Goal: Transaction & Acquisition: Book appointment/travel/reservation

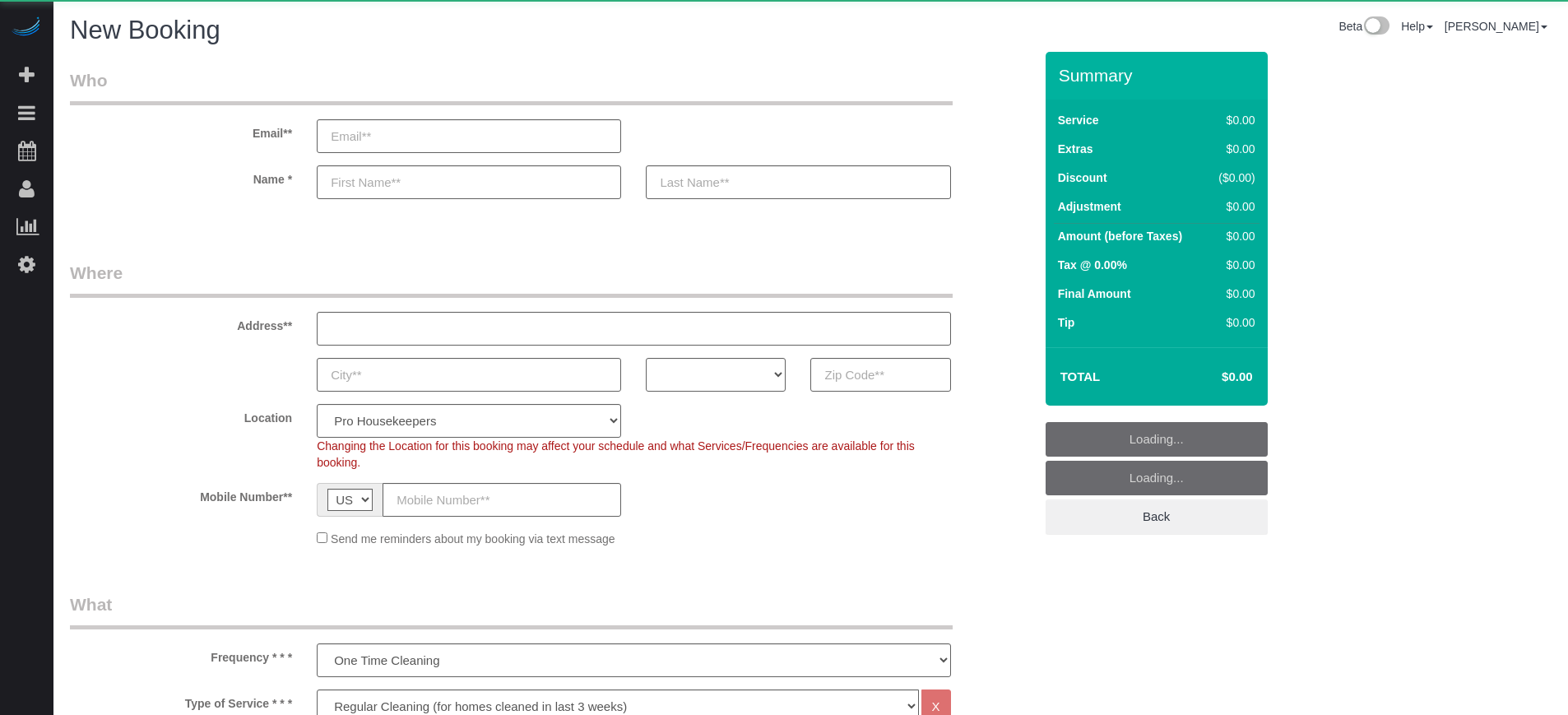
select select "4"
select select "number:9"
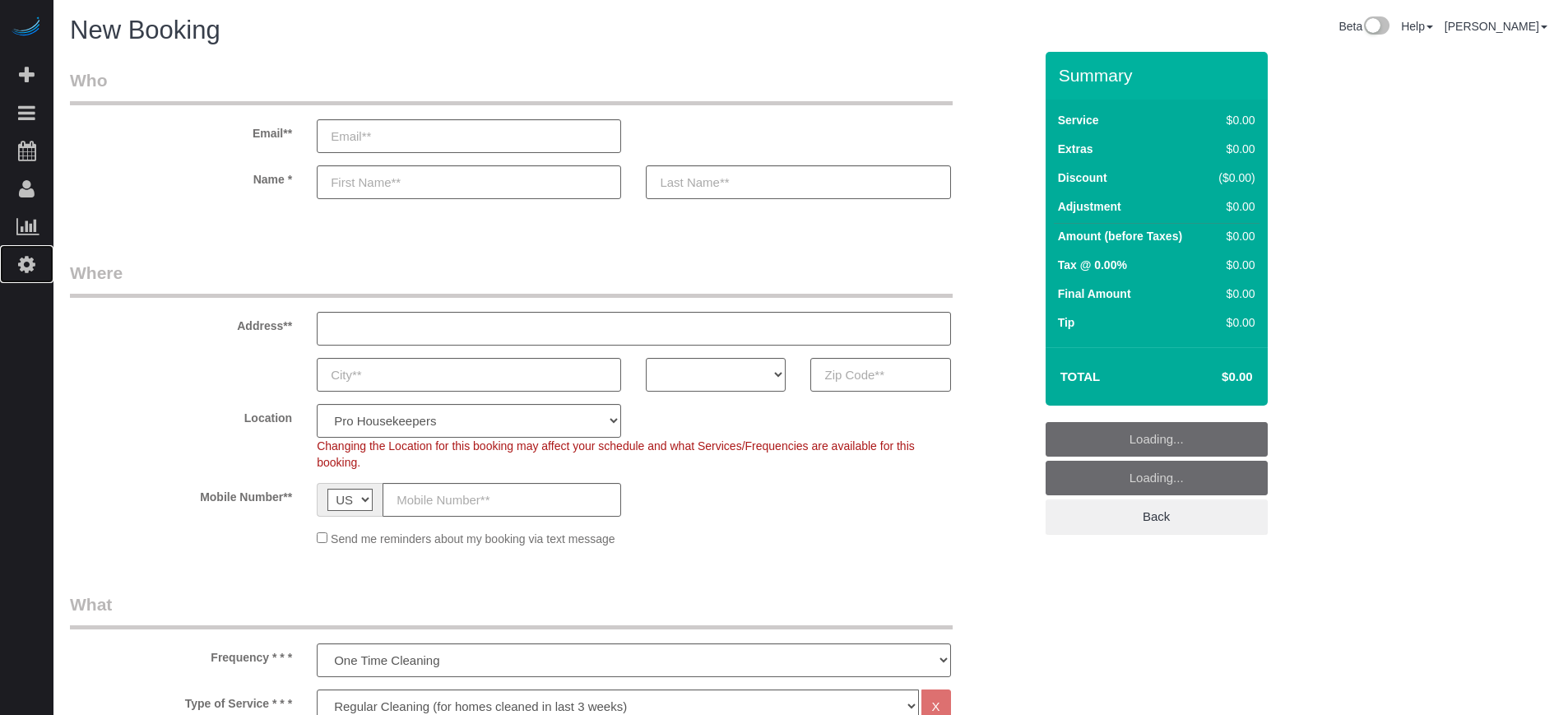
click at [34, 269] on icon at bounding box center [27, 264] width 17 height 20
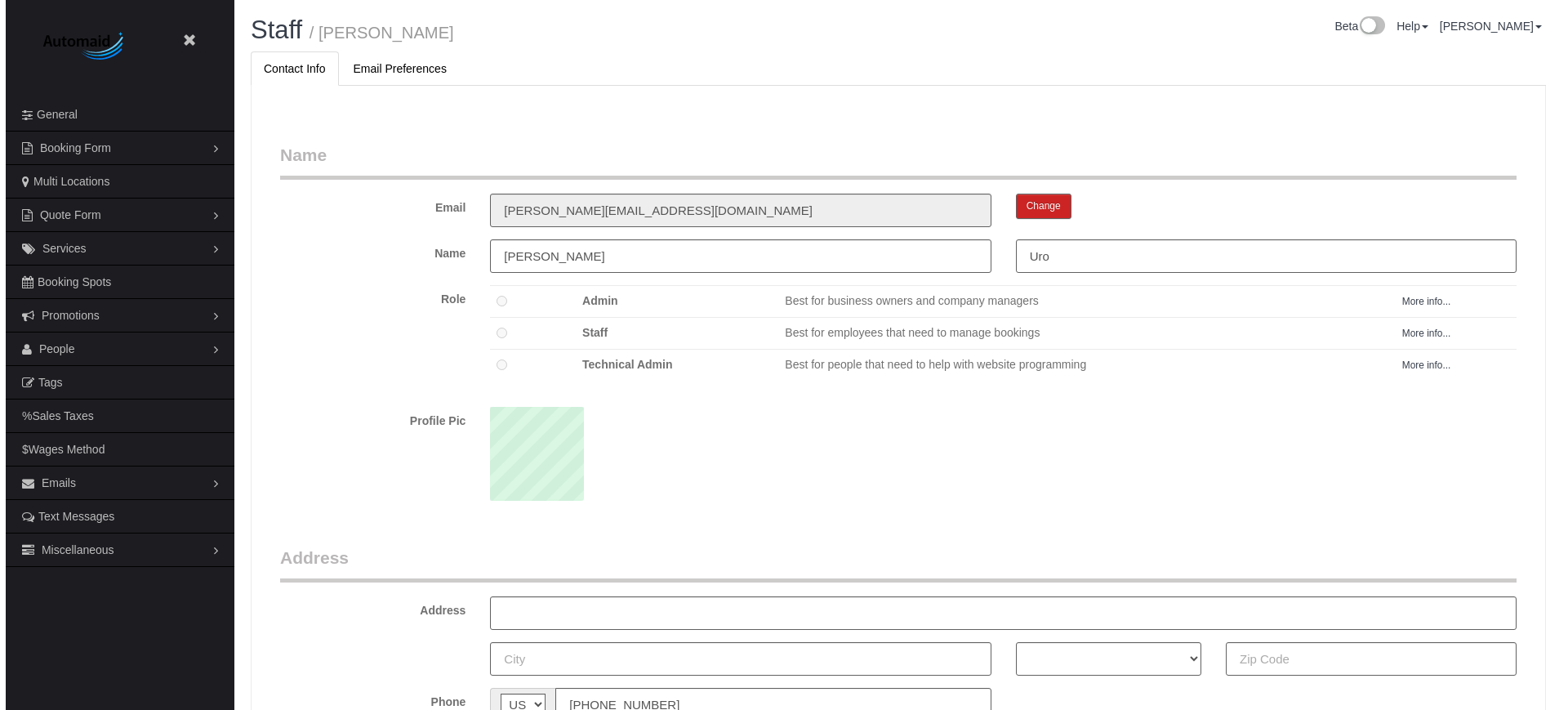
scroll to position [1063, 1556]
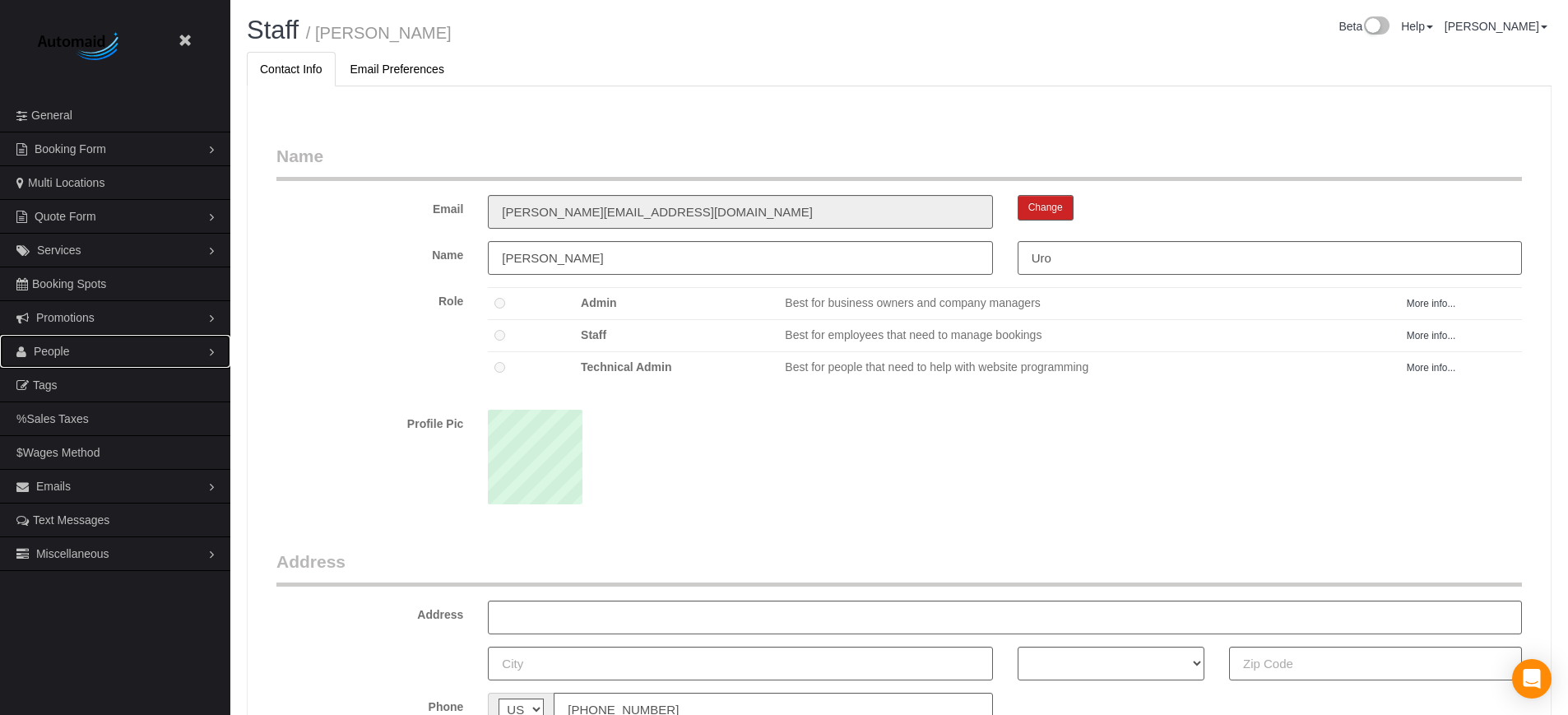
click at [75, 355] on link "People" at bounding box center [115, 351] width 230 height 33
click at [77, 395] on link "Teams" at bounding box center [115, 385] width 230 height 33
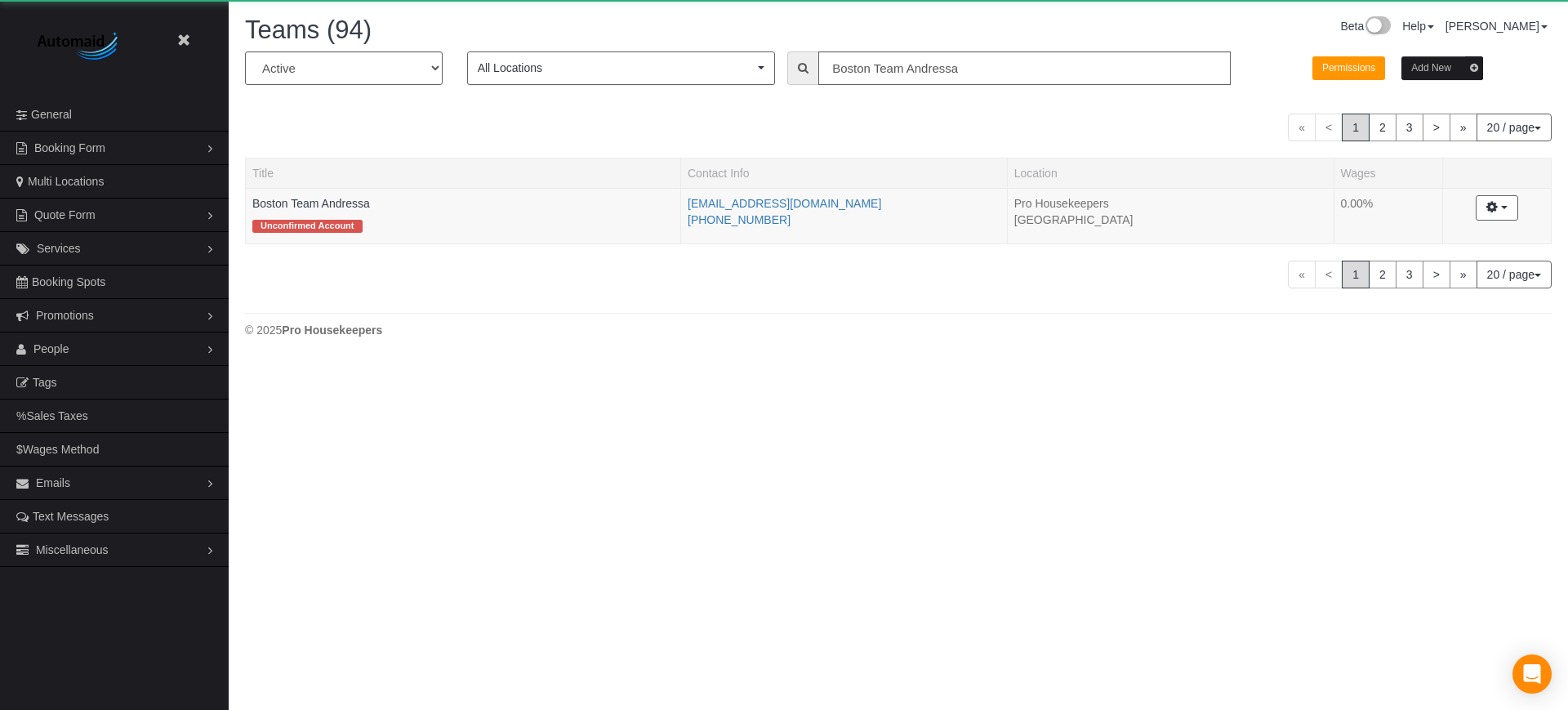
scroll to position [362, 1568]
click at [888, 73] on input "Boston Team Andressa" at bounding box center [1025, 68] width 413 height 33
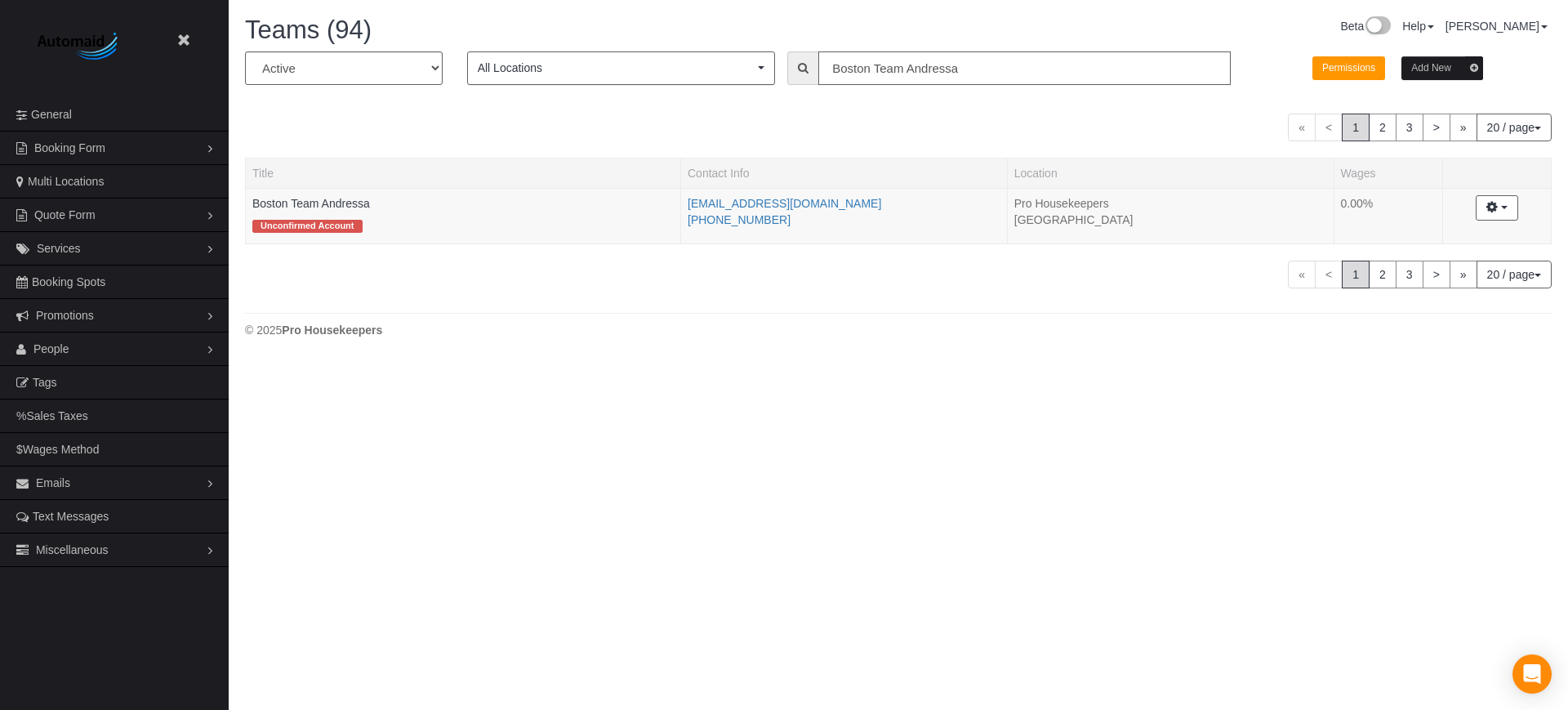
click at [888, 73] on input "Boston Team Andressa" at bounding box center [1025, 68] width 413 height 33
paste input "Dream Clean Service"
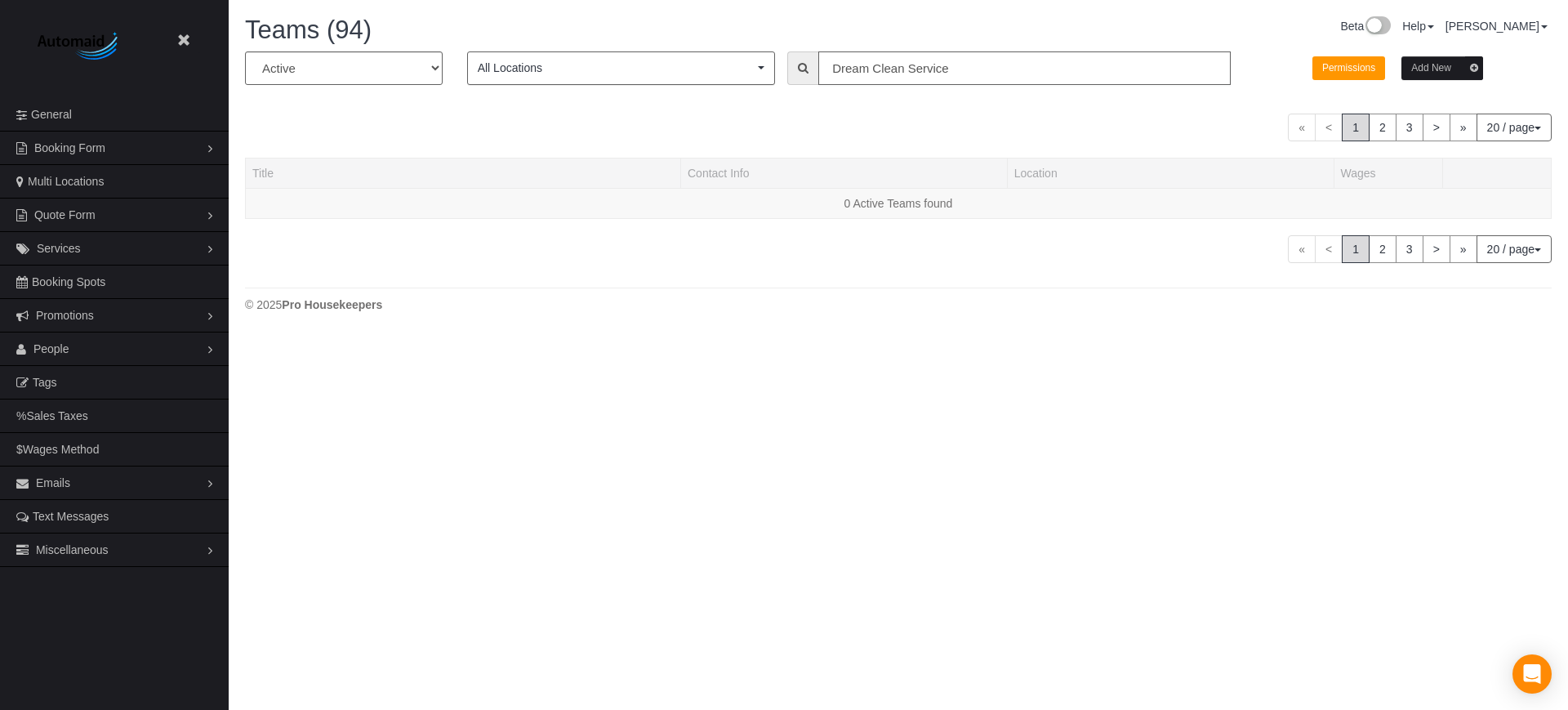
click at [888, 73] on input "Dream Clean Service" at bounding box center [1025, 68] width 413 height 33
type input "greg"
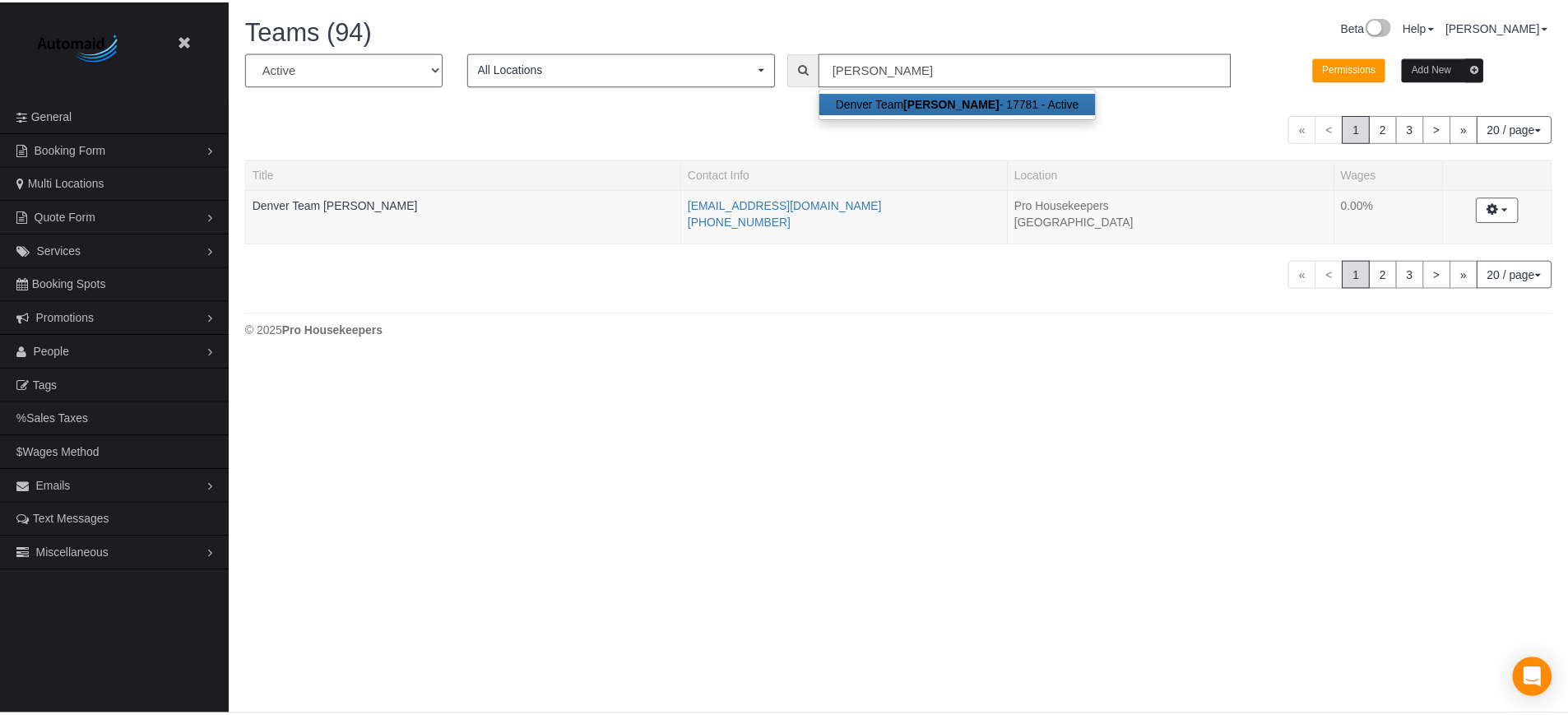
scroll to position [362, 1580]
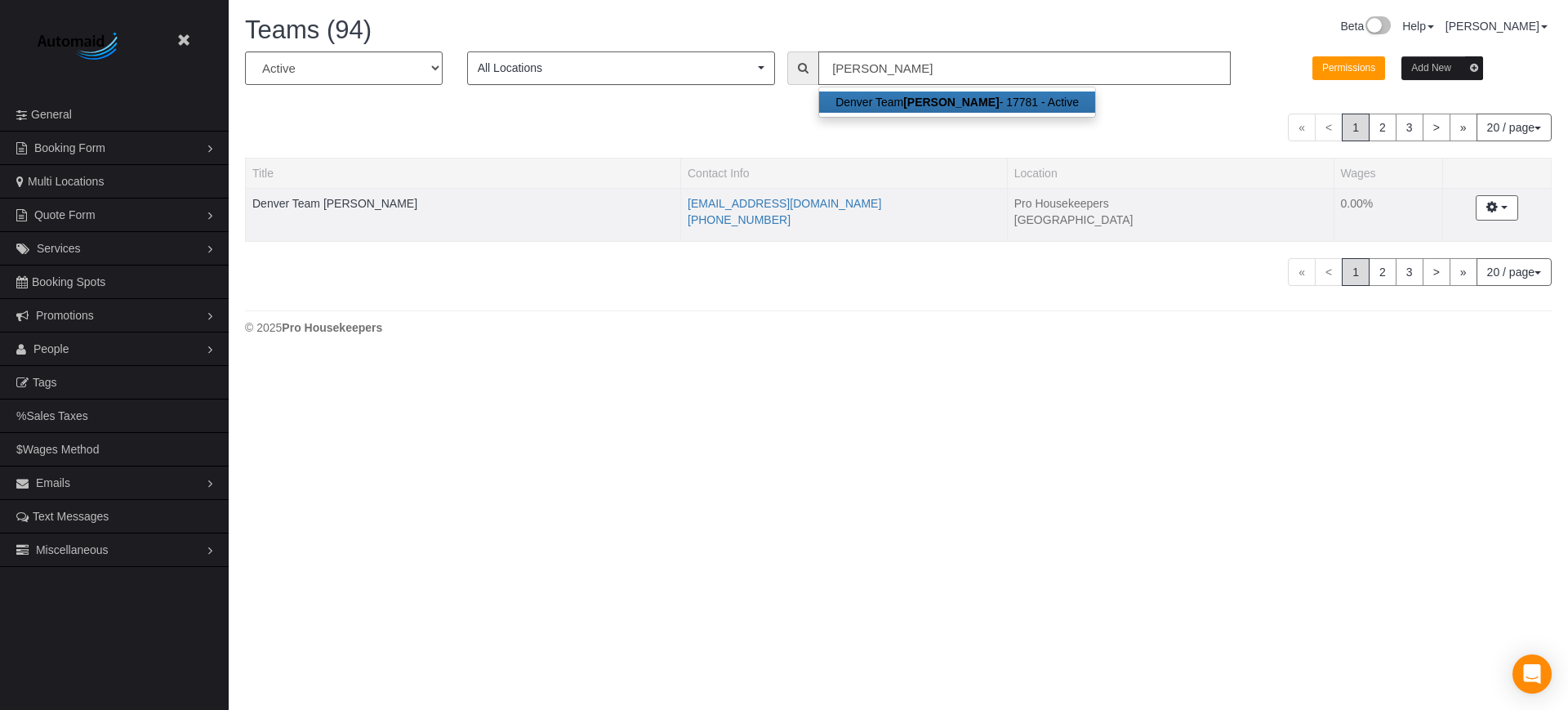
click at [323, 191] on td "Denver Team [PERSON_NAME]" at bounding box center [463, 214] width 435 height 54
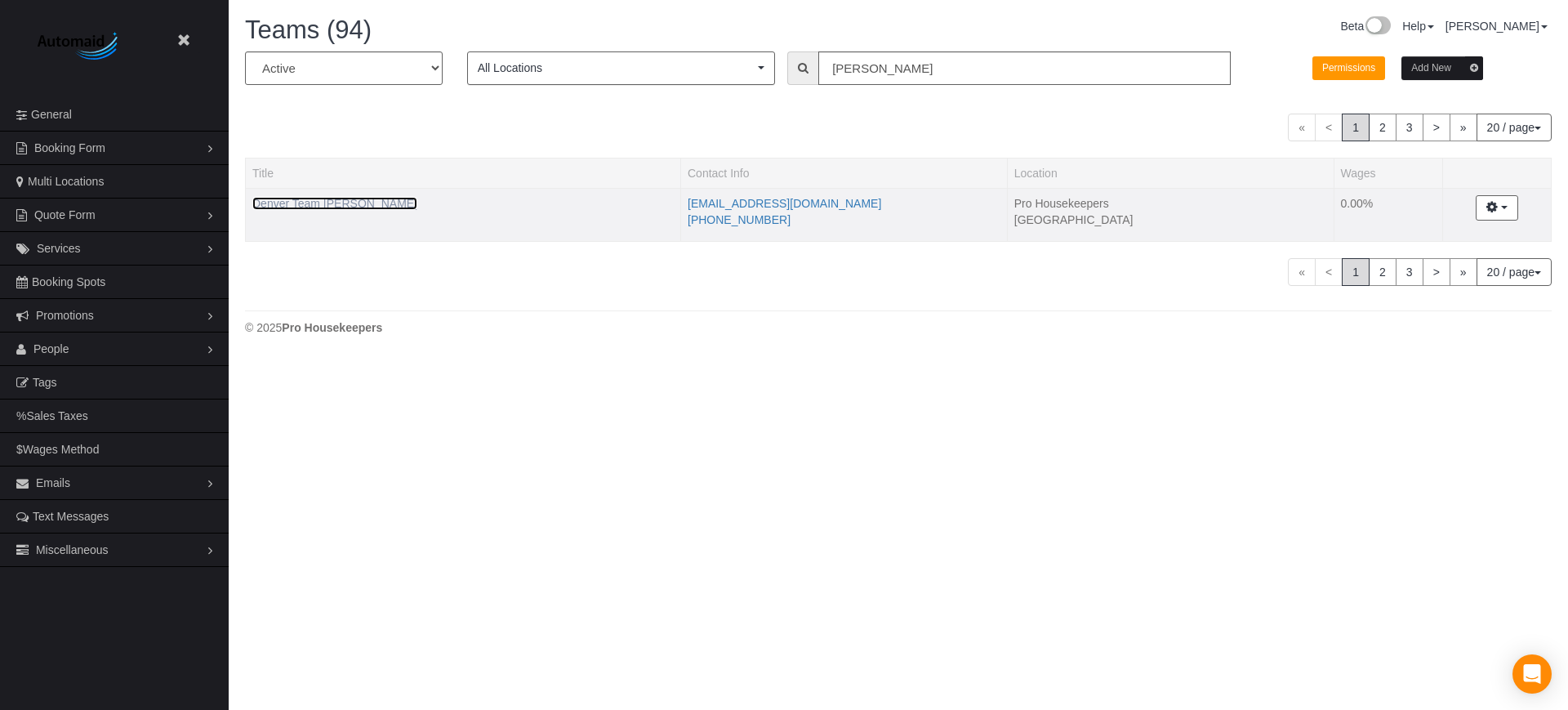
click at [335, 204] on link "Denver Team [PERSON_NAME]" at bounding box center [335, 203] width 165 height 13
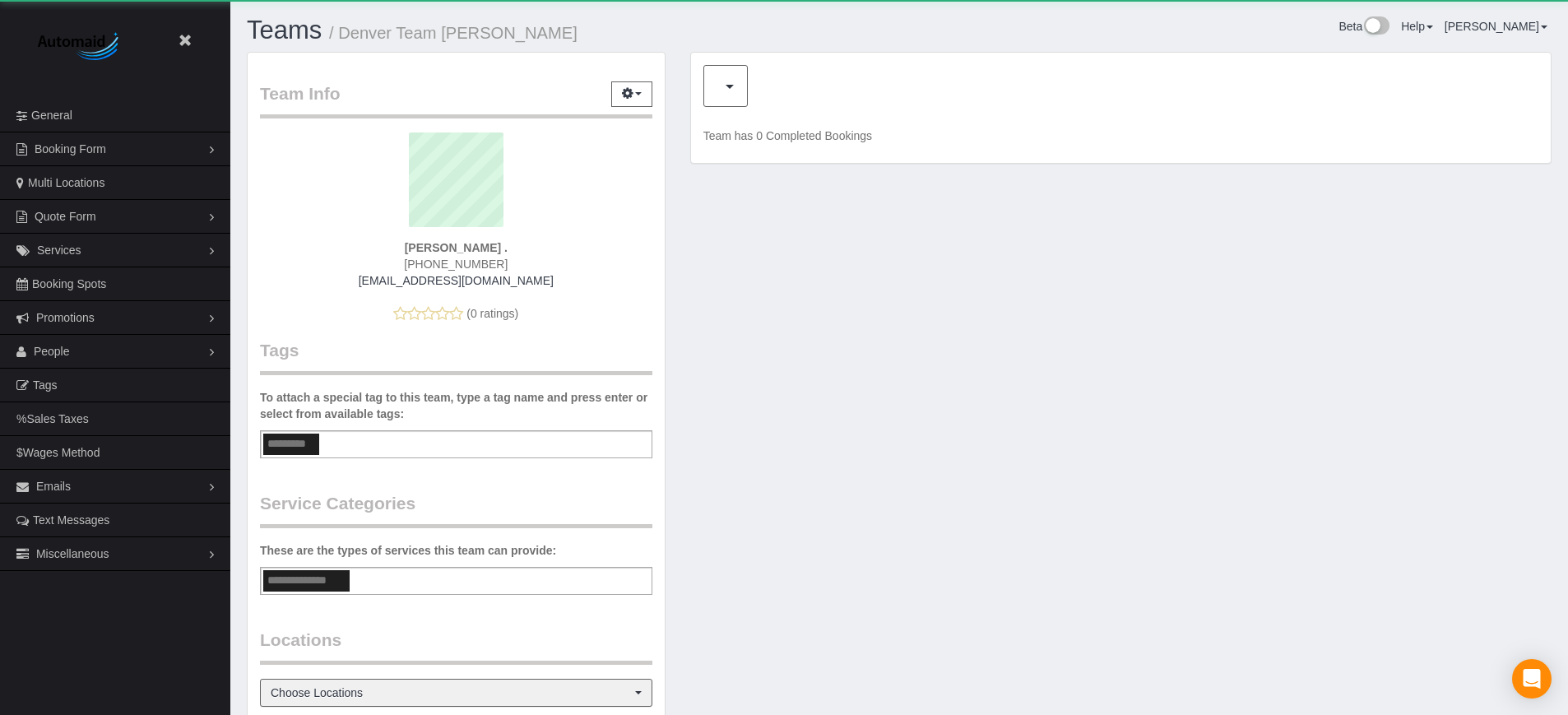
scroll to position [1044, 1568]
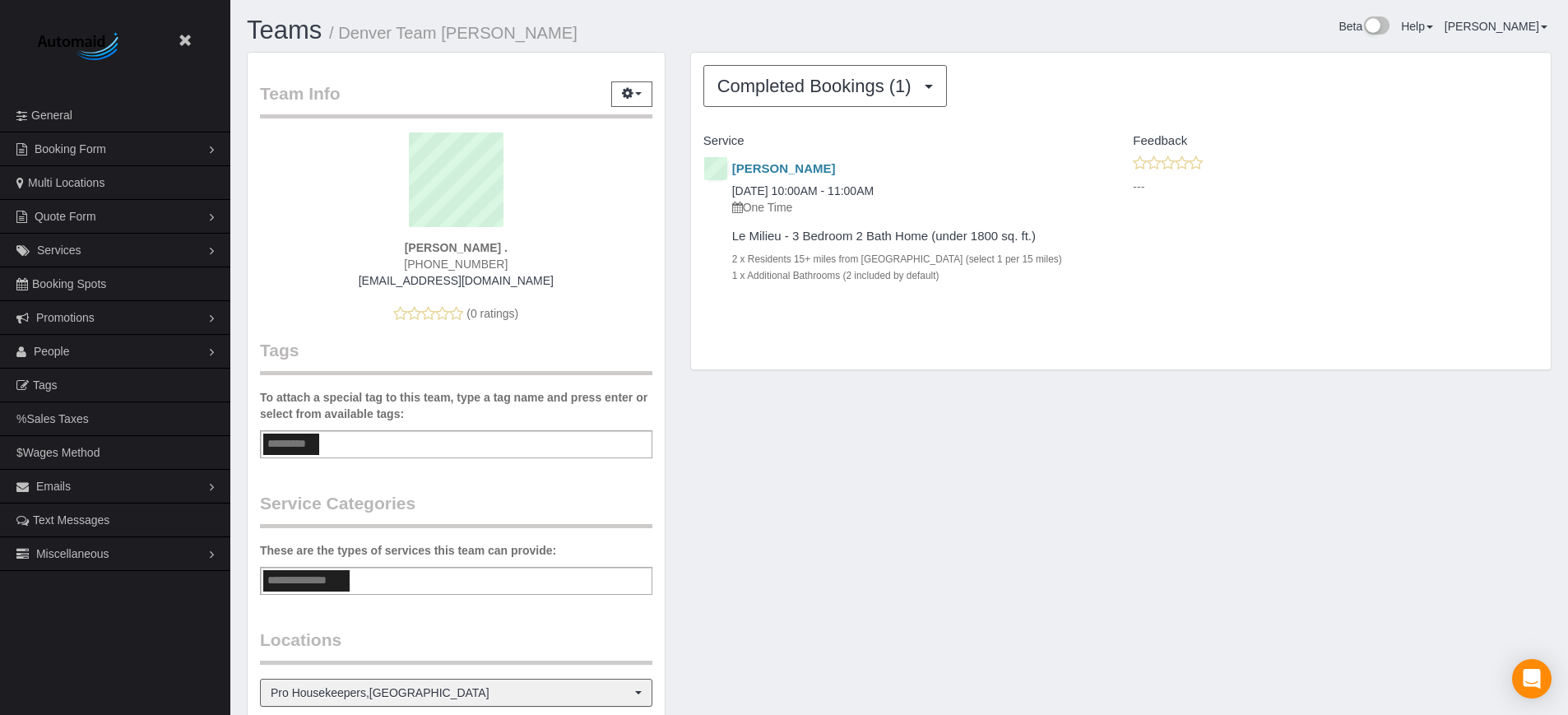
click at [1447, 443] on div "Team Info Edit Contact Info Send Message Send Welcome Email Email Preferences V…" at bounding box center [900, 519] width 1330 height 935
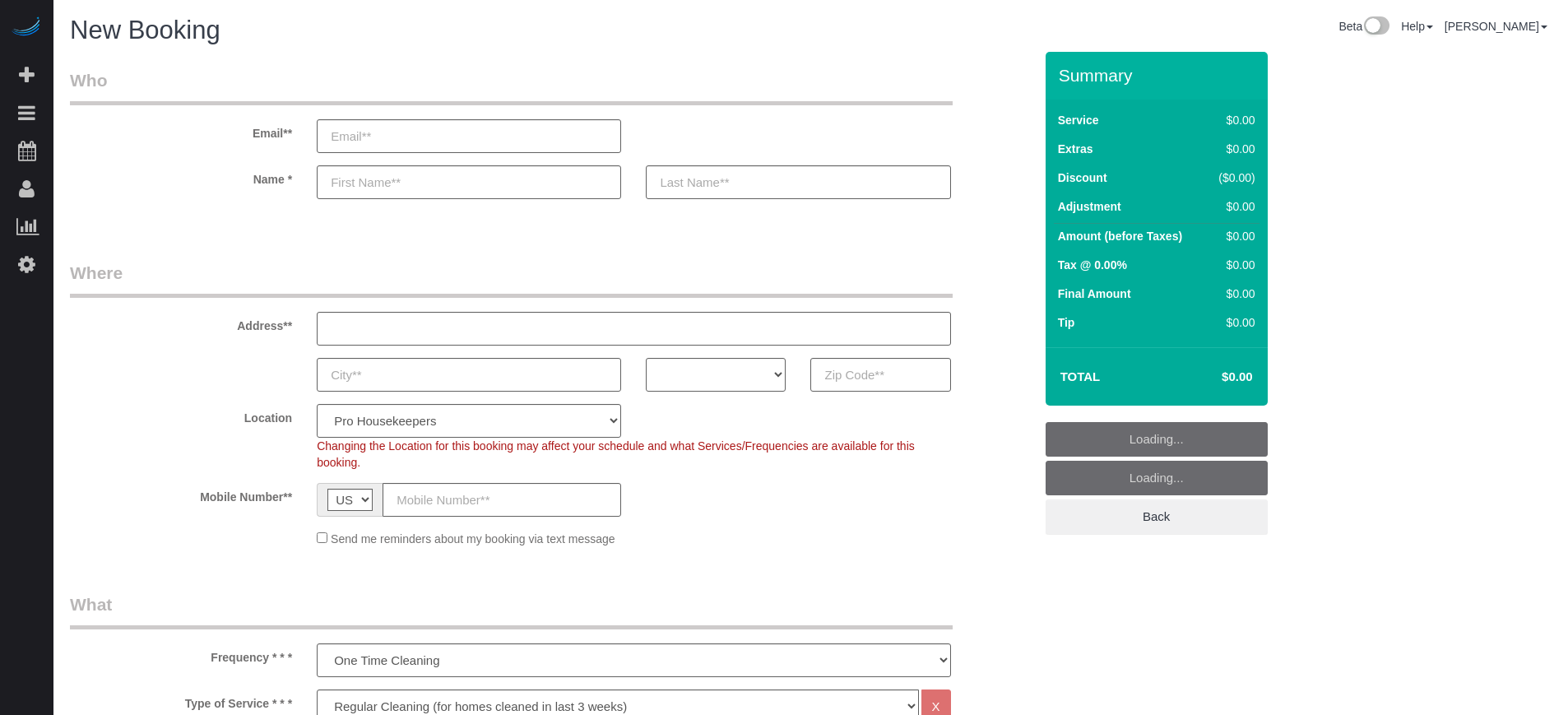
select select "4"
select select "number:9"
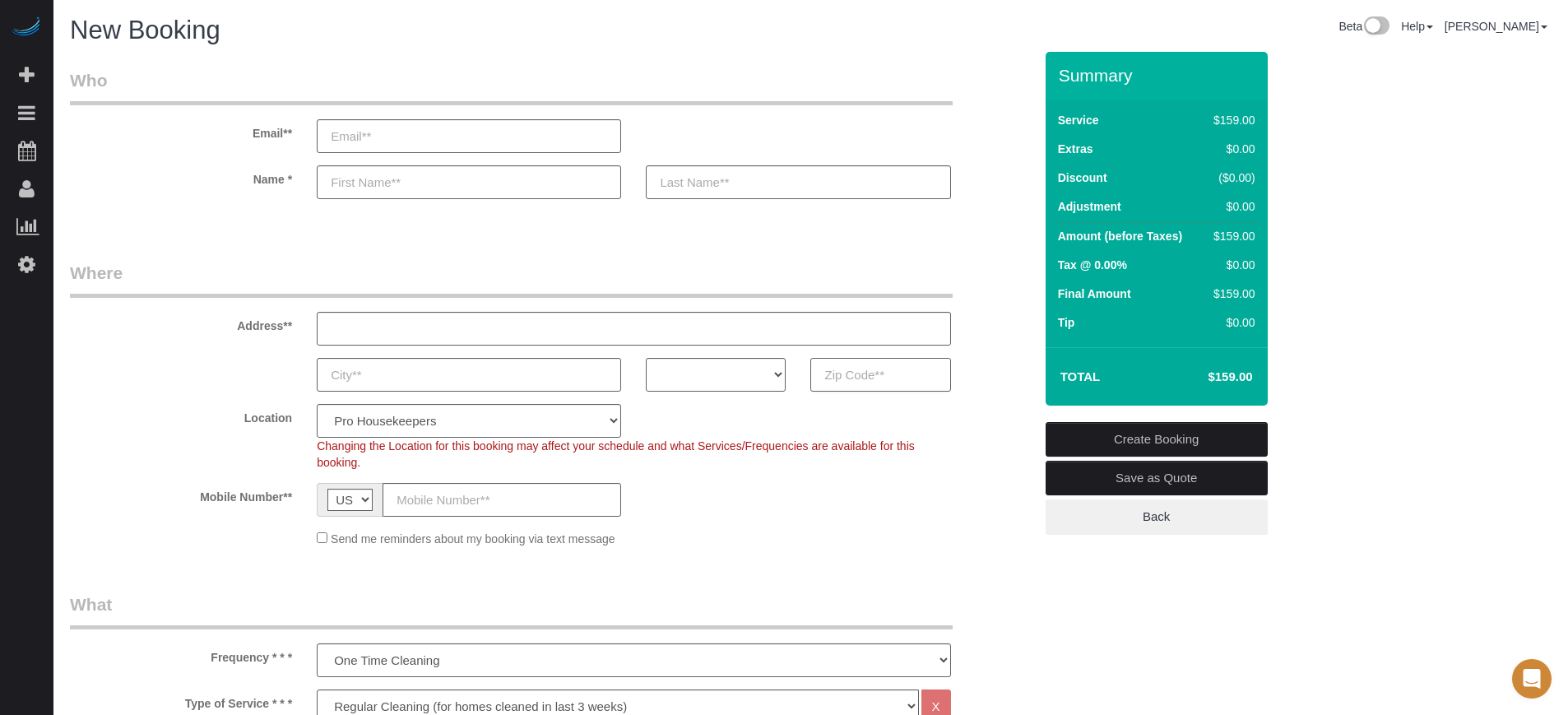
click at [900, 379] on input "text" at bounding box center [881, 374] width 140 height 34
paste input "85212"
type input "85212"
click at [731, 370] on select "AK AL AR AZ CA CO CT DC DE [GEOGRAPHIC_DATA] [GEOGRAPHIC_DATA] HI IA ID IL IN K…" at bounding box center [716, 374] width 140 height 34
select select "AZ"
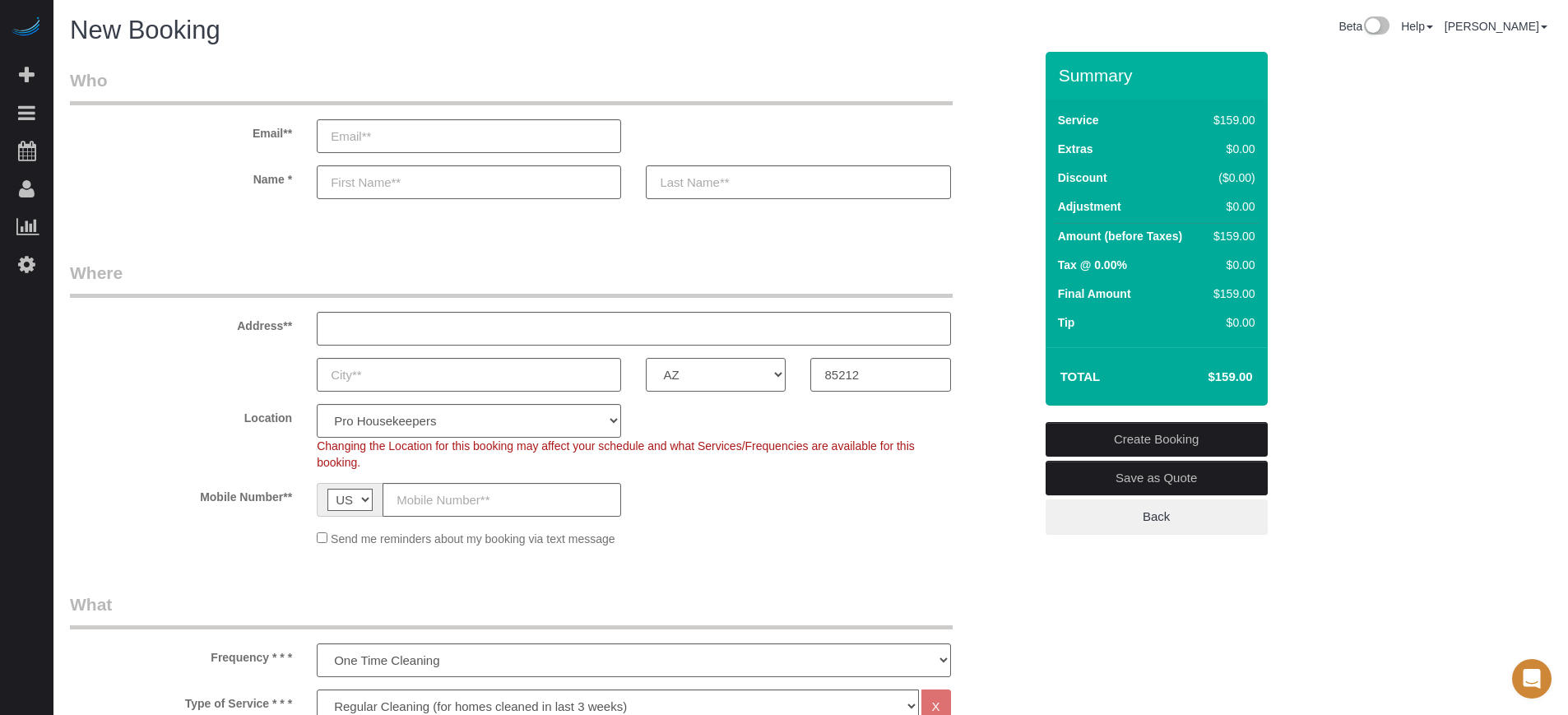
click at [646, 358] on select "AK AL AR AZ CA CO CT DC DE [GEOGRAPHIC_DATA] [GEOGRAPHIC_DATA] HI IA ID IL IN K…" at bounding box center [716, 374] width 140 height 34
click at [512, 430] on select "Pro Housekeepers [GEOGRAPHIC_DATA] [GEOGRAPHIC_DATA] [GEOGRAPHIC_DATA] [GEOGRAP…" at bounding box center [468, 420] width 304 height 34
select select "21"
click at [317, 404] on select "Pro Housekeepers [GEOGRAPHIC_DATA] [GEOGRAPHIC_DATA] [GEOGRAPHIC_DATA] [GEOGRAP…" at bounding box center [468, 420] width 304 height 34
select select "object:1225"
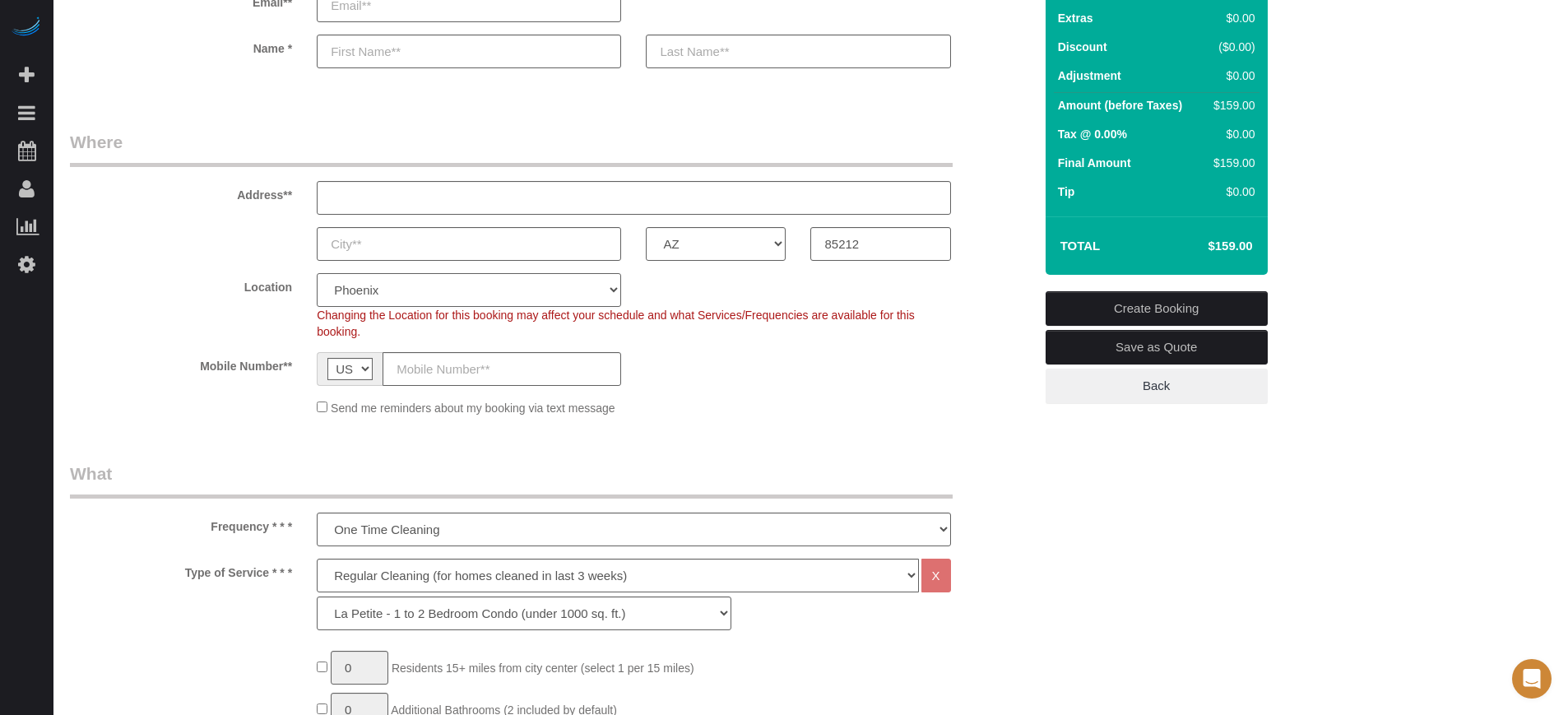
scroll to position [309, 0]
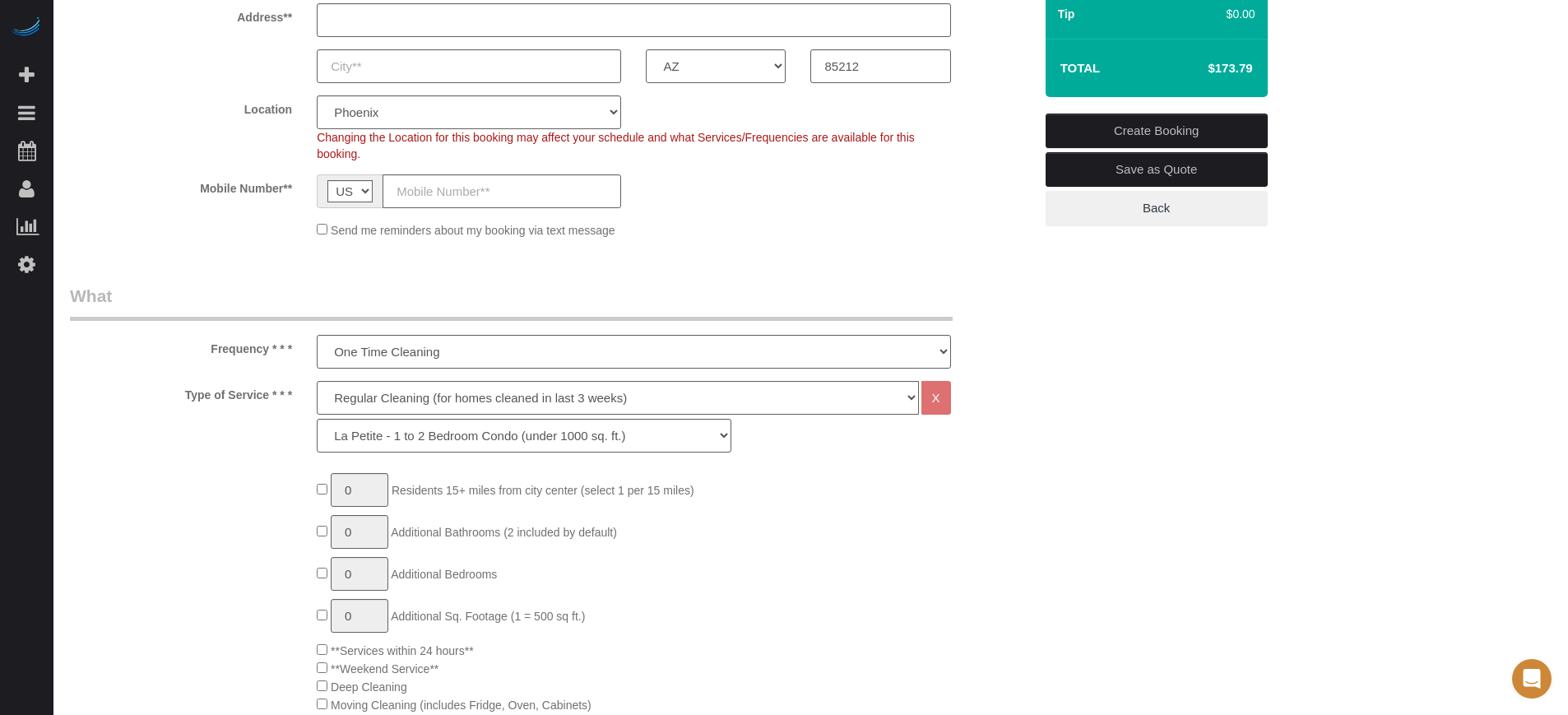
type input "1"
click at [554, 439] on select "La Petite - 1 to 2 Bedroom Condo (under 1000 sq. ft.) La Petite II - 2 Bedroom …" at bounding box center [524, 436] width 415 height 34
select select "90"
click at [317, 419] on select "La Petite - 1 to 2 Bedroom Condo (under 1000 sq. ft.) La Petite II - 2 Bedroom …" at bounding box center [524, 436] width 415 height 34
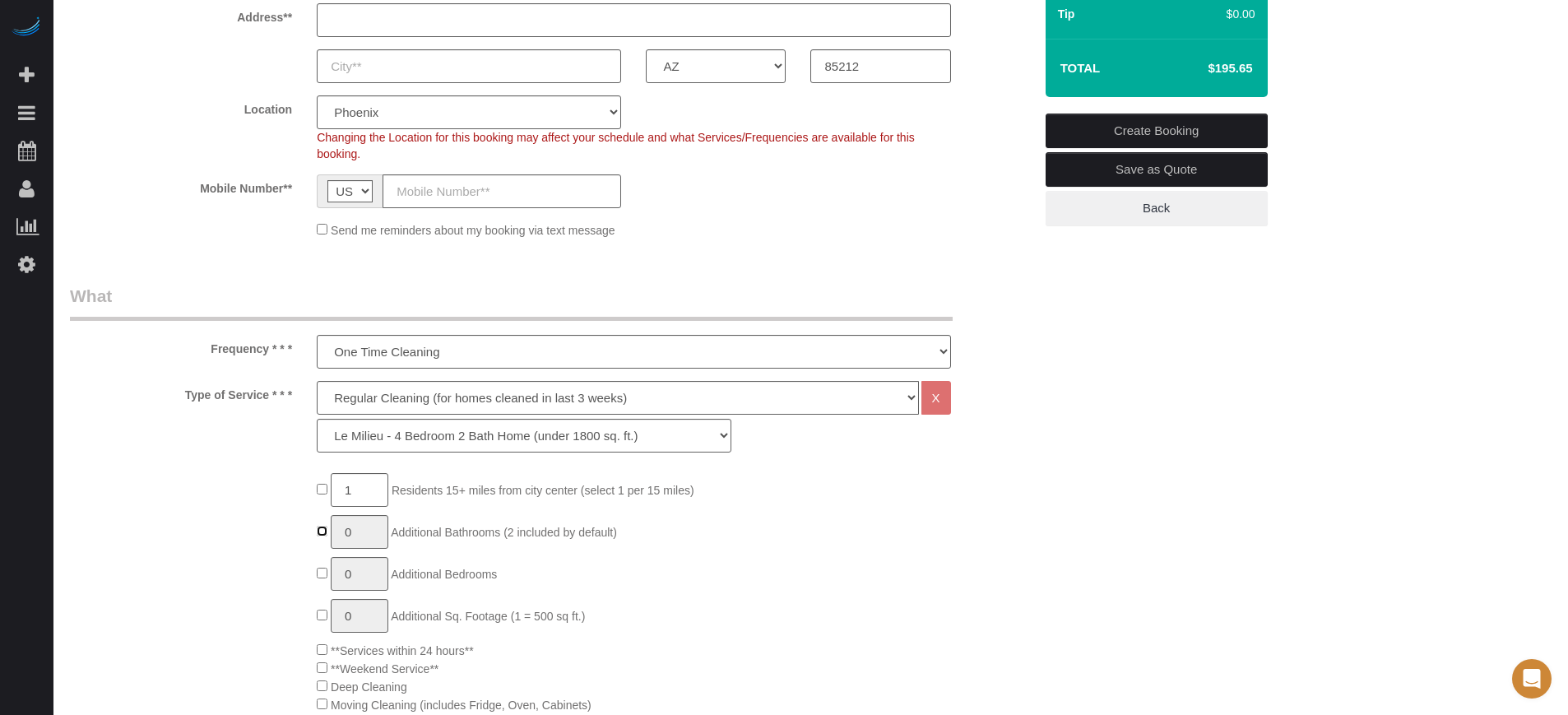
type input "1"
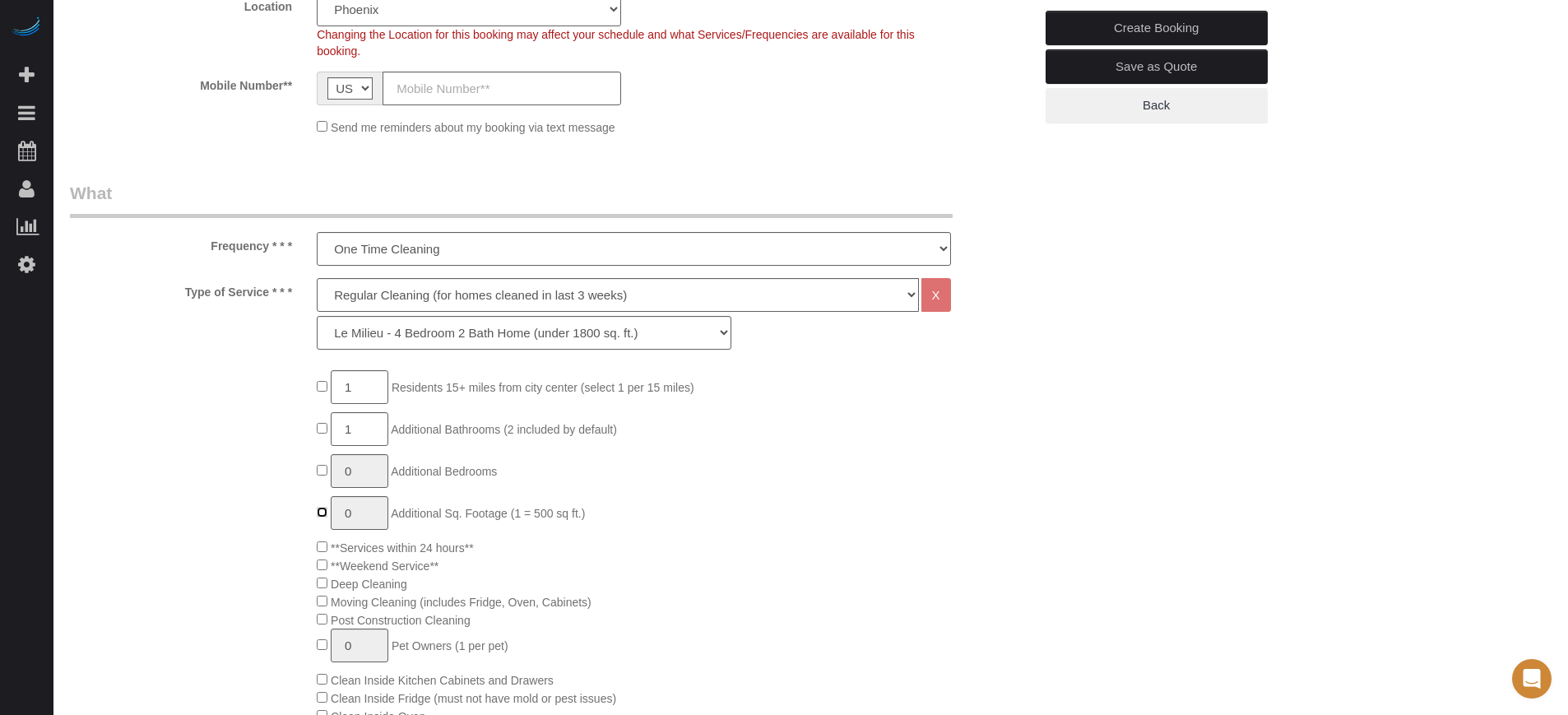
type input "1"
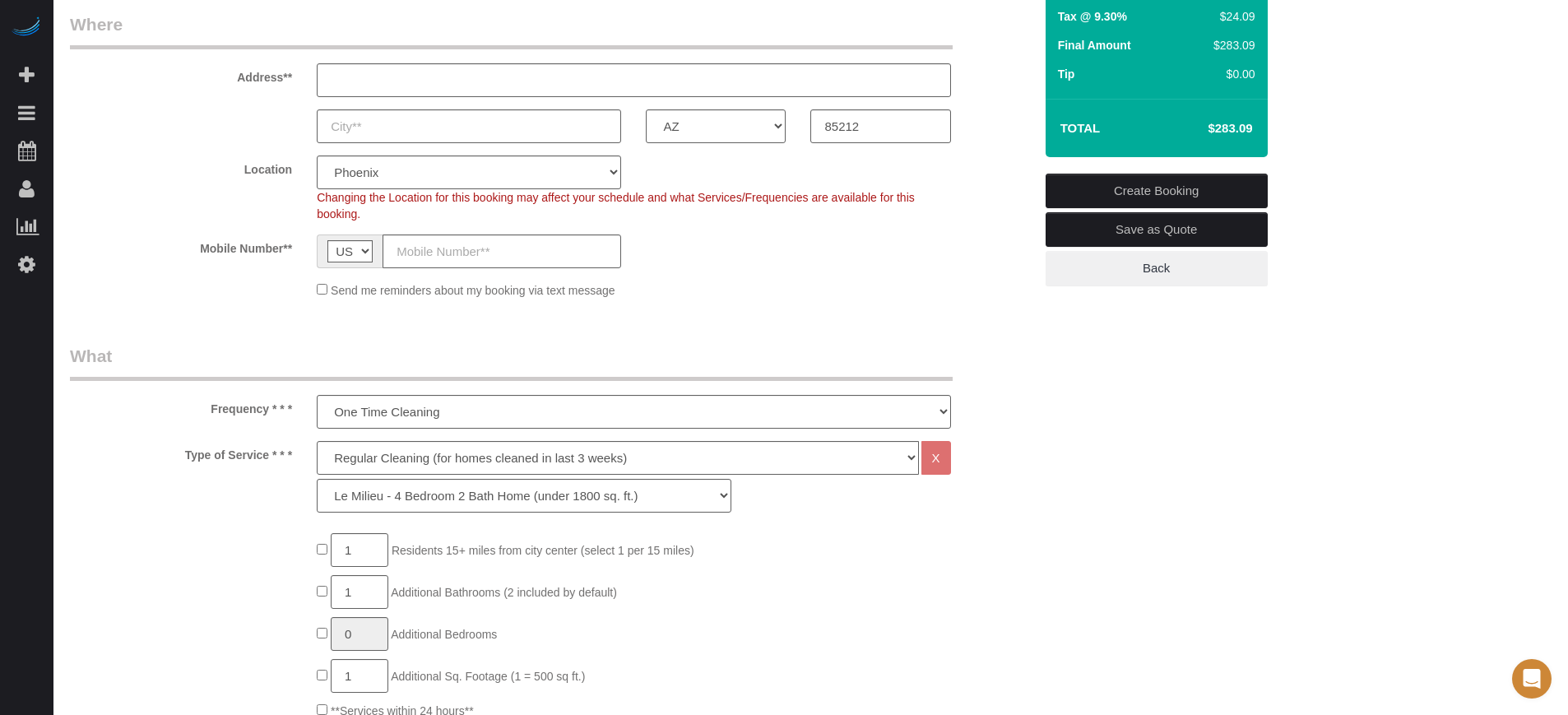
scroll to position [0, 0]
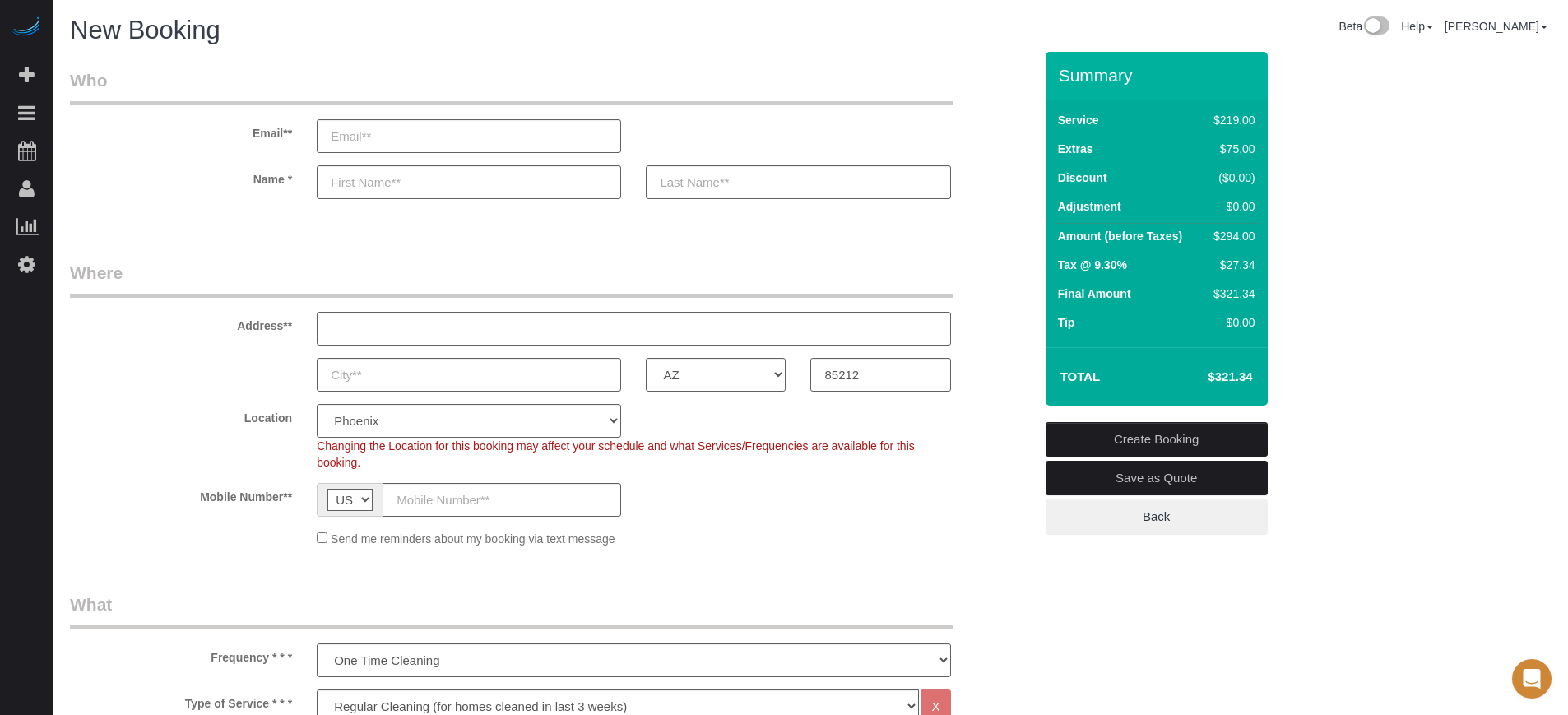
click at [987, 412] on div "Location Pro Housekeepers [GEOGRAPHIC_DATA] [GEOGRAPHIC_DATA] [GEOGRAPHIC_DATA]…" at bounding box center [552, 436] width 988 height 66
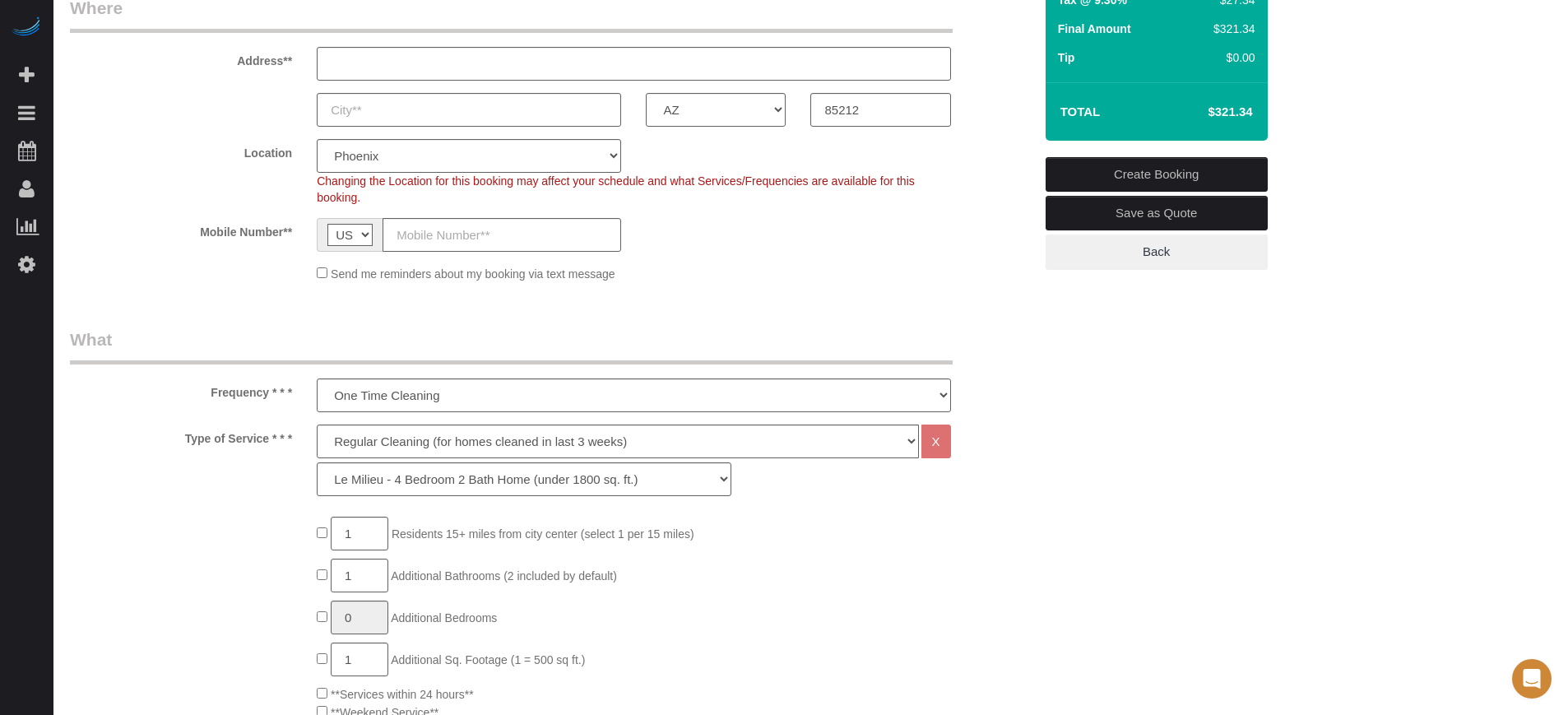
scroll to position [309, 0]
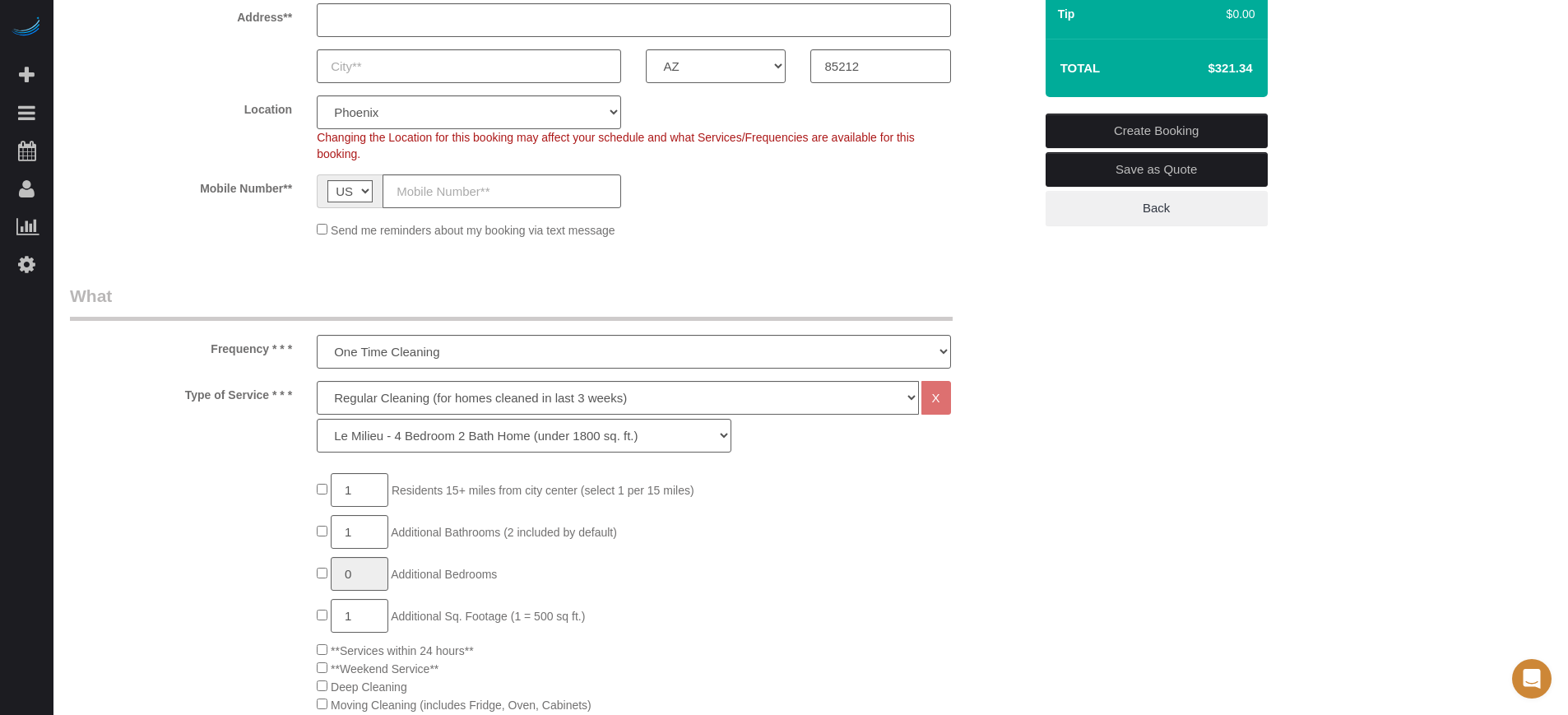
click at [256, 382] on label "Type of Service * * *" at bounding box center [181, 392] width 247 height 22
click at [334, 407] on select "Deep Cleaning (for homes that have not been cleaned in 3+ weeks) Spruce Regular…" at bounding box center [617, 398] width 601 height 34
select select "5"
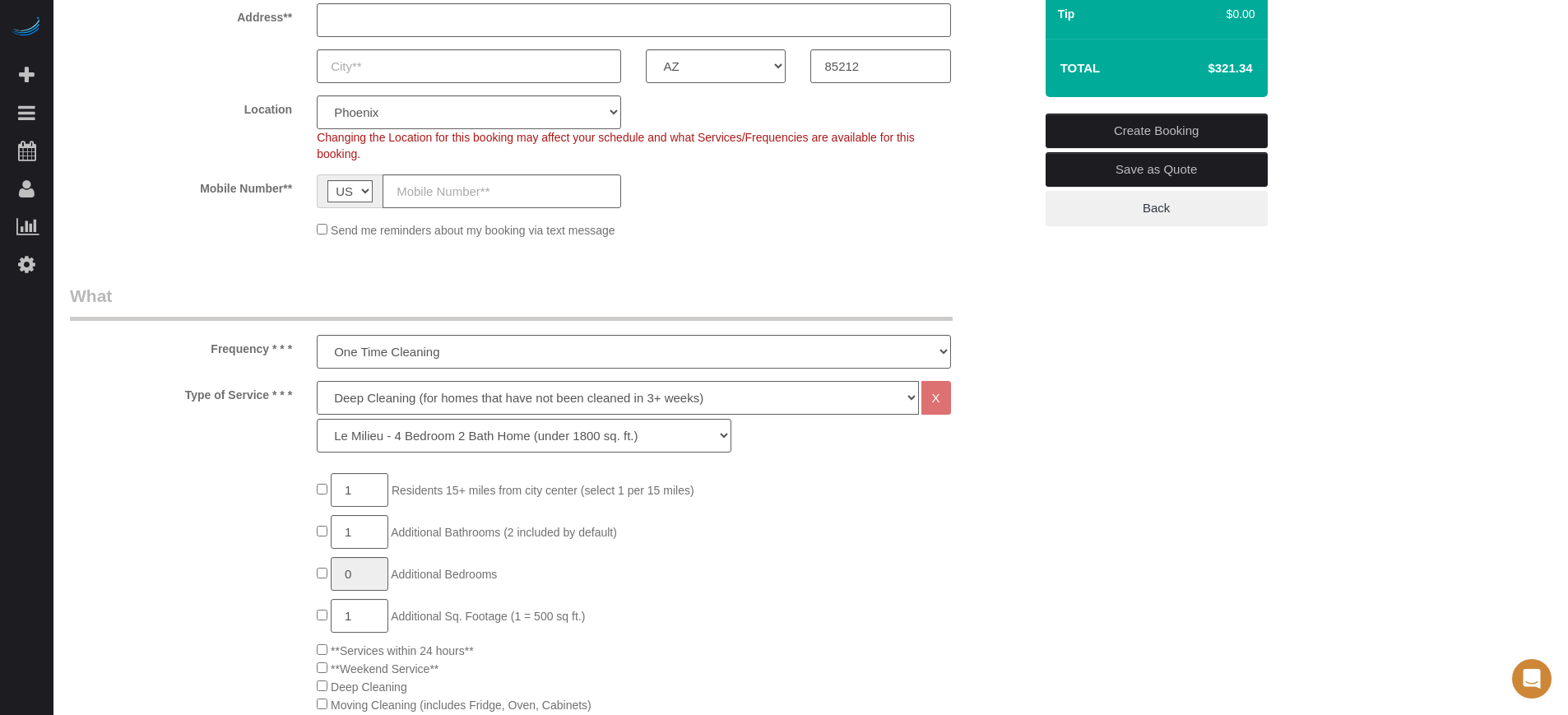
click at [317, 381] on select "Deep Cleaning (for homes that have not been cleaned in 3+ weeks) Spruce Regular…" at bounding box center [617, 398] width 601 height 34
click at [379, 441] on select "La Petite - 1 to 2 Bedroom Condo (under 1000 sq. ft.) La Petite II - 2 Bedroom …" at bounding box center [524, 436] width 415 height 34
select select "96"
click at [317, 419] on select "La Petite - 1 to 2 Bedroom Condo (under 1000 sq. ft.) La Petite II - 2 Bedroom …" at bounding box center [524, 436] width 415 height 34
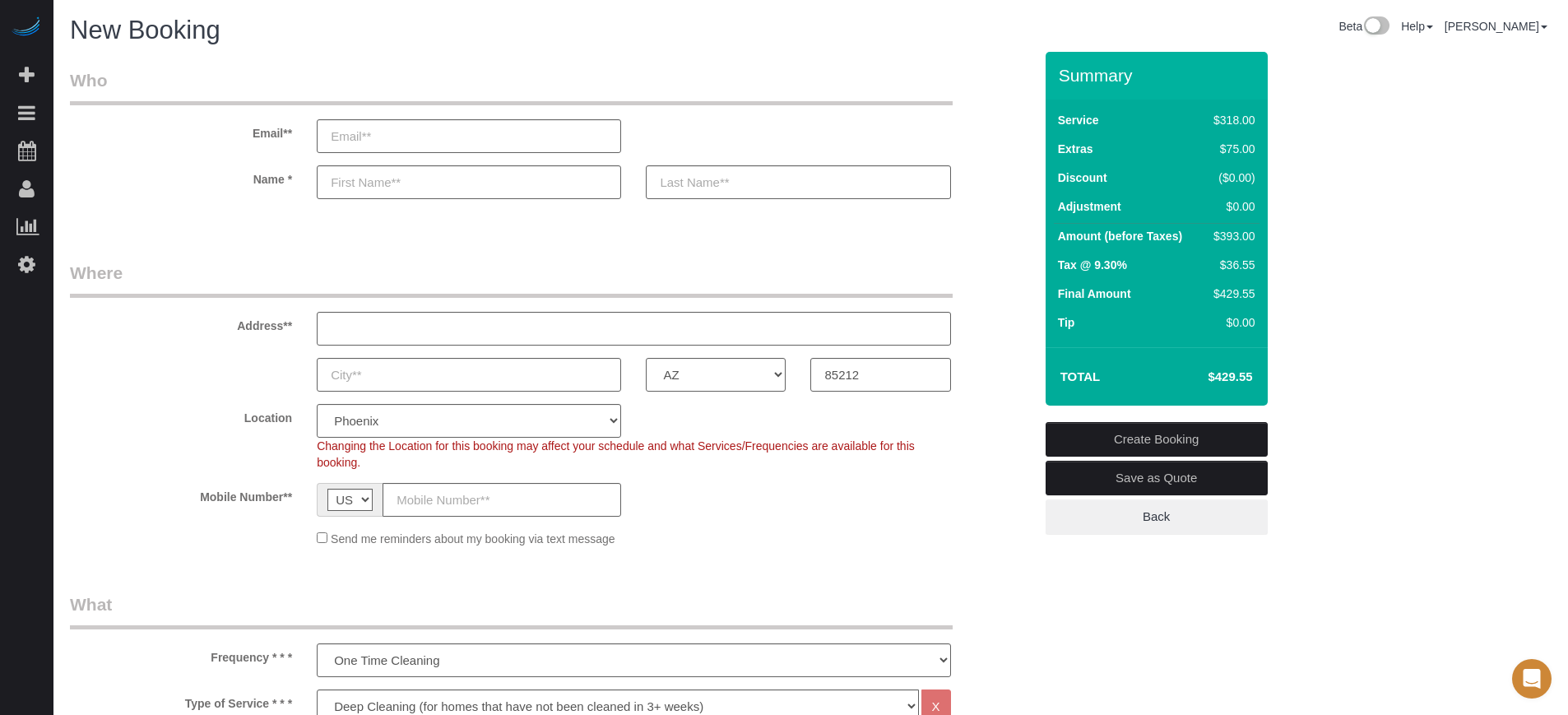
scroll to position [103, 0]
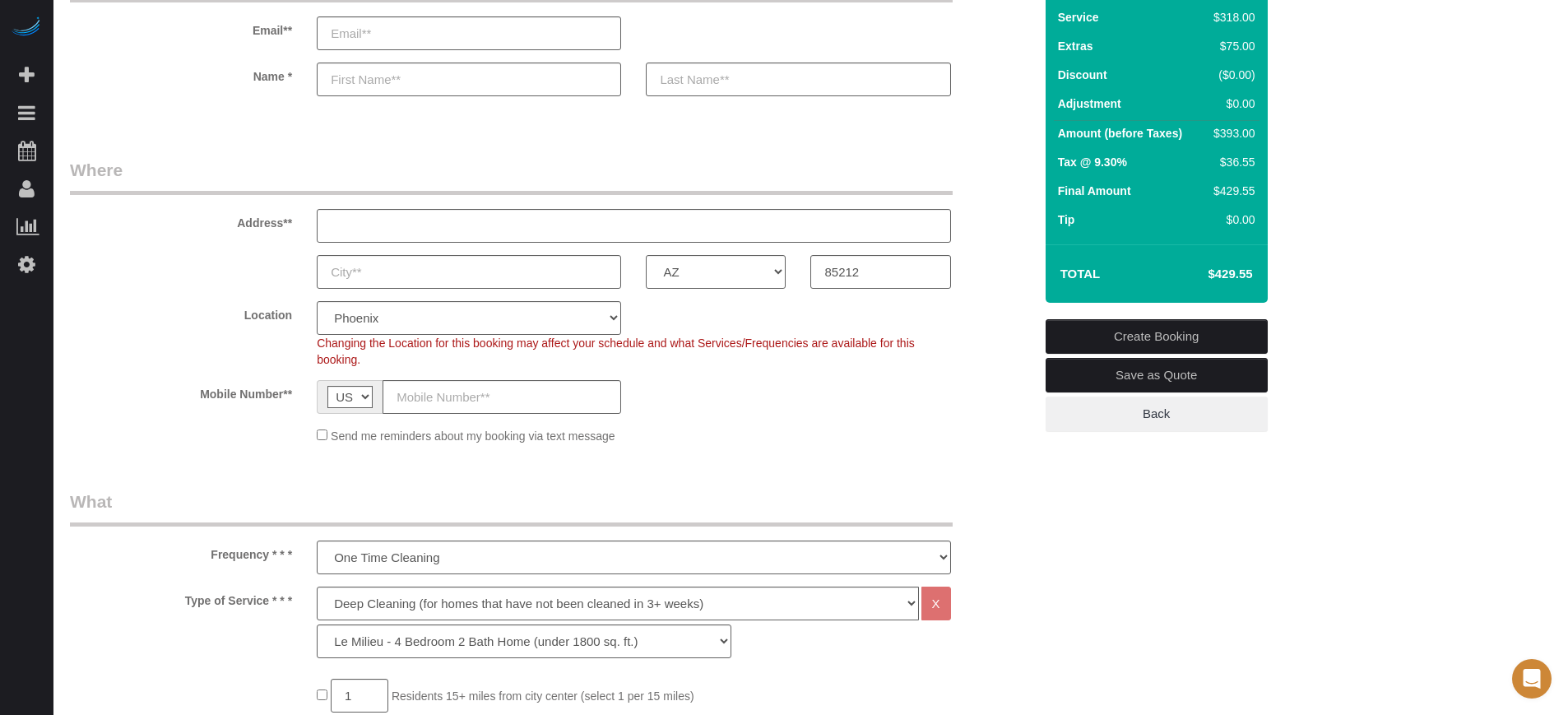
click at [990, 303] on div "Location Pro Housekeepers [GEOGRAPHIC_DATA] [GEOGRAPHIC_DATA] [GEOGRAPHIC_DATA]…" at bounding box center [552, 334] width 988 height 66
click at [147, 407] on div "Mobile Number** AF AL DZ AD AO AI AQ AG AR AM AW AU AT AZ BS BH BD BB BY BE BZ …" at bounding box center [552, 397] width 988 height 34
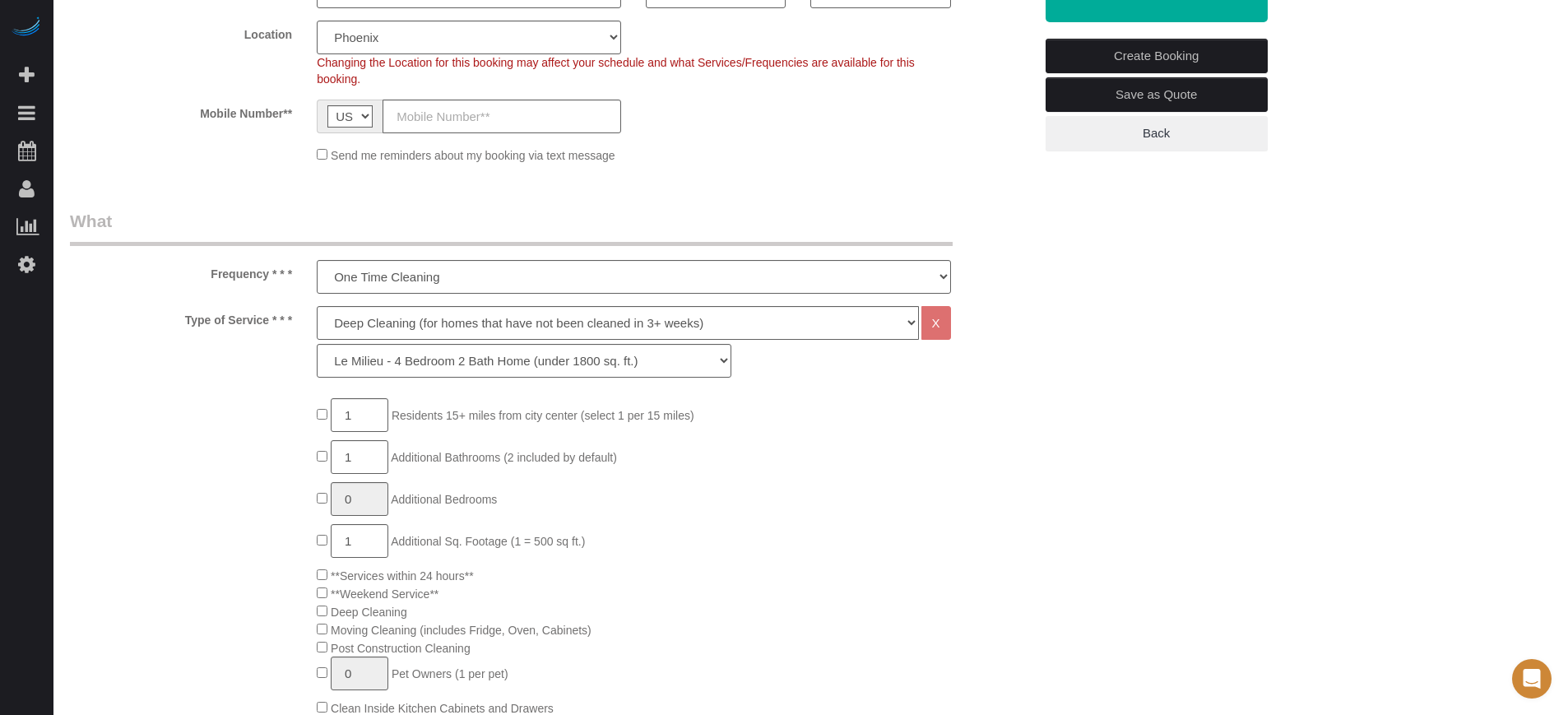
scroll to position [205, 0]
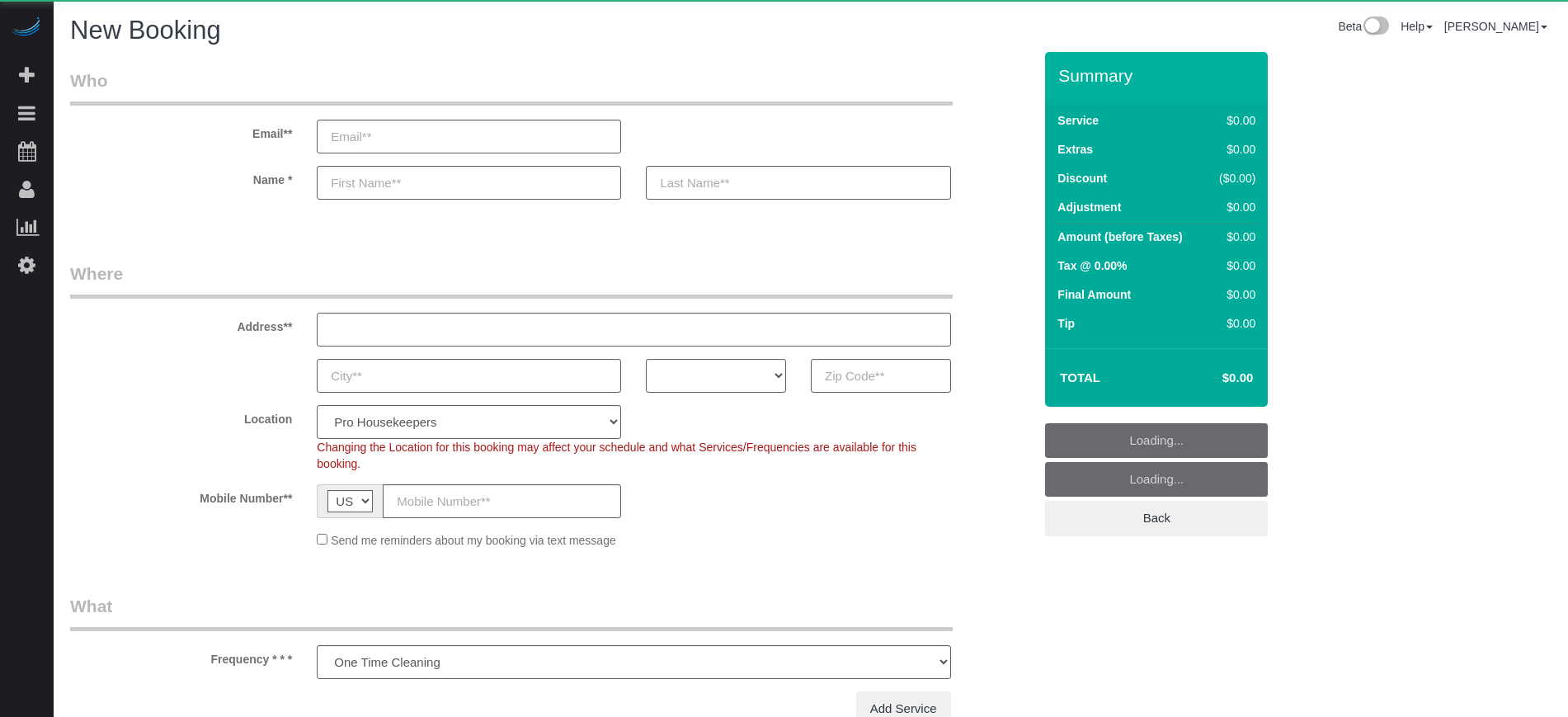
select select "number:9"
select select "object:1216"
select select "4"
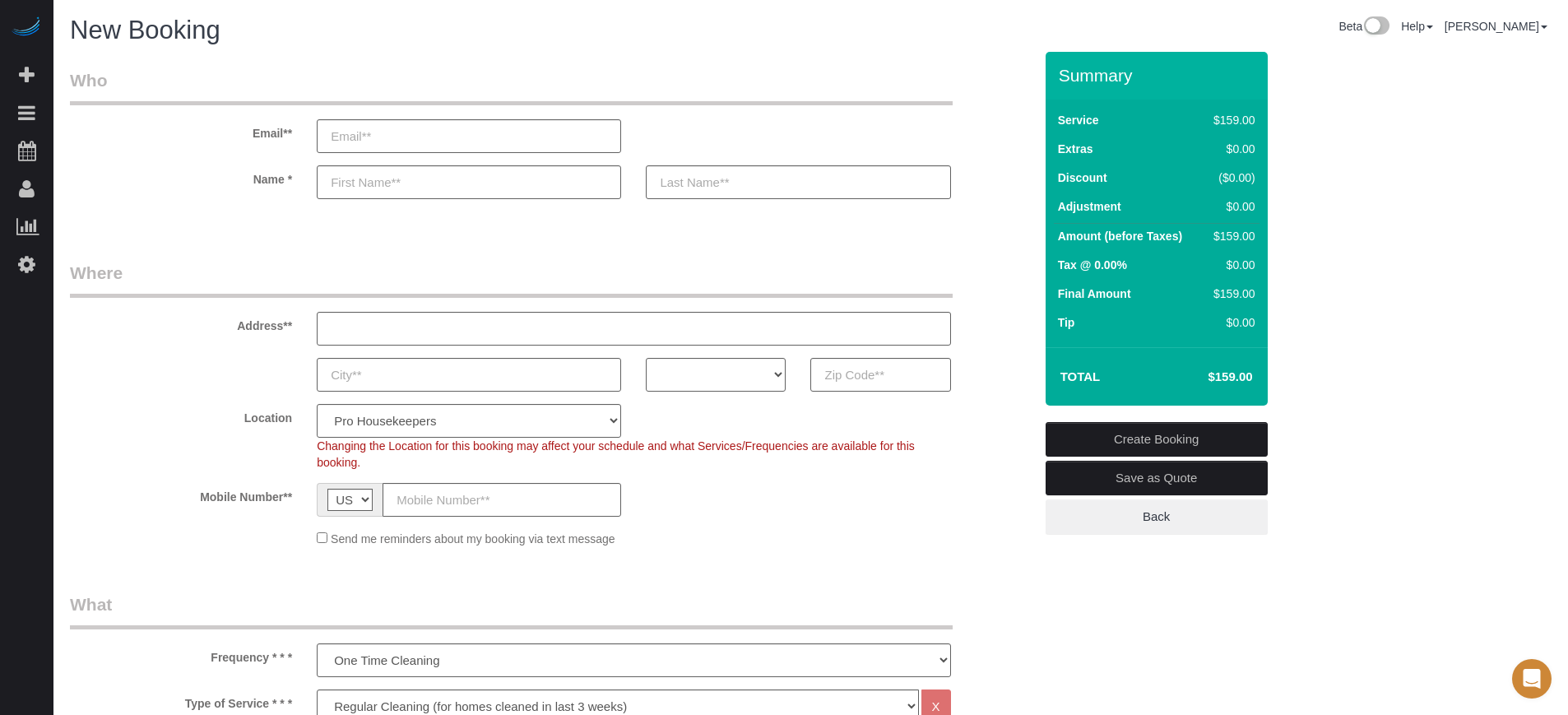
click at [875, 384] on input "text" at bounding box center [881, 374] width 140 height 34
paste input "90041"
type input "90041"
click at [737, 374] on select "AK AL AR AZ CA CO CT DC DE [GEOGRAPHIC_DATA] [GEOGRAPHIC_DATA] HI IA ID IL IN K…" at bounding box center [716, 374] width 140 height 34
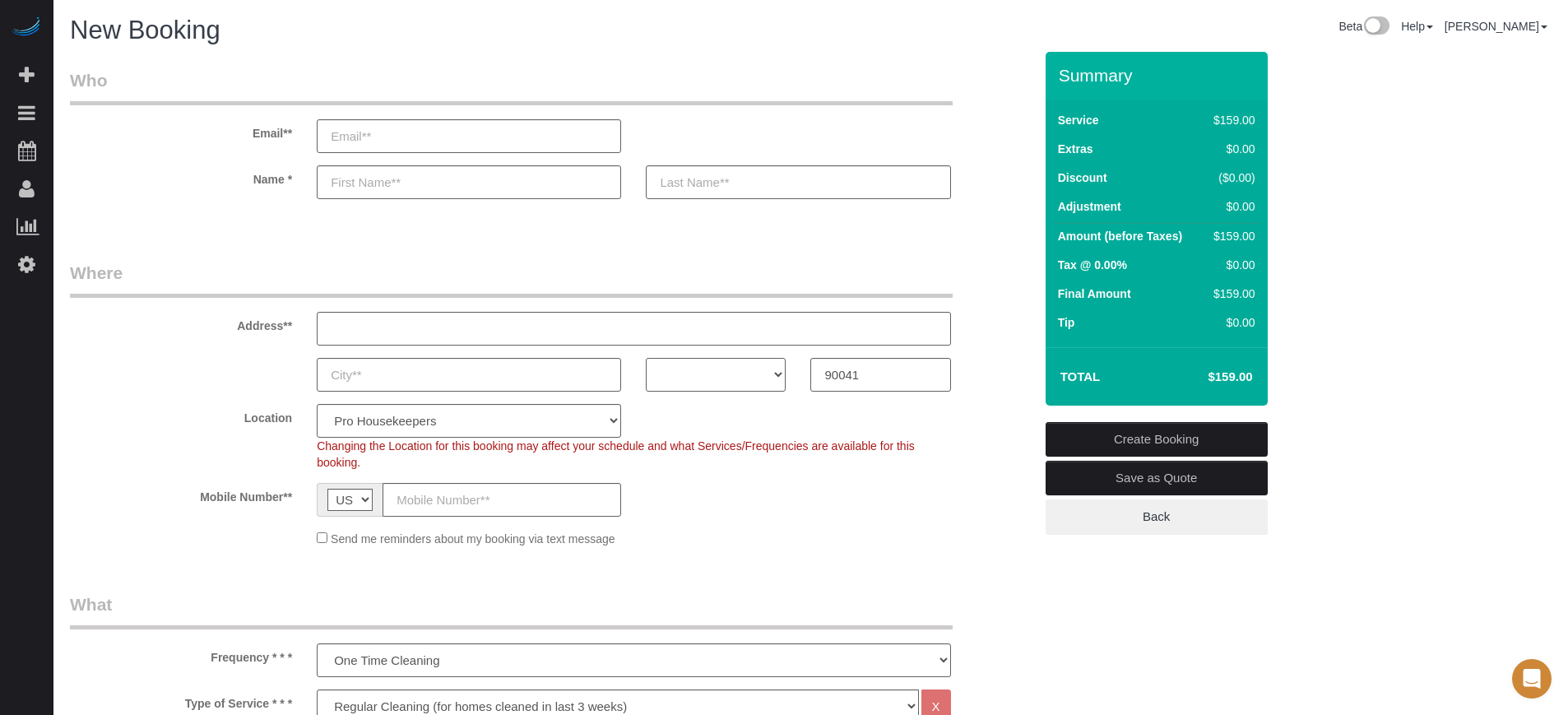
select select "CA"
click at [646, 358] on select "AK AL AR AZ CA CO CT DC DE [GEOGRAPHIC_DATA] [GEOGRAPHIC_DATA] HI IA ID IL IN K…" at bounding box center [716, 374] width 140 height 34
click at [166, 423] on label "Location" at bounding box center [181, 415] width 247 height 22
click at [456, 421] on select "Pro Housekeepers [GEOGRAPHIC_DATA] [GEOGRAPHIC_DATA] [GEOGRAPHIC_DATA] [GEOGRAP…" at bounding box center [468, 420] width 304 height 34
select select "3"
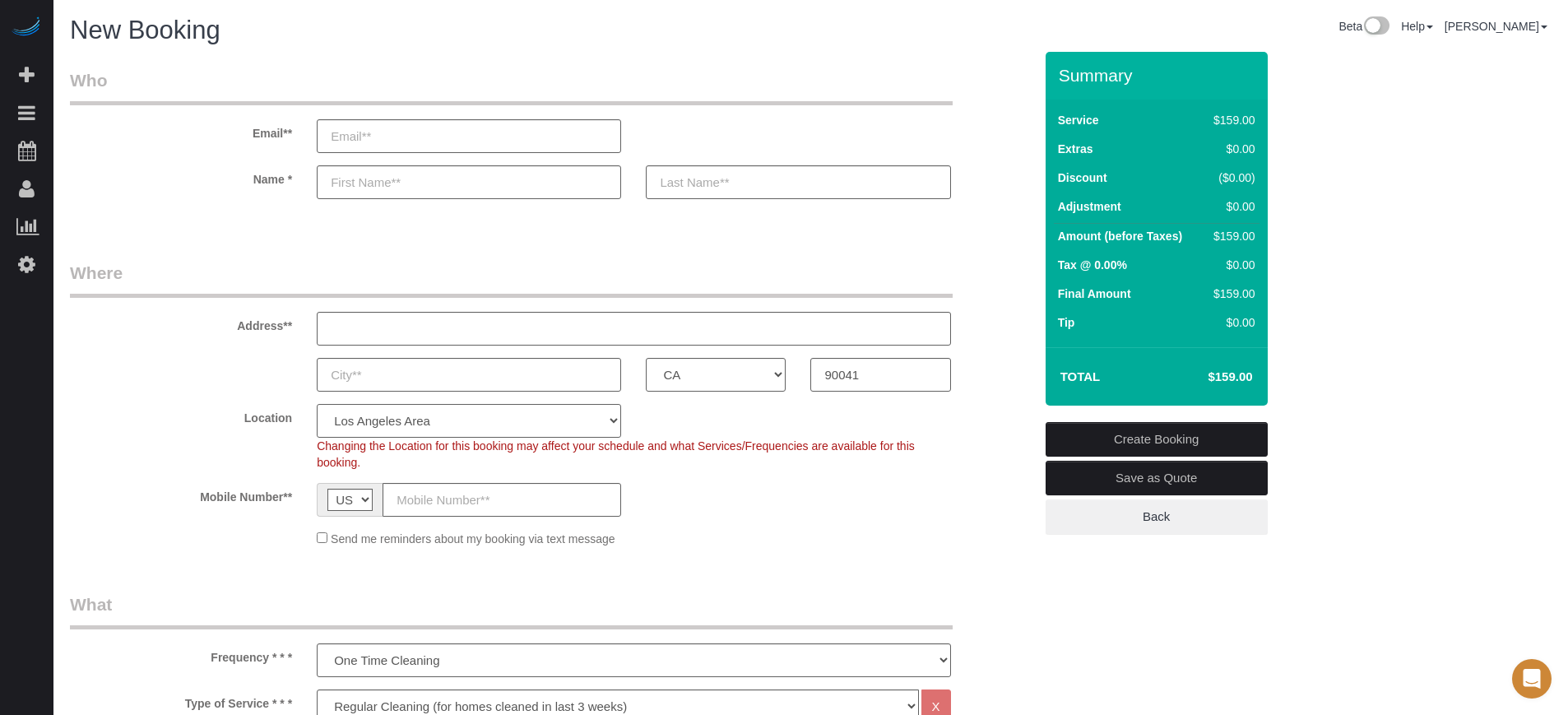
click at [317, 404] on select "Pro Housekeepers [GEOGRAPHIC_DATA] [GEOGRAPHIC_DATA] [GEOGRAPHIC_DATA] [GEOGRAP…" at bounding box center [468, 420] width 304 height 34
select select "object:1225"
select select "228"
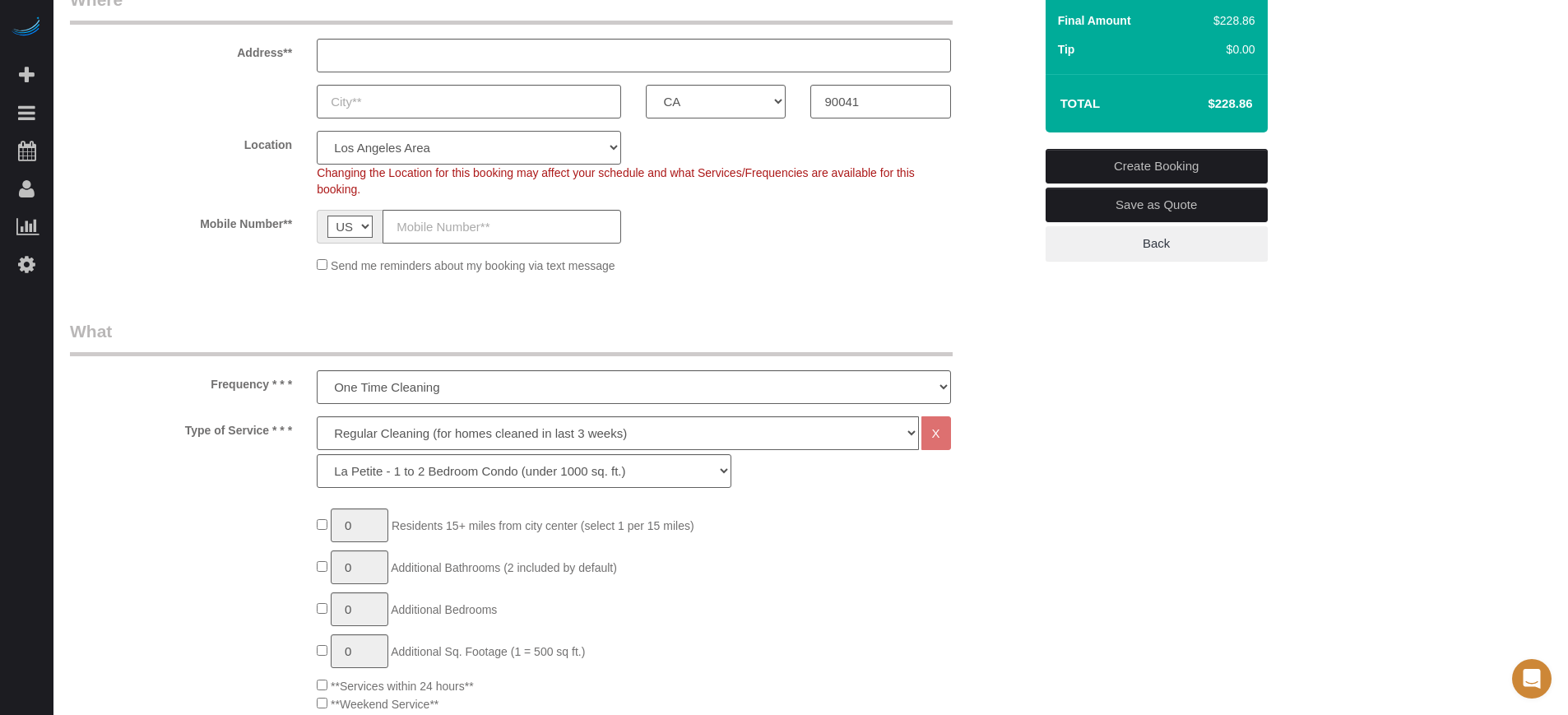
scroll to position [309, 0]
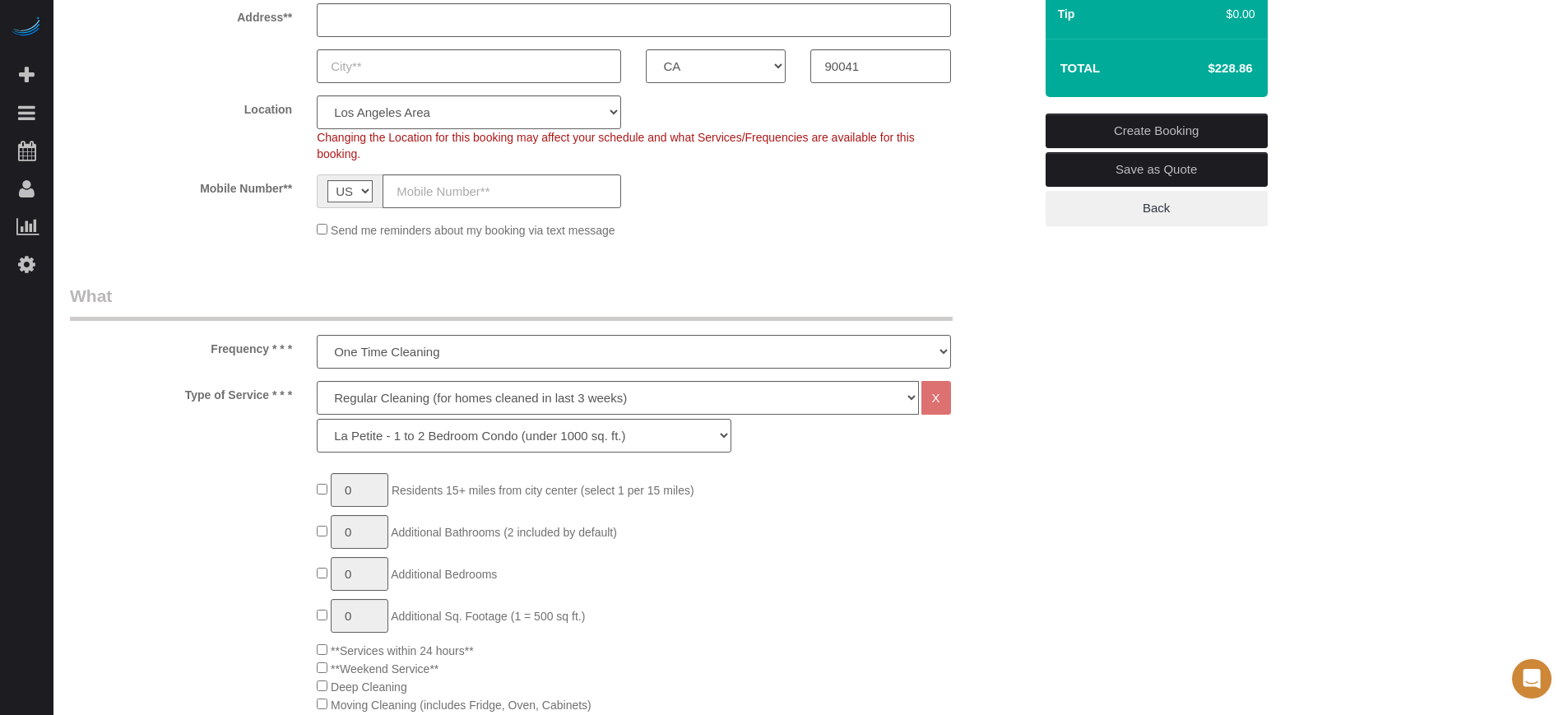
drag, startPoint x: 211, startPoint y: 348, endPoint x: 295, endPoint y: 398, distance: 97.8
click at [295, 398] on label "Type of Service * * *" at bounding box center [181, 392] width 247 height 22
drag, startPoint x: 291, startPoint y: 398, endPoint x: 210, endPoint y: 349, distance: 94.7
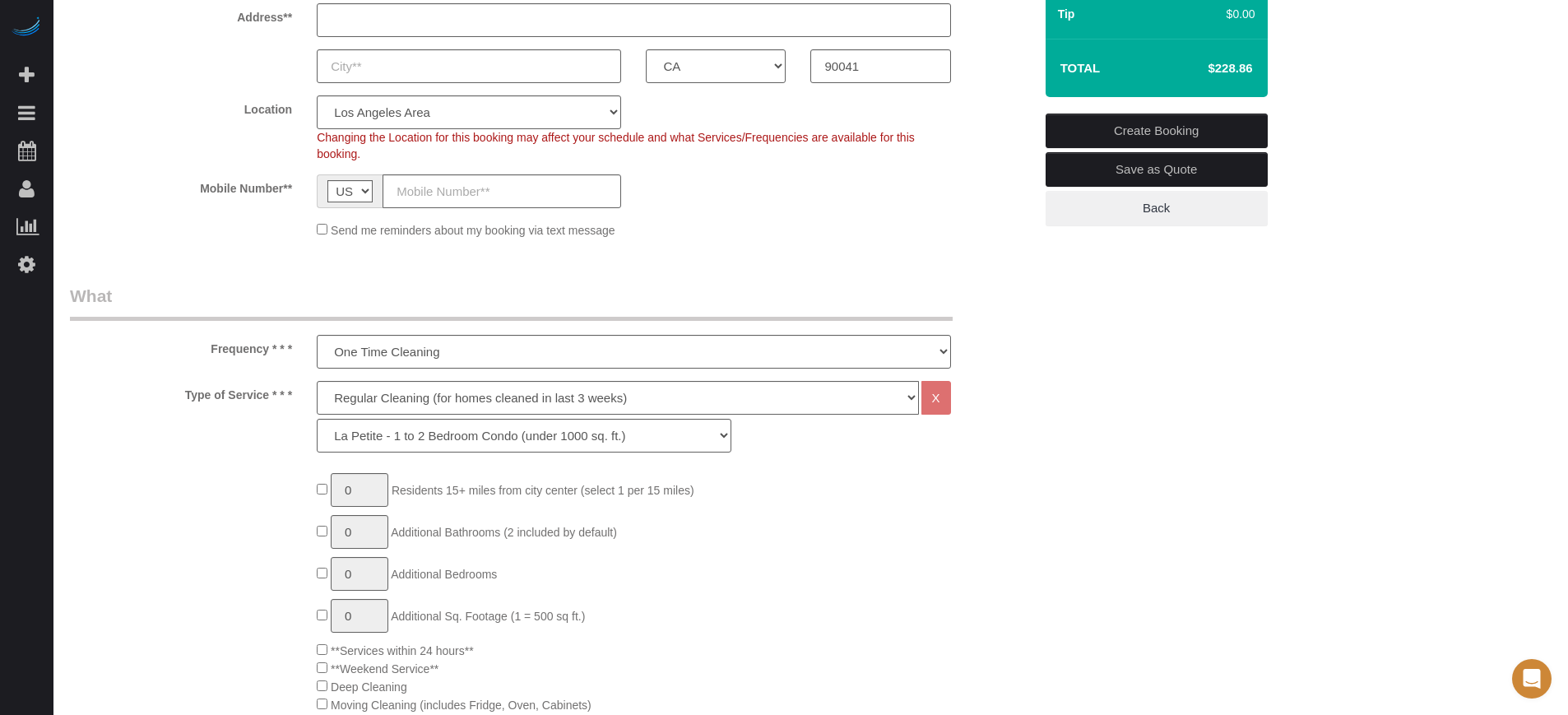
click at [210, 349] on label "Frequency * * *" at bounding box center [181, 346] width 247 height 22
drag, startPoint x: 210, startPoint y: 349, endPoint x: 289, endPoint y: 392, distance: 89.9
click at [289, 392] on label "Type of Service * * *" at bounding box center [181, 392] width 247 height 22
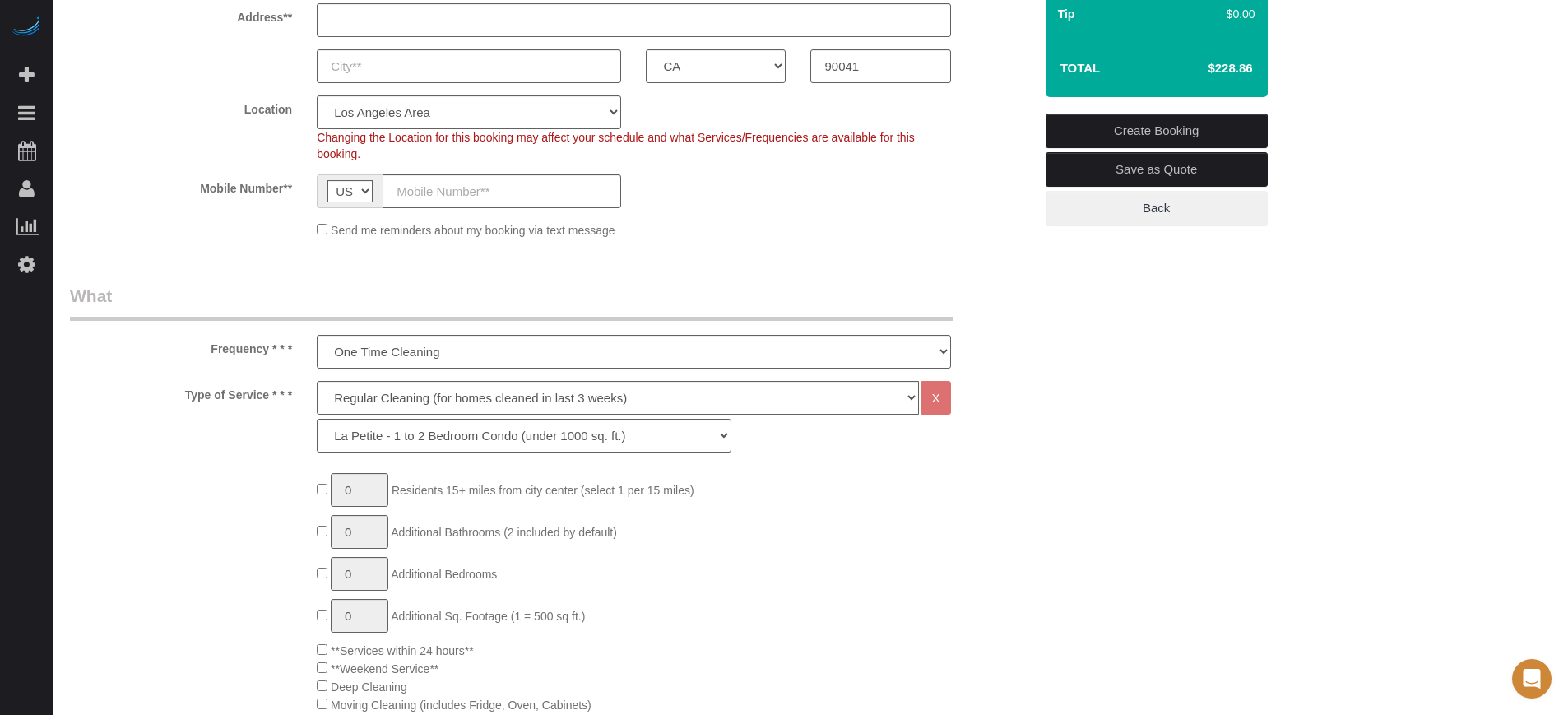
click at [149, 308] on legend "What" at bounding box center [511, 302] width 883 height 37
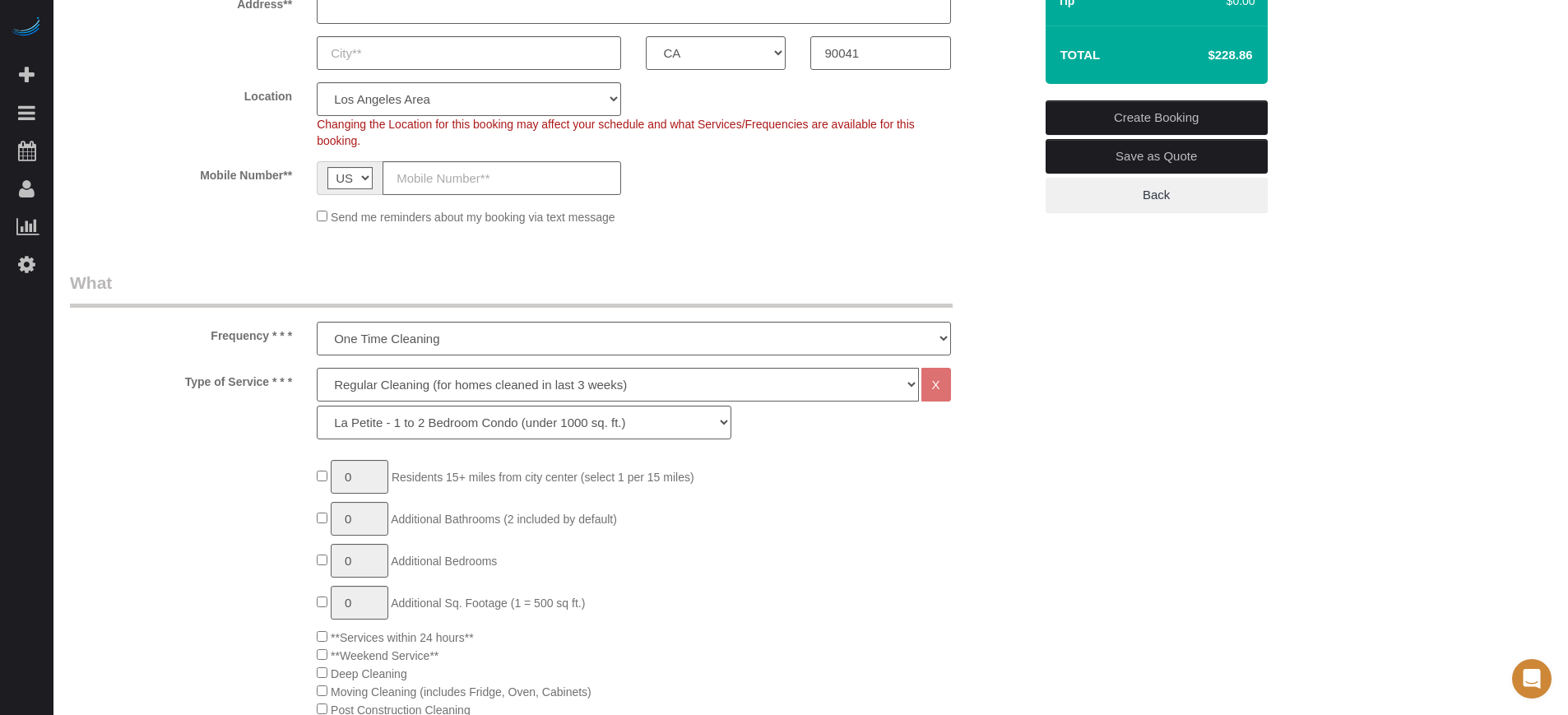
scroll to position [205, 0]
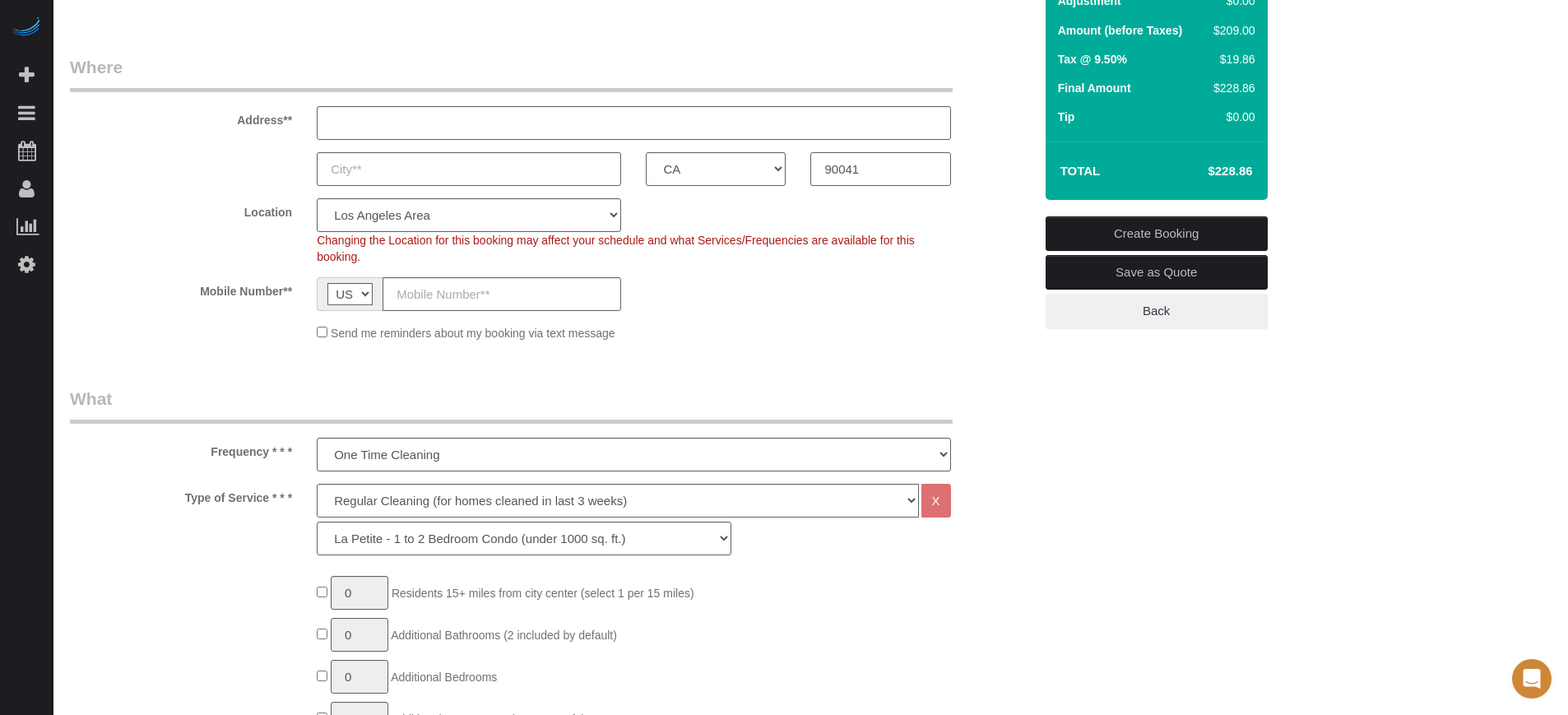
click at [856, 175] on input "90041" at bounding box center [881, 168] width 140 height 34
paste input "180"
type input "91801"
click at [170, 202] on label "Location" at bounding box center [181, 210] width 247 height 22
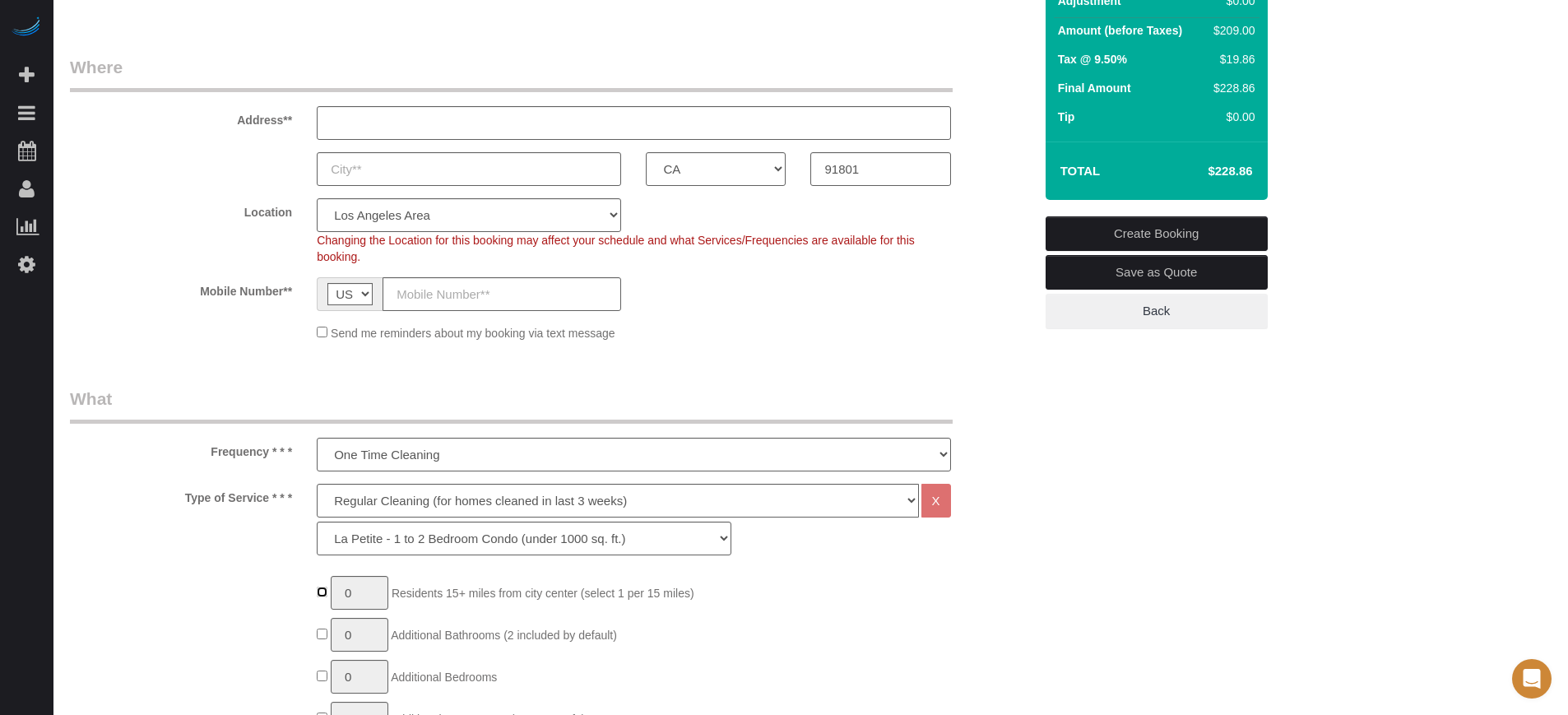
type input "1"
click at [367, 502] on select "Deep Cleaning (for homes that have not been cleaned in 3+ weeks) Spruce Regular…" at bounding box center [617, 500] width 601 height 34
click at [230, 518] on div "Type of Service * * * Deep Cleaning (for homes that have not been cleaned in 3+…" at bounding box center [552, 524] width 988 height 80
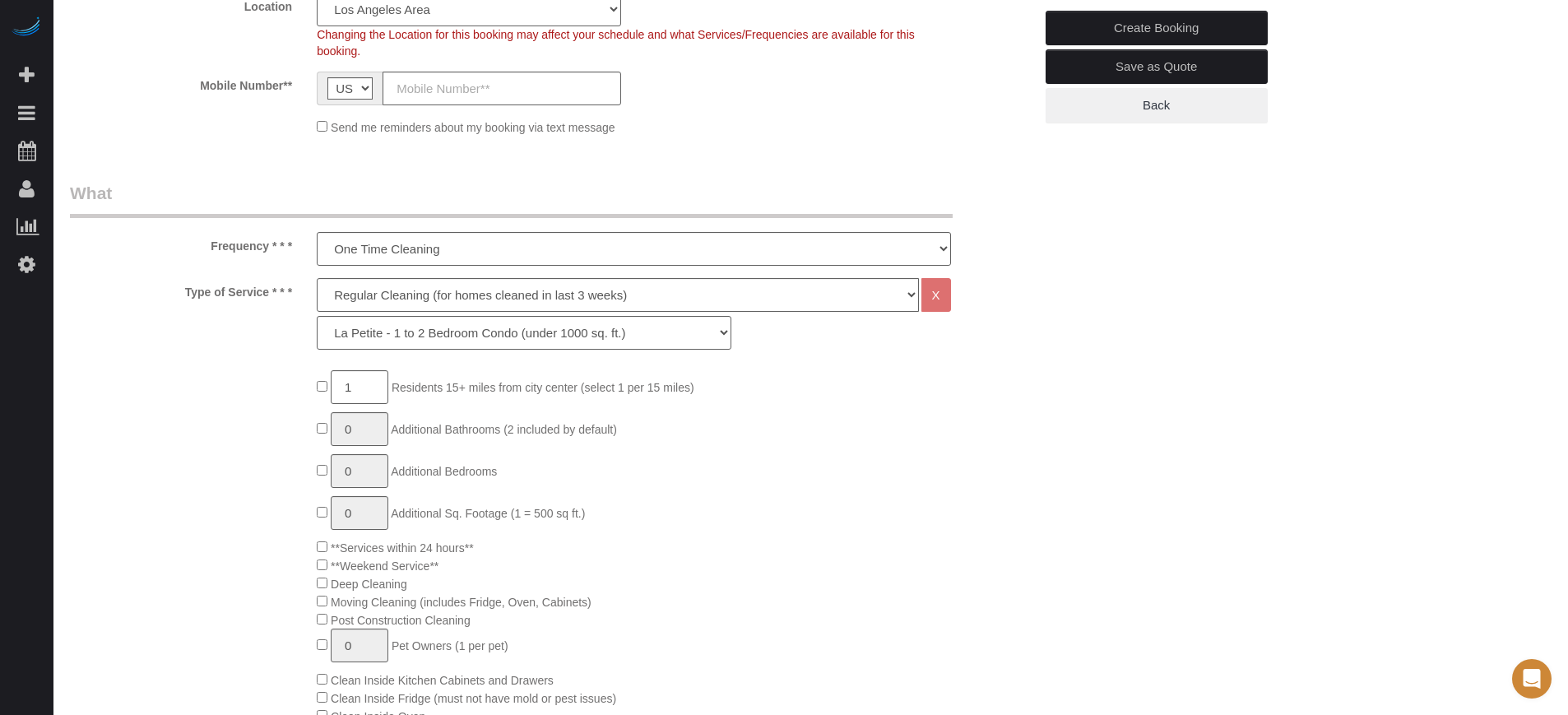
scroll to position [103, 0]
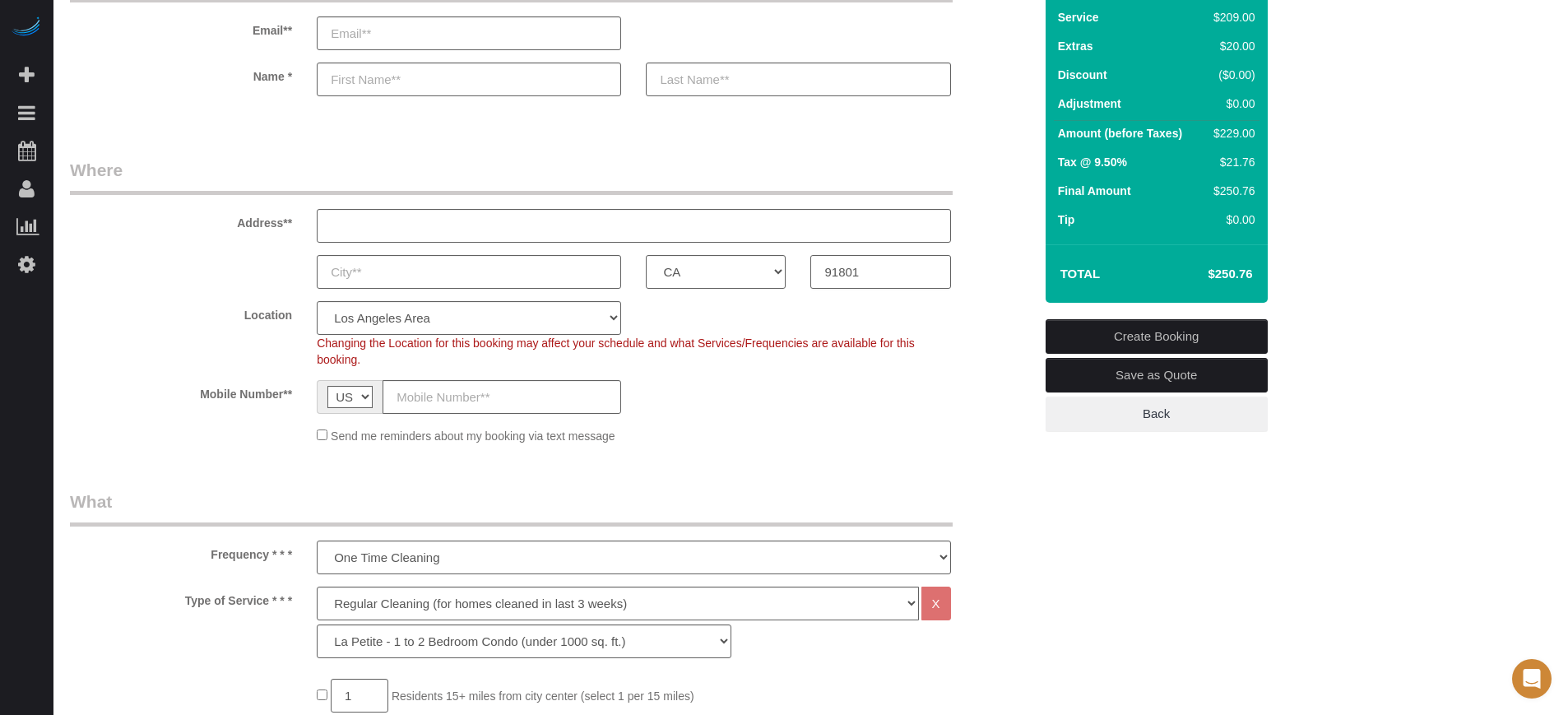
click at [852, 278] on input "91801" at bounding box center [881, 272] width 140 height 34
paste input "789"
type input "91789"
click at [771, 344] on span "Changing the Location for this booking may affect your schedule and what Servic…" at bounding box center [616, 351] width 599 height 29
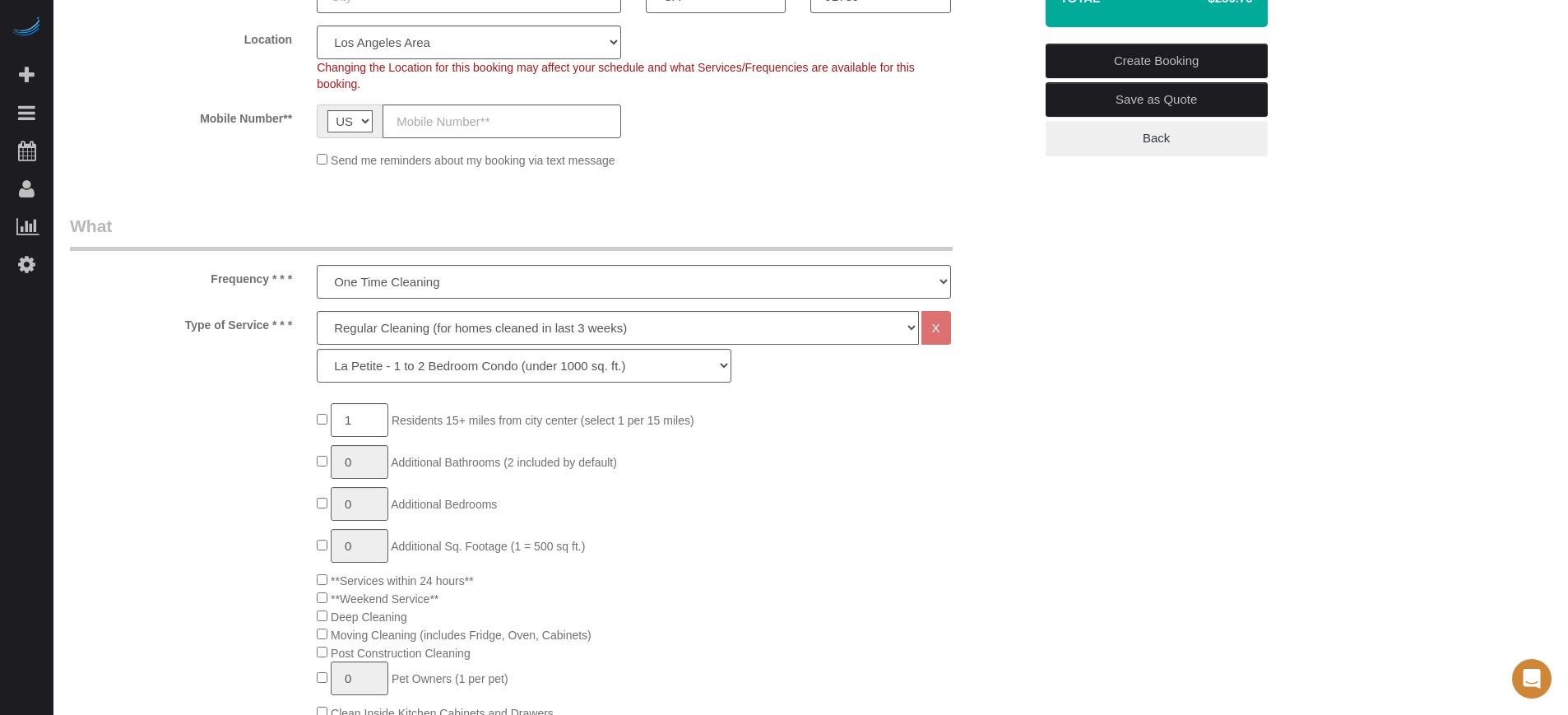
scroll to position [411, 0]
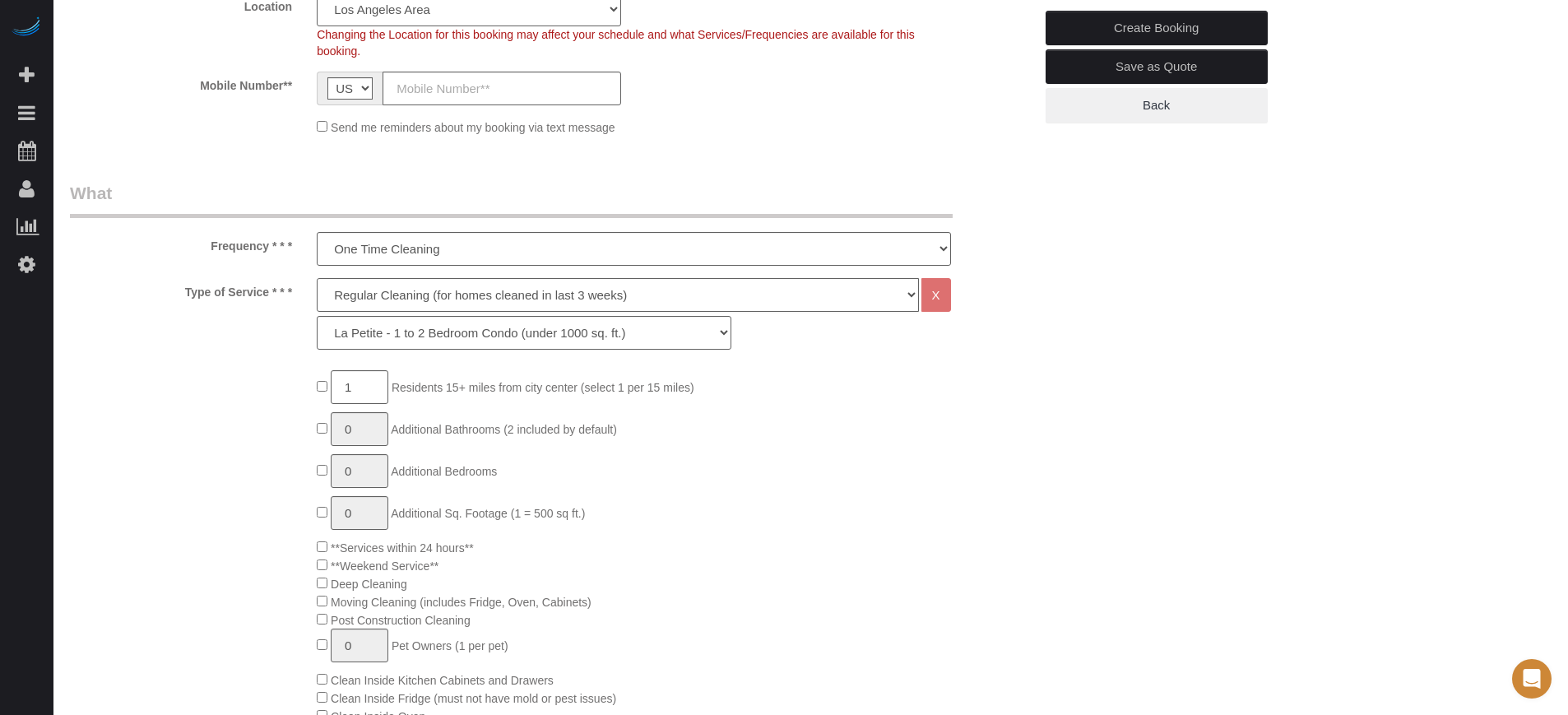
click at [417, 301] on select "Deep Cleaning (for homes that have not been cleaned in 3+ weeks) Spruce Regular…" at bounding box center [617, 294] width 601 height 34
select select "6"
click at [317, 278] on select "Deep Cleaning (for homes that have not been cleaned in 3+ weeks) Spruce Regular…" at bounding box center [617, 294] width 601 height 34
select select "265"
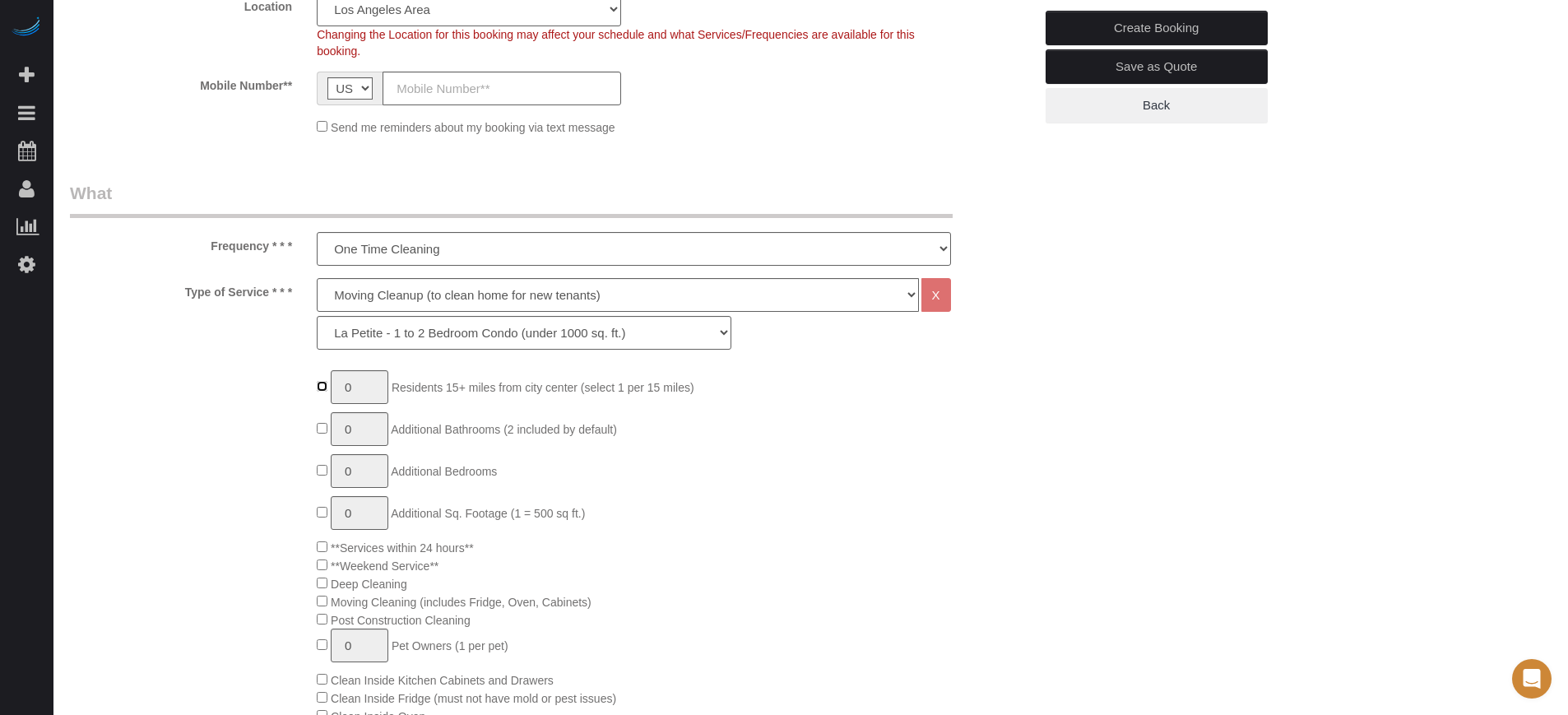
type input "1"
click at [386, 386] on input "1" at bounding box center [360, 386] width 58 height 34
type input "2"
click at [404, 325] on select "La Petite - 1 to 2 Bedroom Condo (under 1000 sq. ft.) La Petite II - 2 Bedroom …" at bounding box center [524, 332] width 415 height 34
select select "270"
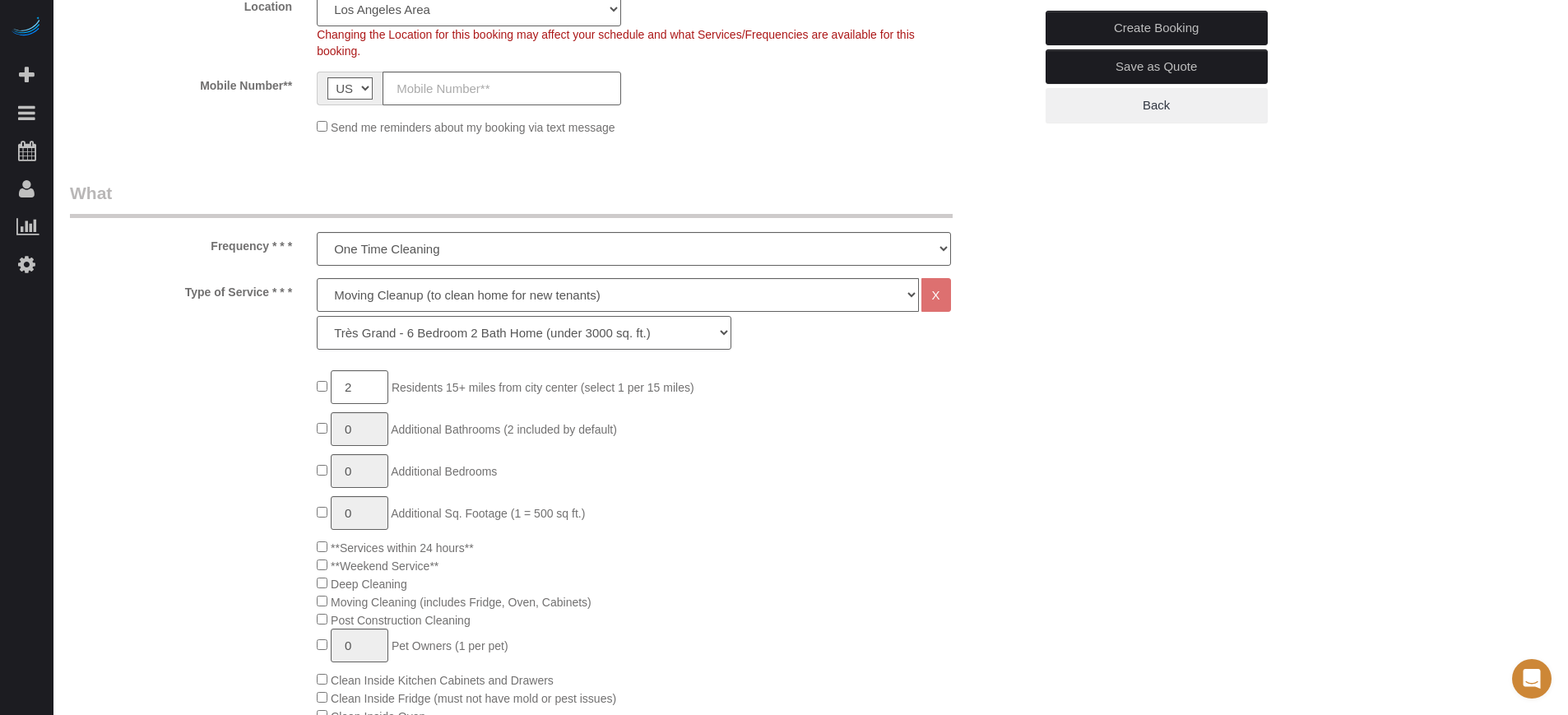
click at [317, 316] on select "La Petite - 1 to 2 Bedroom Condo (under 1000 sq. ft.) La Petite II - 2 Bedroom …" at bounding box center [524, 332] width 415 height 34
click at [420, 287] on select "Deep Cleaning (for homes that have not been cleaned in 3+ weeks) Spruce Regular…" at bounding box center [617, 294] width 601 height 34
select select "5"
click at [317, 278] on select "Deep Cleaning (for homes that have not been cleaned in 3+ weeks) Spruce Regular…" at bounding box center [617, 294] width 601 height 34
click at [404, 331] on select "La Petite - 1 to 2 Bedroom Condo (under 1000 sq. ft.) La Petite II - 2 Bedroom …" at bounding box center [524, 332] width 415 height 34
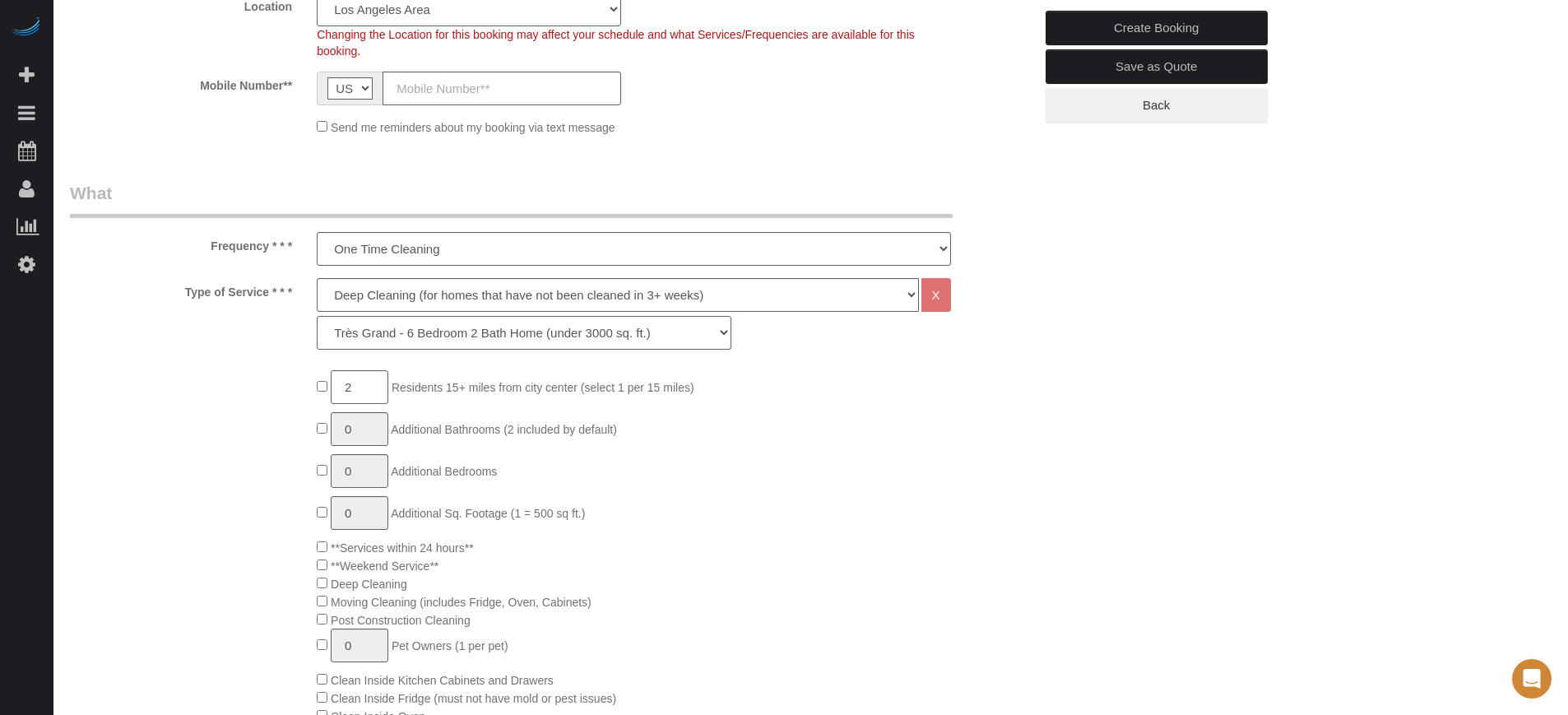
click at [317, 316] on select "La Petite - 1 to 2 Bedroom Condo (under 1000 sq. ft.) La Petite II - 2 Bedroom …" at bounding box center [524, 332] width 415 height 34
click at [414, 329] on select "La Petite - 1 to 2 Bedroom Condo (under 1000 sq. ft.) La Petite II - 2 Bedroom …" at bounding box center [524, 332] width 415 height 34
click at [407, 338] on select "La Petite - 1 to 2 Bedroom Condo (under 1000 sq. ft.) La Petite II - 2 Bedroom …" at bounding box center [524, 332] width 415 height 34
select select "282"
click at [317, 316] on select "La Petite - 1 to 2 Bedroom Condo (under 1000 sq. ft.) La Petite II - 2 Bedroom …" at bounding box center [524, 332] width 415 height 34
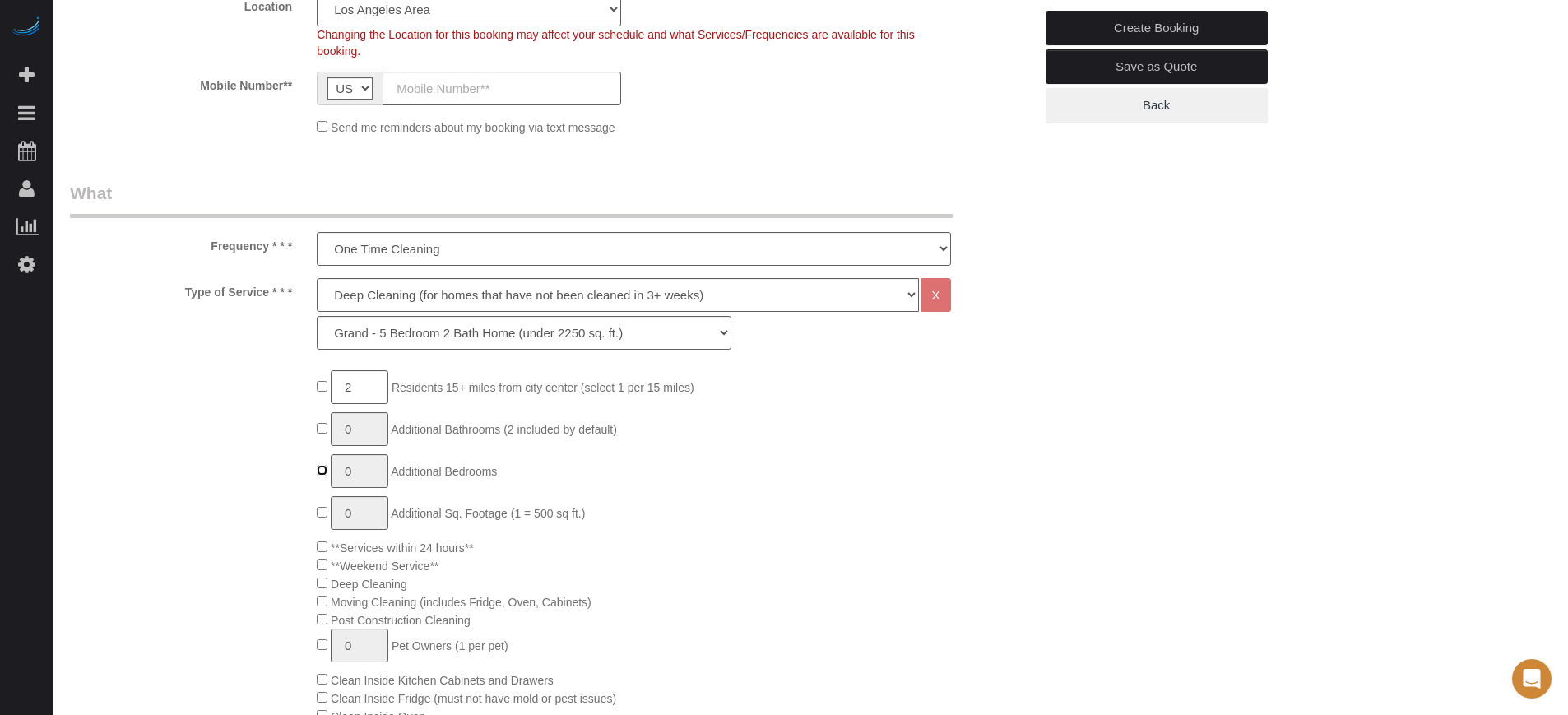
type input "1"
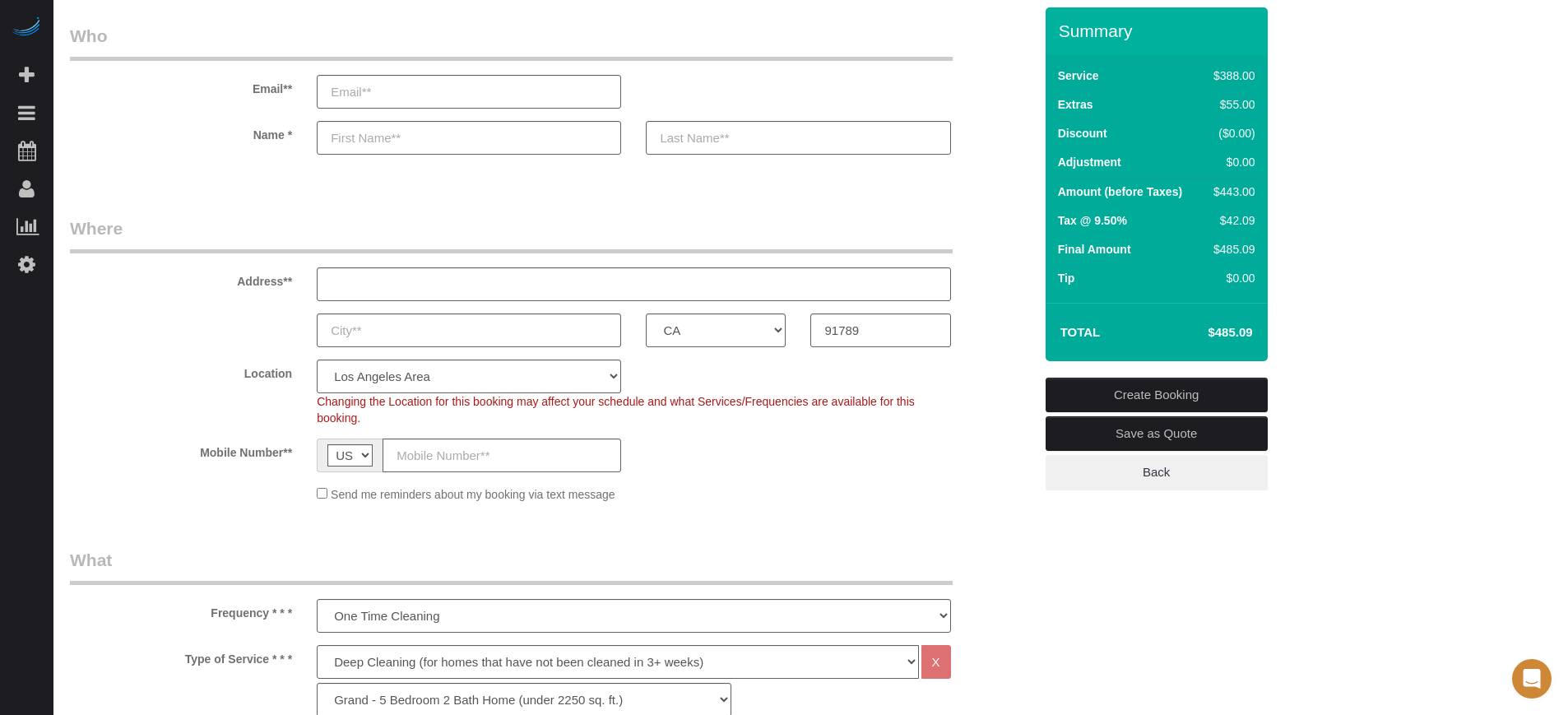
scroll to position [0, 0]
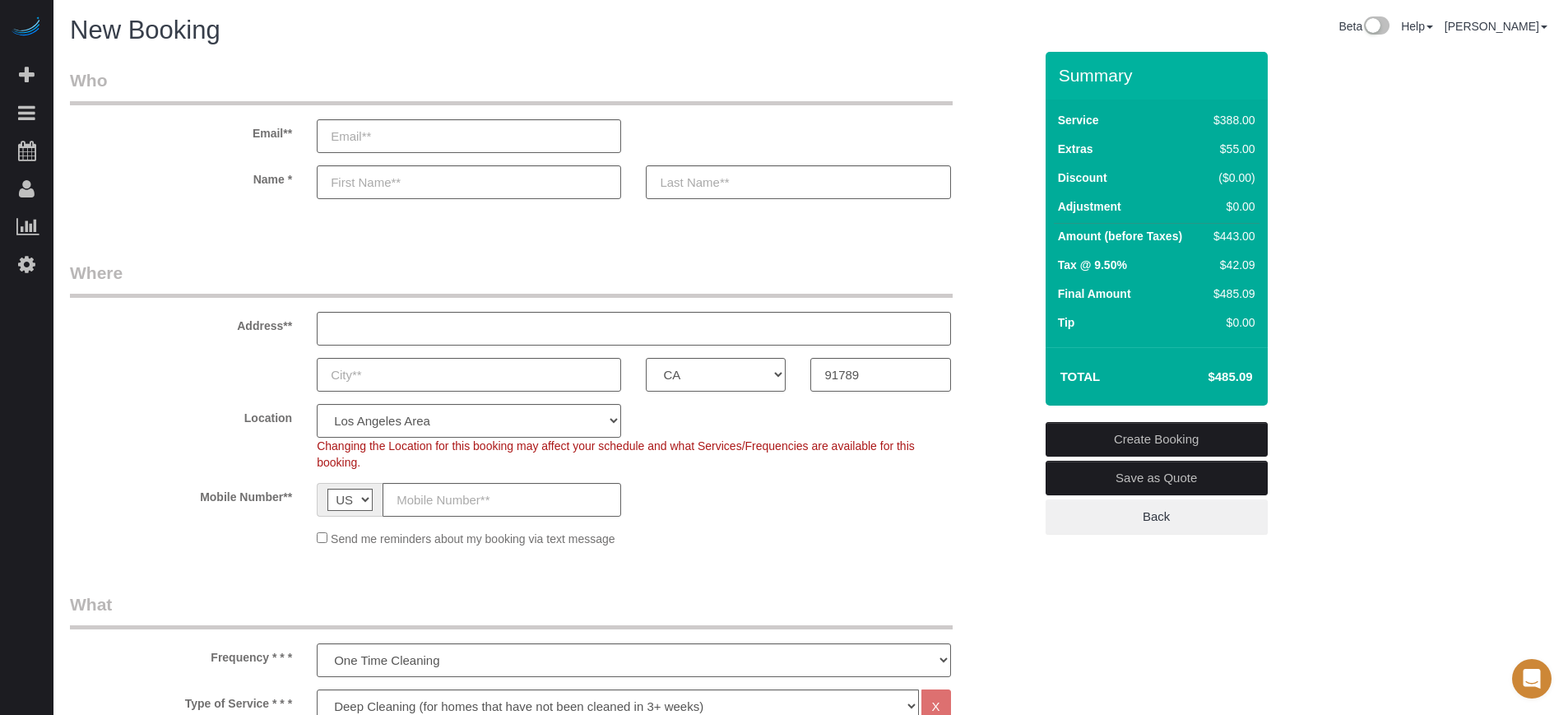
click at [980, 456] on div "Location Pro Housekeepers [GEOGRAPHIC_DATA] [GEOGRAPHIC_DATA] [GEOGRAPHIC_DATA]…" at bounding box center [552, 436] width 988 height 66
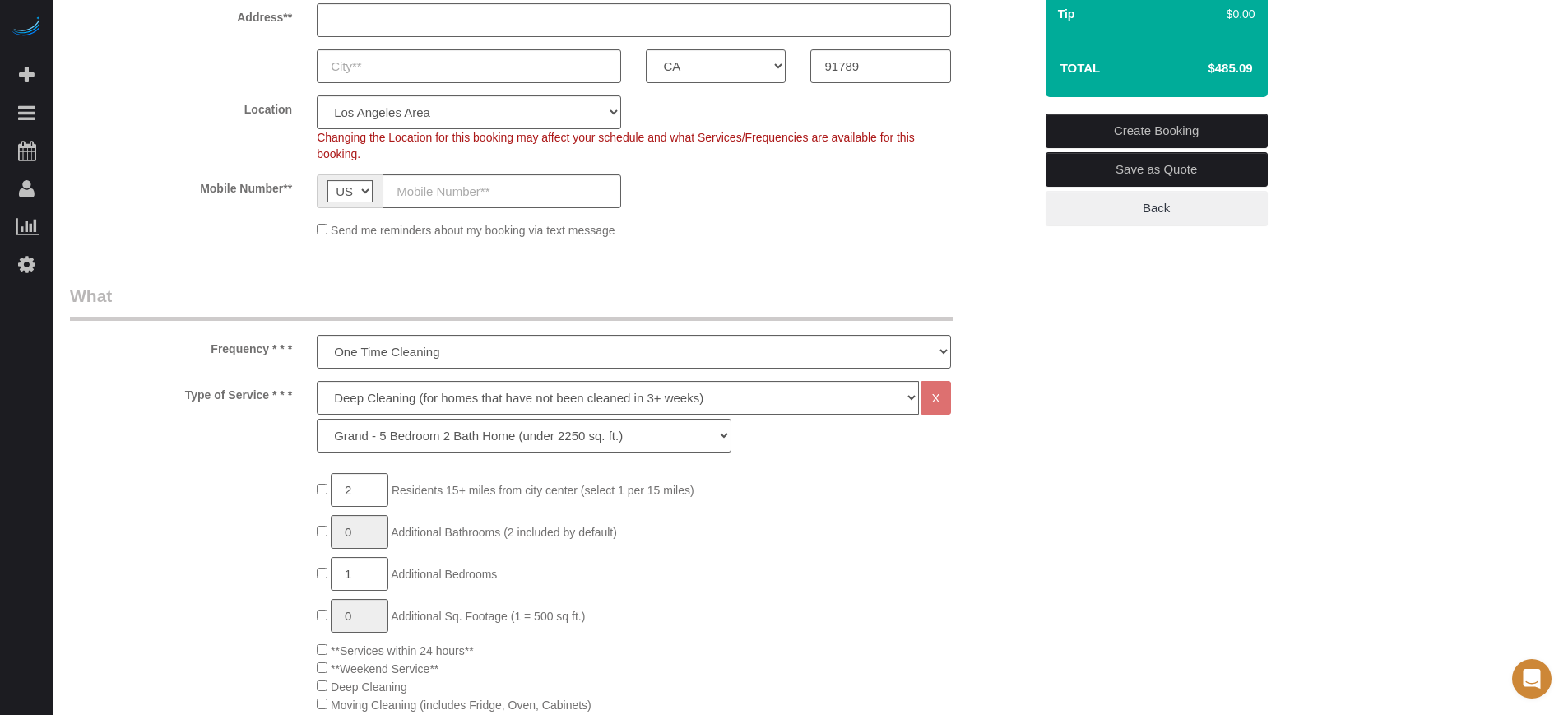
click at [409, 439] on select "La Petite - 1 to 2 Bedroom Condo (under 1000 sq. ft.) La Petite II - 2 Bedroom …" at bounding box center [524, 436] width 415 height 34
click at [176, 439] on div "Type of Service * * * Deep Cleaning (for homes that have not been cleaned in 3+…" at bounding box center [552, 421] width 988 height 80
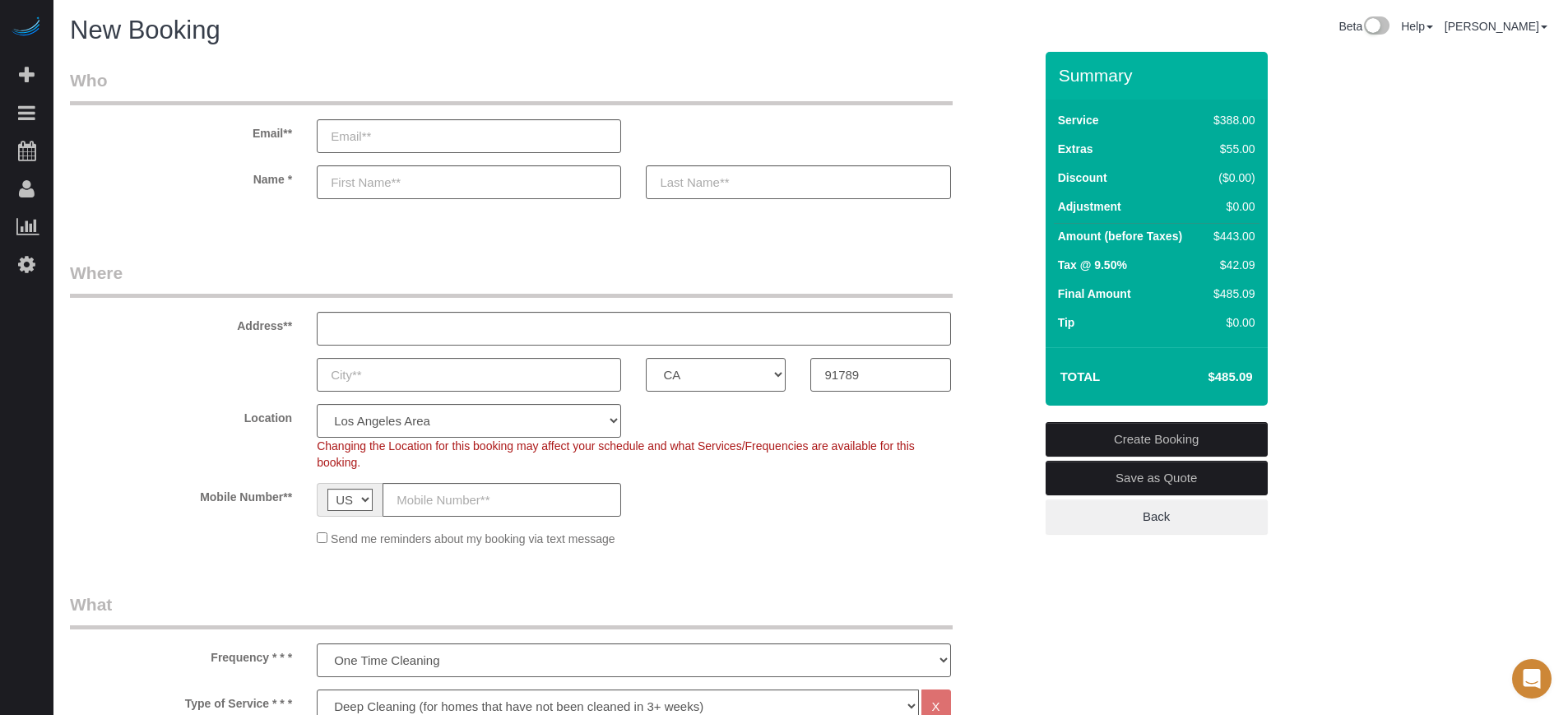
scroll to position [411, 0]
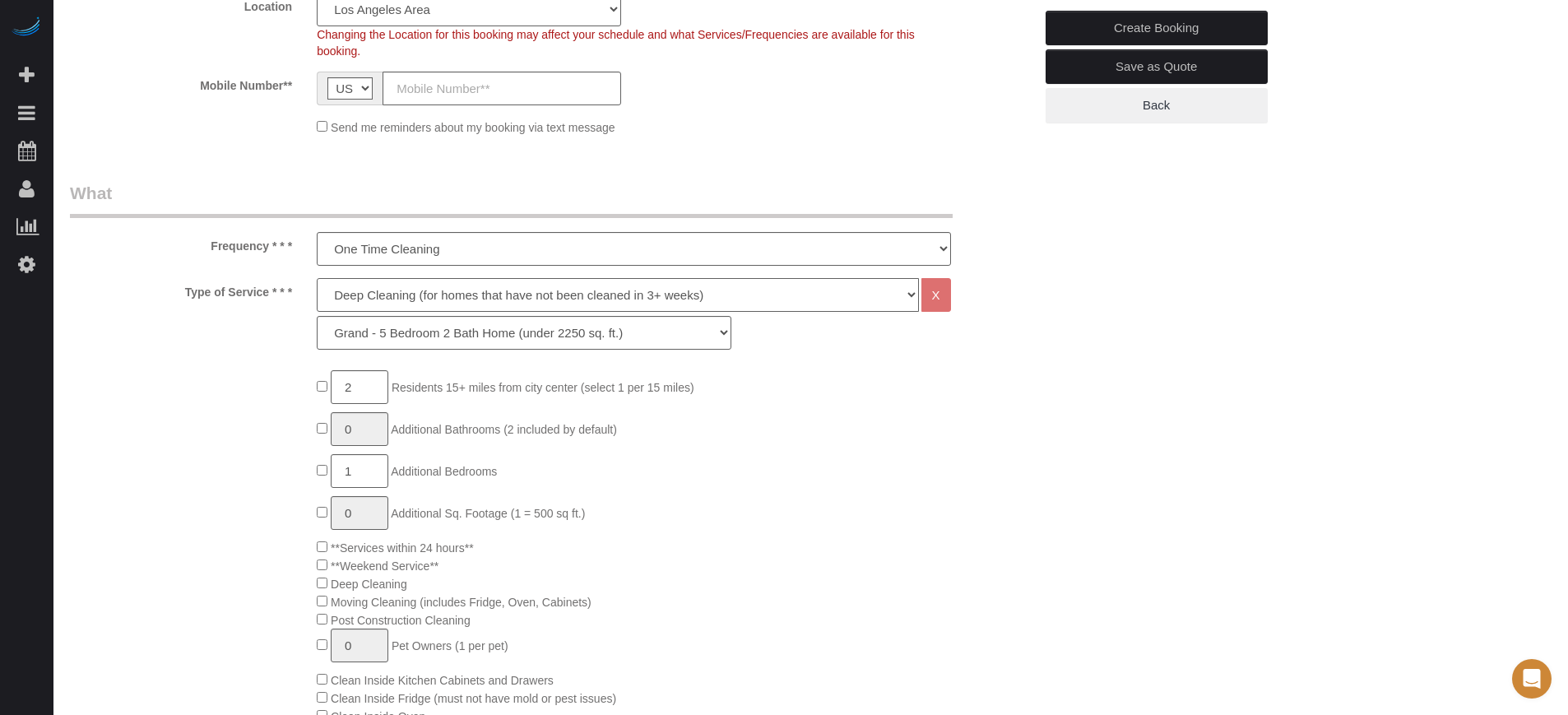
click at [404, 303] on select "Deep Cleaning (for homes that have not been cleaned in 3+ weeks) Spruce Regular…" at bounding box center [617, 294] width 601 height 34
select select "6"
click at [317, 278] on select "Deep Cleaning (for homes that have not been cleaned in 3+ weeks) Spruce Regular…" at bounding box center [617, 294] width 601 height 34
click at [407, 334] on select "La Petite - 1 to 2 Bedroom Condo (under 1000 sq. ft.) La Petite II - 2 Bedroom …" at bounding box center [524, 332] width 415 height 34
select select "269"
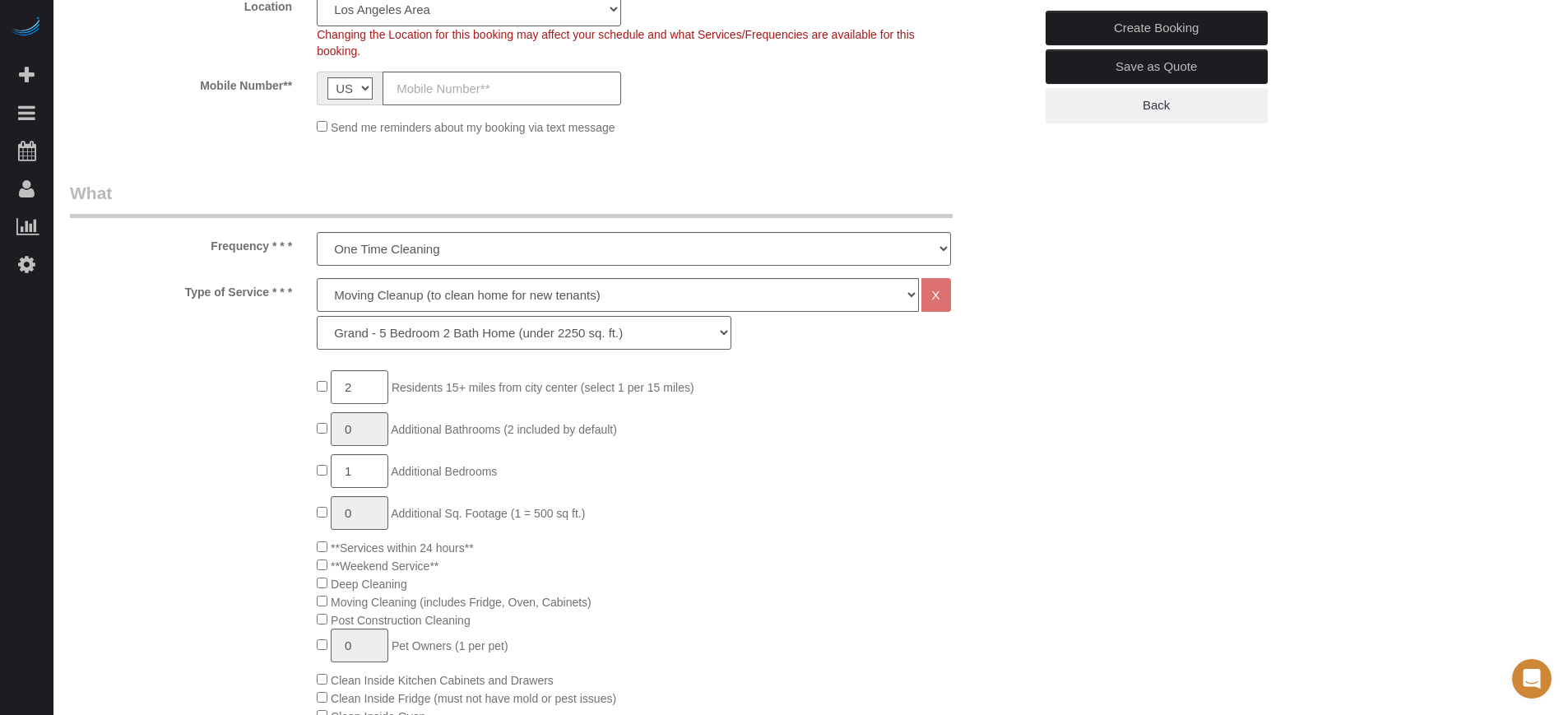
click at [317, 316] on select "La Petite - 1 to 2 Bedroom Condo (under 1000 sq. ft.) La Petite II - 2 Bedroom …" at bounding box center [524, 332] width 415 height 34
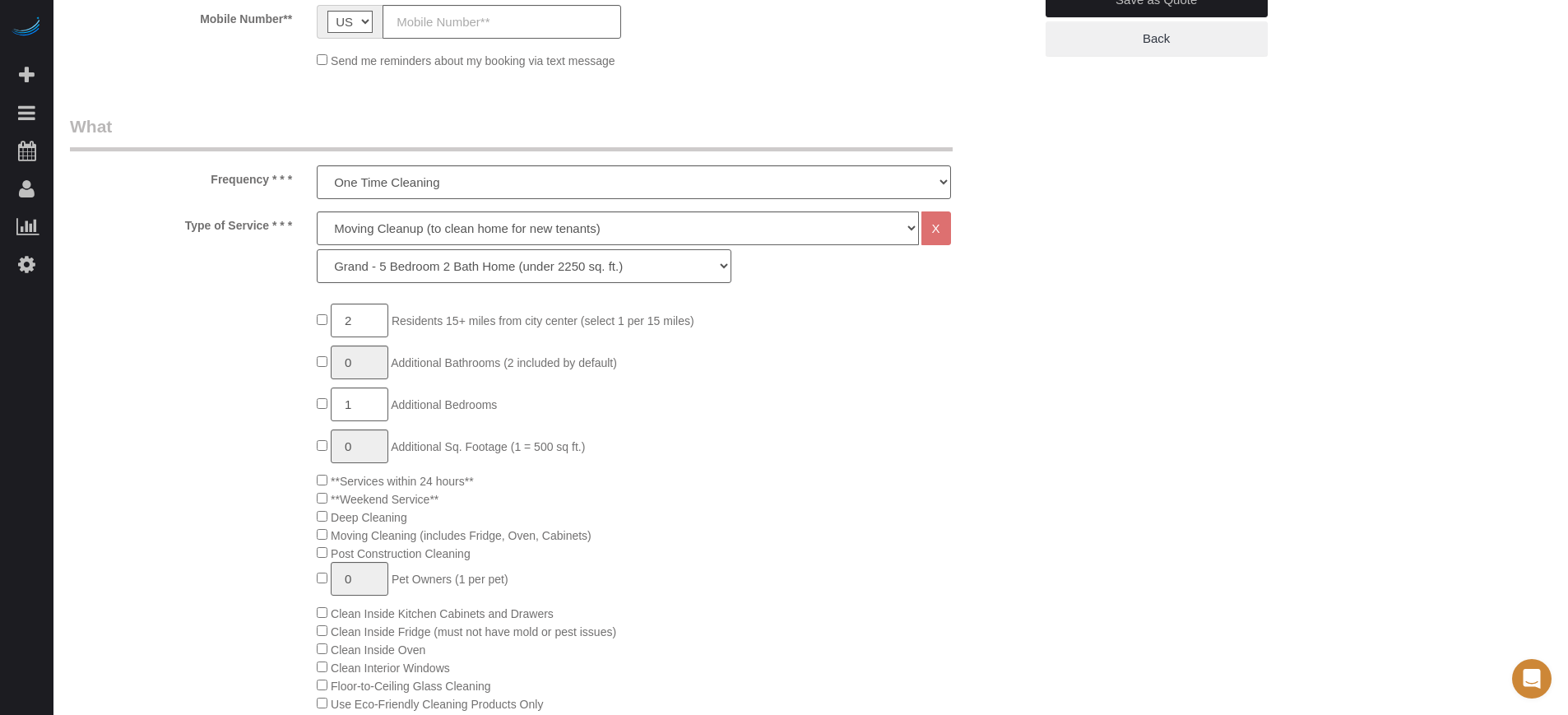
scroll to position [514, 0]
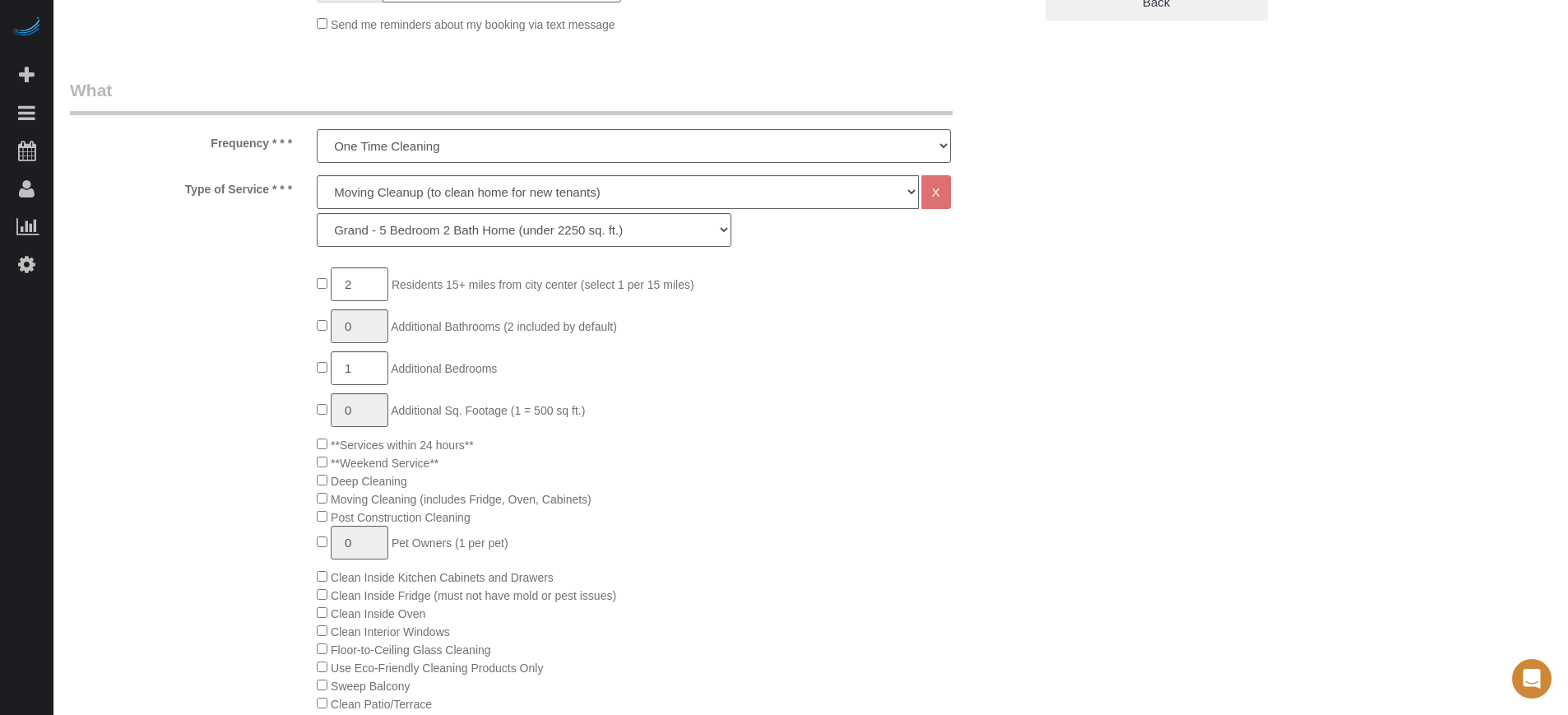
click at [319, 373] on span "1 Additional Bedrooms" at bounding box center [406, 368] width 180 height 13
type input "0"
click at [399, 237] on select "La Petite - 1 to 2 Bedroom Condo (under 1000 sq. ft.) La Petite II - 2 Bedroom …" at bounding box center [524, 229] width 415 height 34
click at [317, 213] on select "La Petite - 1 to 2 Bedroom Condo (under 1000 sq. ft.) La Petite II - 2 Bedroom …" at bounding box center [524, 229] width 415 height 34
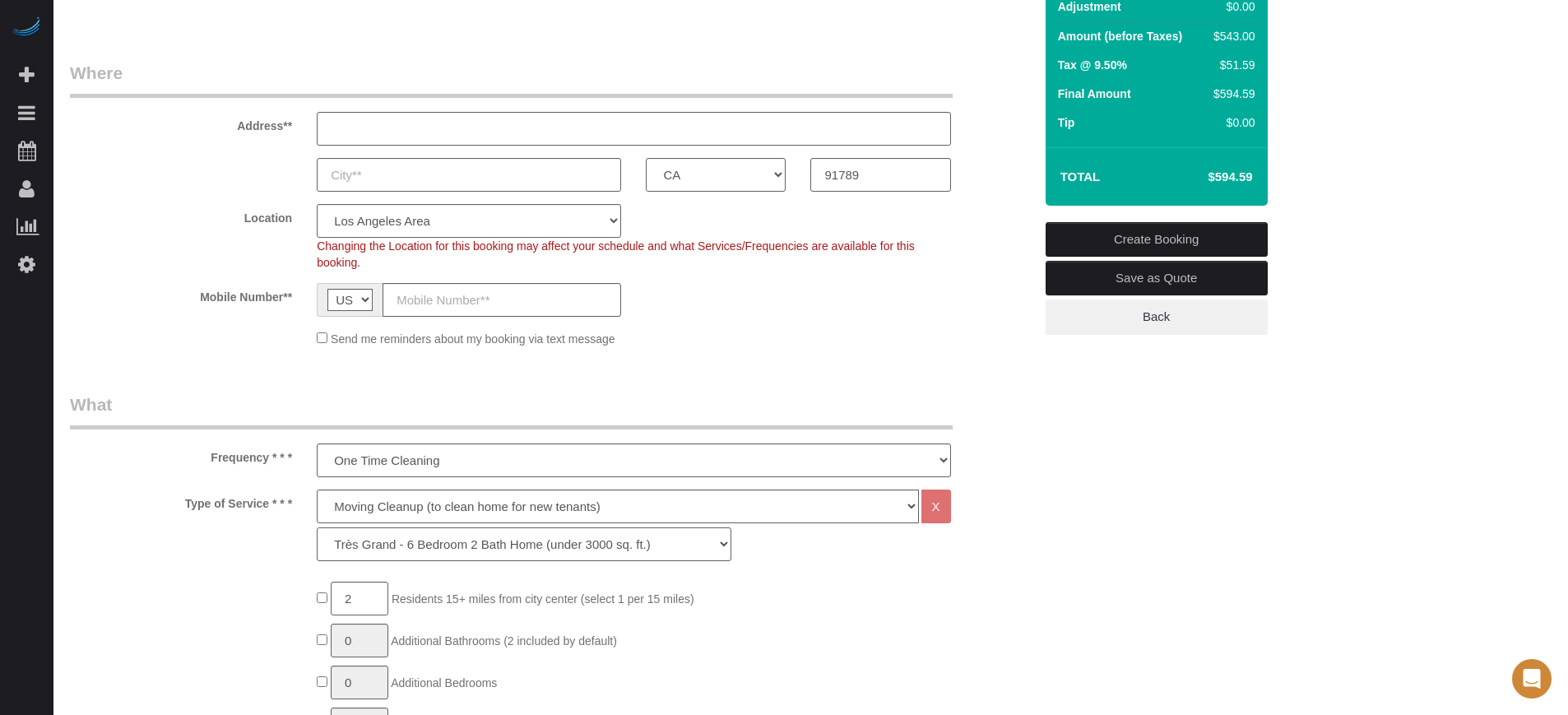
scroll to position [309, 0]
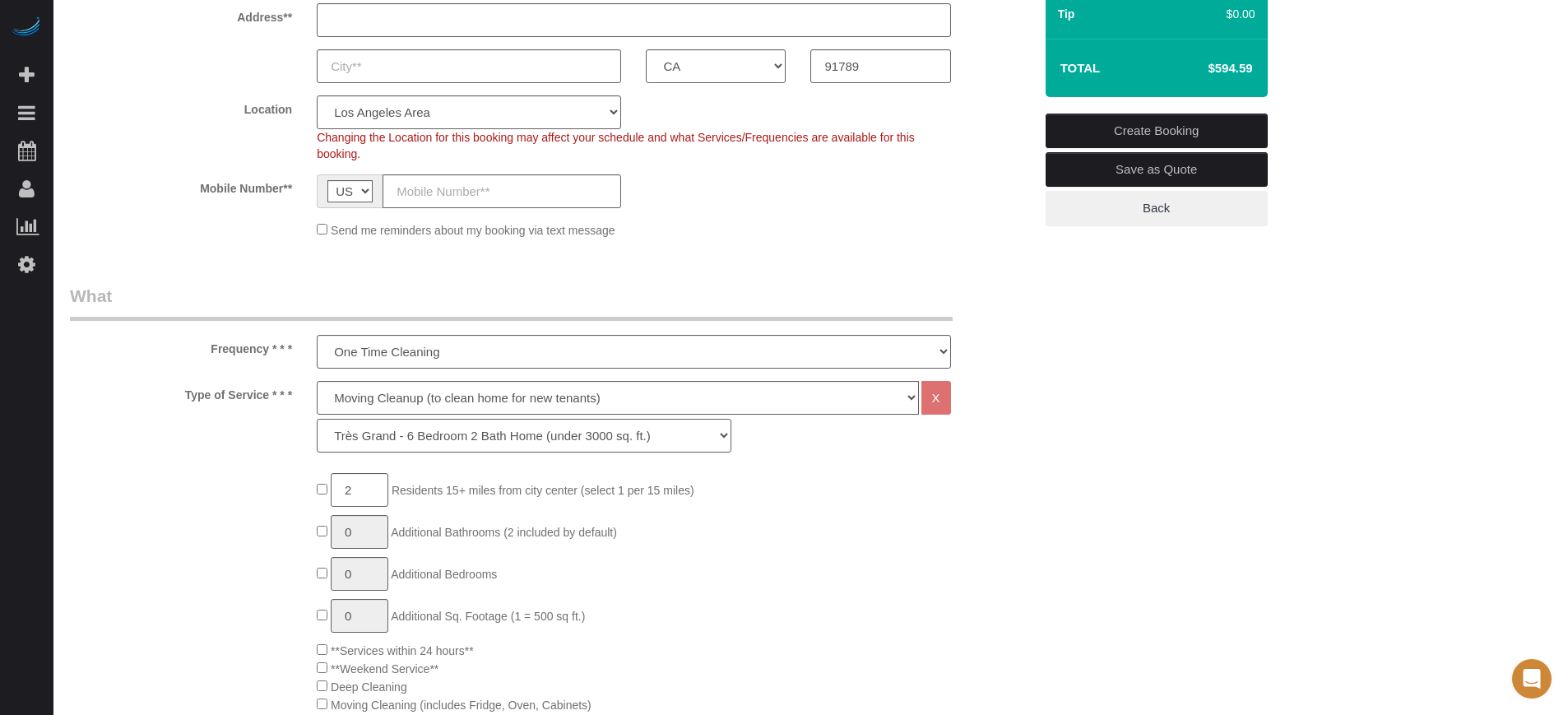
drag, startPoint x: 358, startPoint y: 434, endPoint x: 361, endPoint y: 443, distance: 9.5
click at [358, 434] on select "La Petite - 1 to 2 Bedroom Condo (under 1000 sq. ft.) La Petite II - 2 Bedroom …" at bounding box center [524, 436] width 415 height 34
select select "269"
click at [317, 419] on select "La Petite - 1 to 2 Bedroom Condo (under 1000 sq. ft.) La Petite II - 2 Bedroom …" at bounding box center [524, 436] width 415 height 34
type input "0"
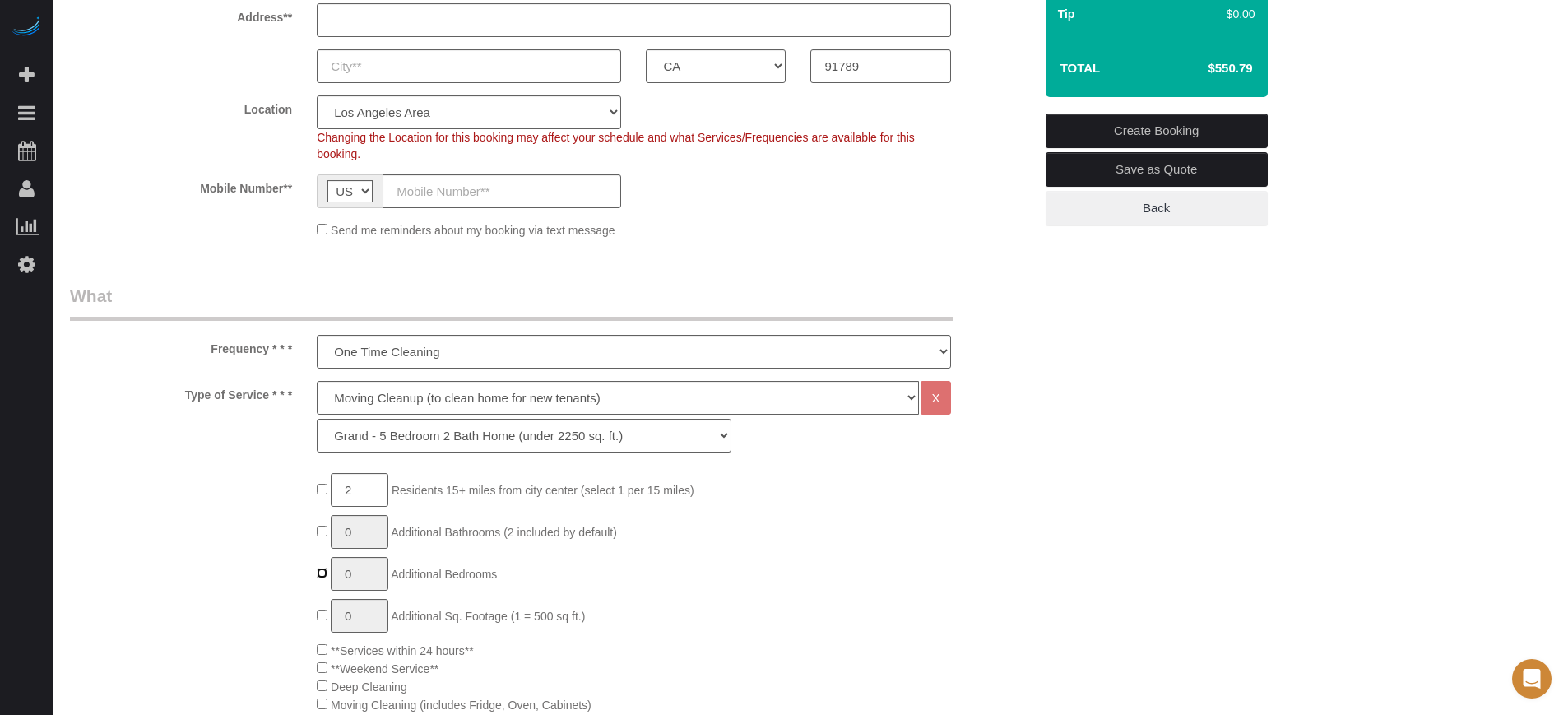
type input "1"
click at [409, 405] on select "Deep Cleaning (for homes that have not been cleaned in 3+ weeks) Spruce Regular…" at bounding box center [617, 398] width 601 height 34
select select "5"
click at [317, 381] on select "Deep Cleaning (for homes that have not been cleaned in 3+ weeks) Spruce Regular…" at bounding box center [617, 398] width 601 height 34
click at [378, 441] on select "La Petite - 1 to 2 Bedroom Condo (under 1000 sq. ft.) La Petite II - 2 Bedroom …" at bounding box center [524, 436] width 415 height 34
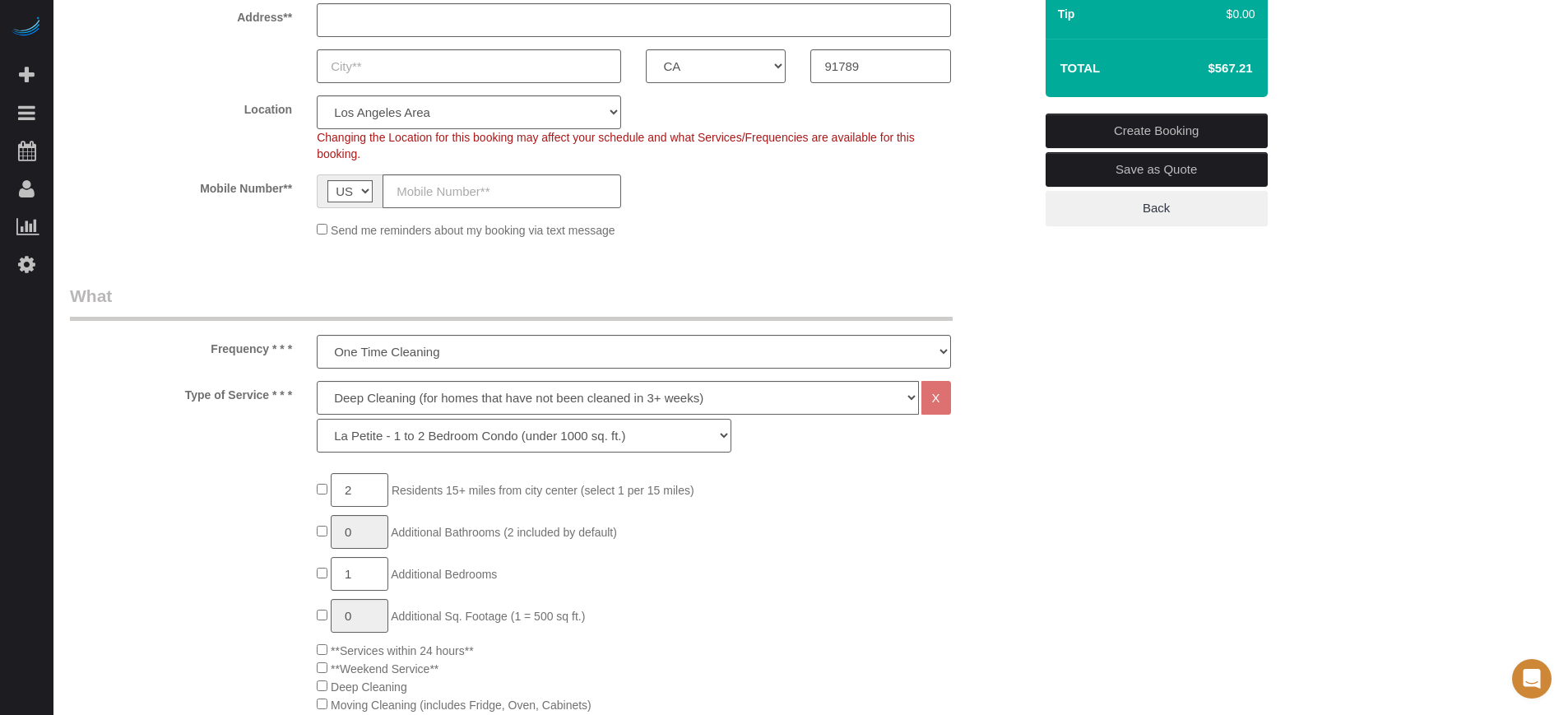
select select "282"
click at [317, 419] on select "La Petite - 1 to 2 Bedroom Condo (under 1000 sq. ft.) La Petite II - 2 Bedroom …" at bounding box center [524, 436] width 415 height 34
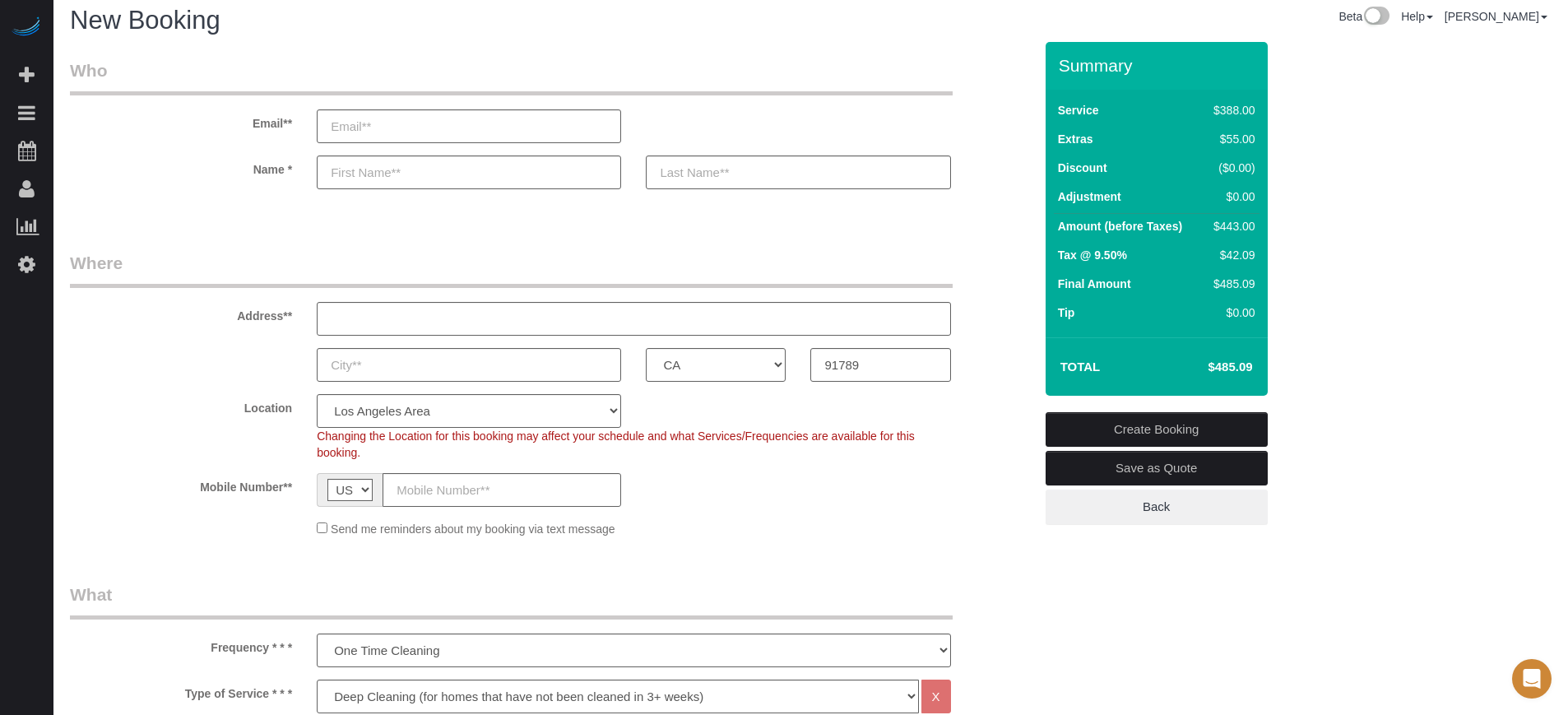
scroll to position [0, 0]
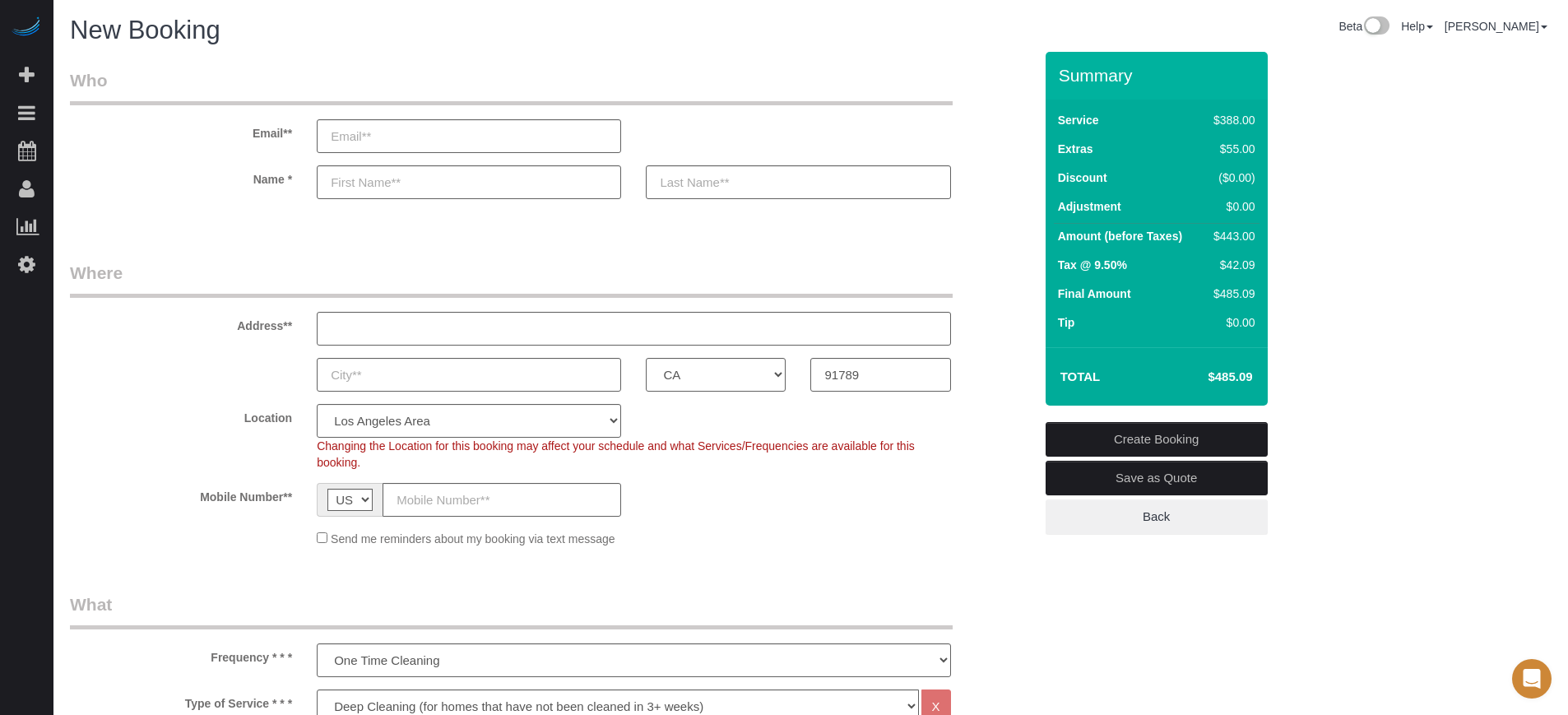
click at [1241, 370] on h4 "$485.09" at bounding box center [1205, 377] width 94 height 14
copy div "$485.09 Create Booking Save as Quote Back"
click at [731, 274] on legend "Where" at bounding box center [511, 279] width 883 height 37
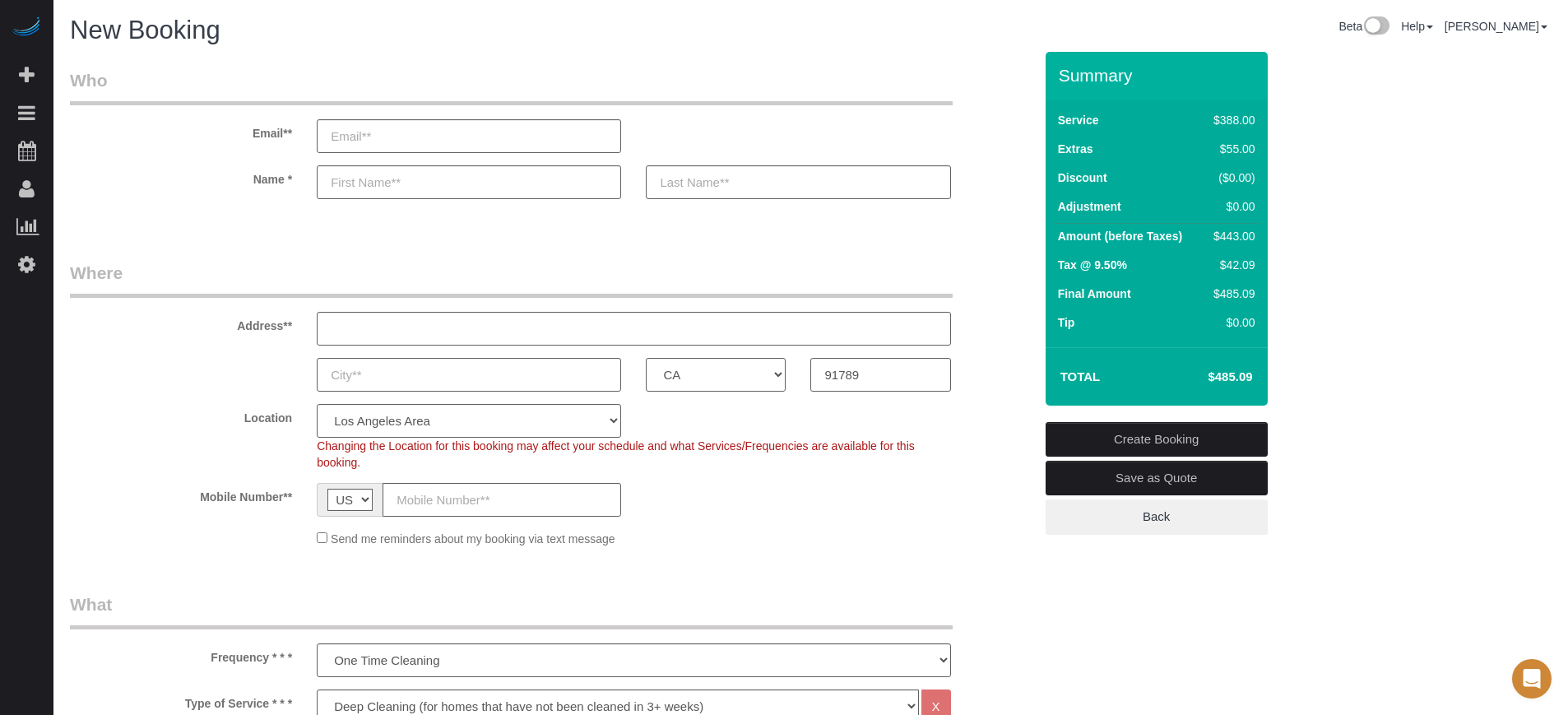
click at [632, 183] on div at bounding box center [469, 182] width 329 height 34
click at [630, 172] on div at bounding box center [469, 182] width 329 height 34
click at [629, 174] on div at bounding box center [469, 182] width 329 height 34
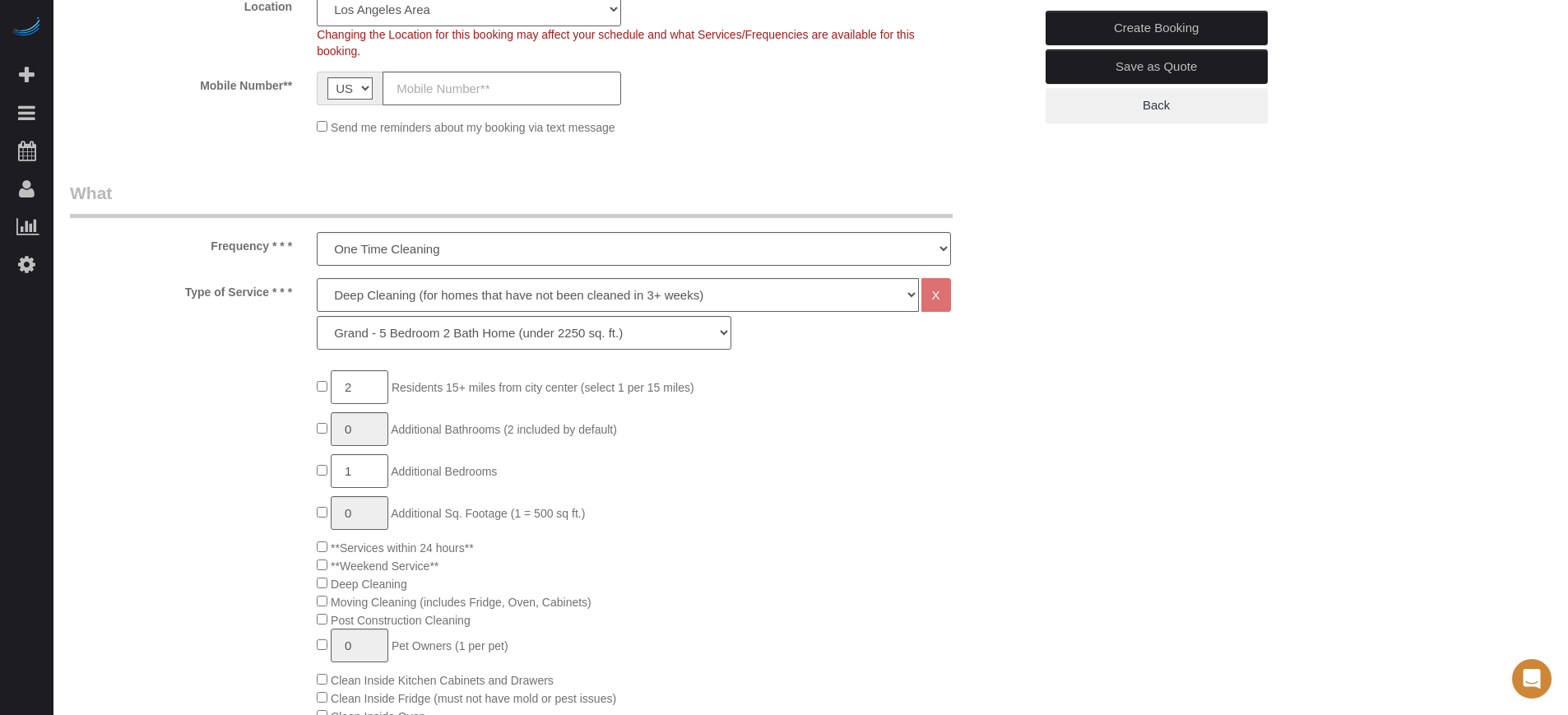
scroll to position [103, 0]
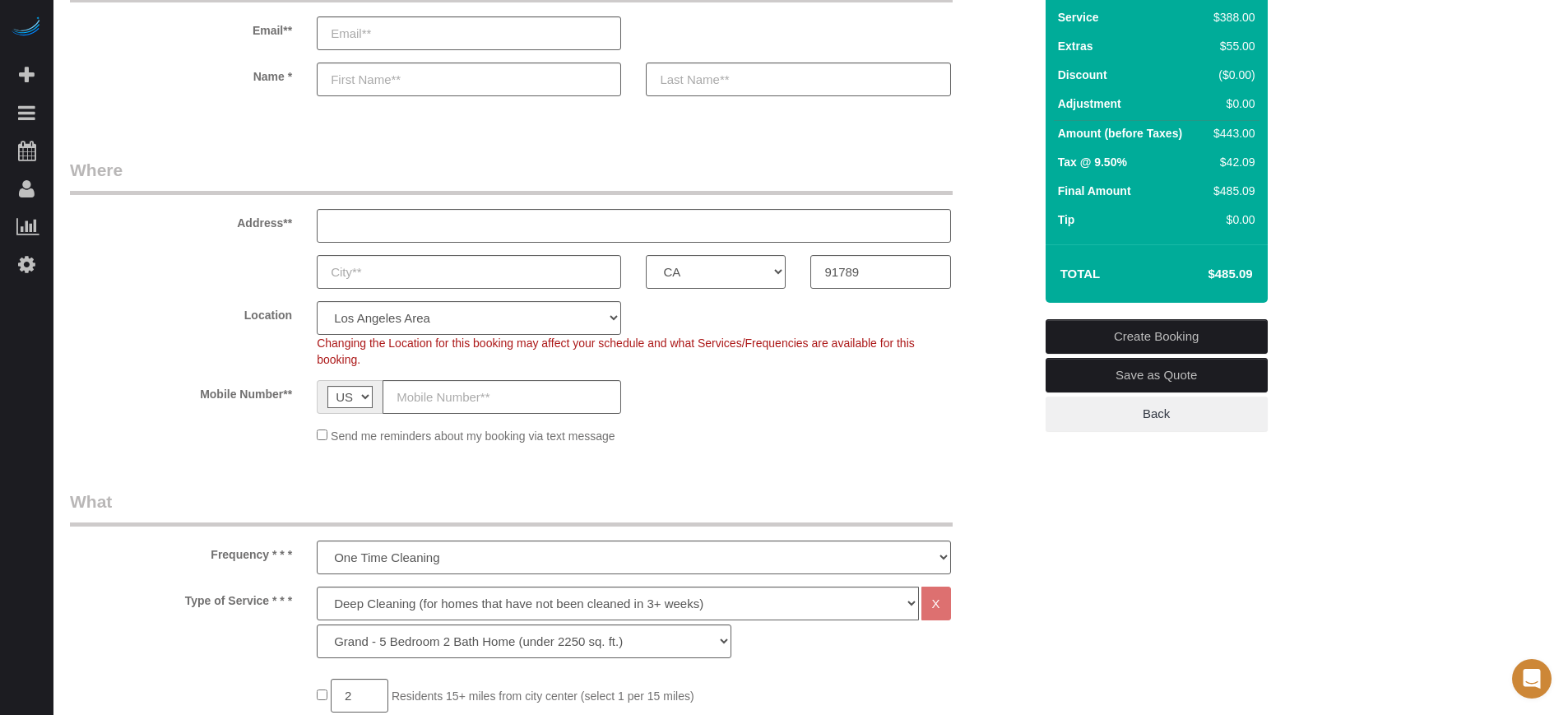
click at [993, 314] on div "Location Pro Housekeepers [GEOGRAPHIC_DATA] [GEOGRAPHIC_DATA] [GEOGRAPHIC_DATA]…" at bounding box center [552, 334] width 988 height 66
drag, startPoint x: 1208, startPoint y: 271, endPoint x: 1251, endPoint y: 272, distance: 43.0
click at [1251, 272] on h4 "$485.09" at bounding box center [1205, 274] width 94 height 14
drag, startPoint x: 1252, startPoint y: 273, endPoint x: 1211, endPoint y: 270, distance: 41.1
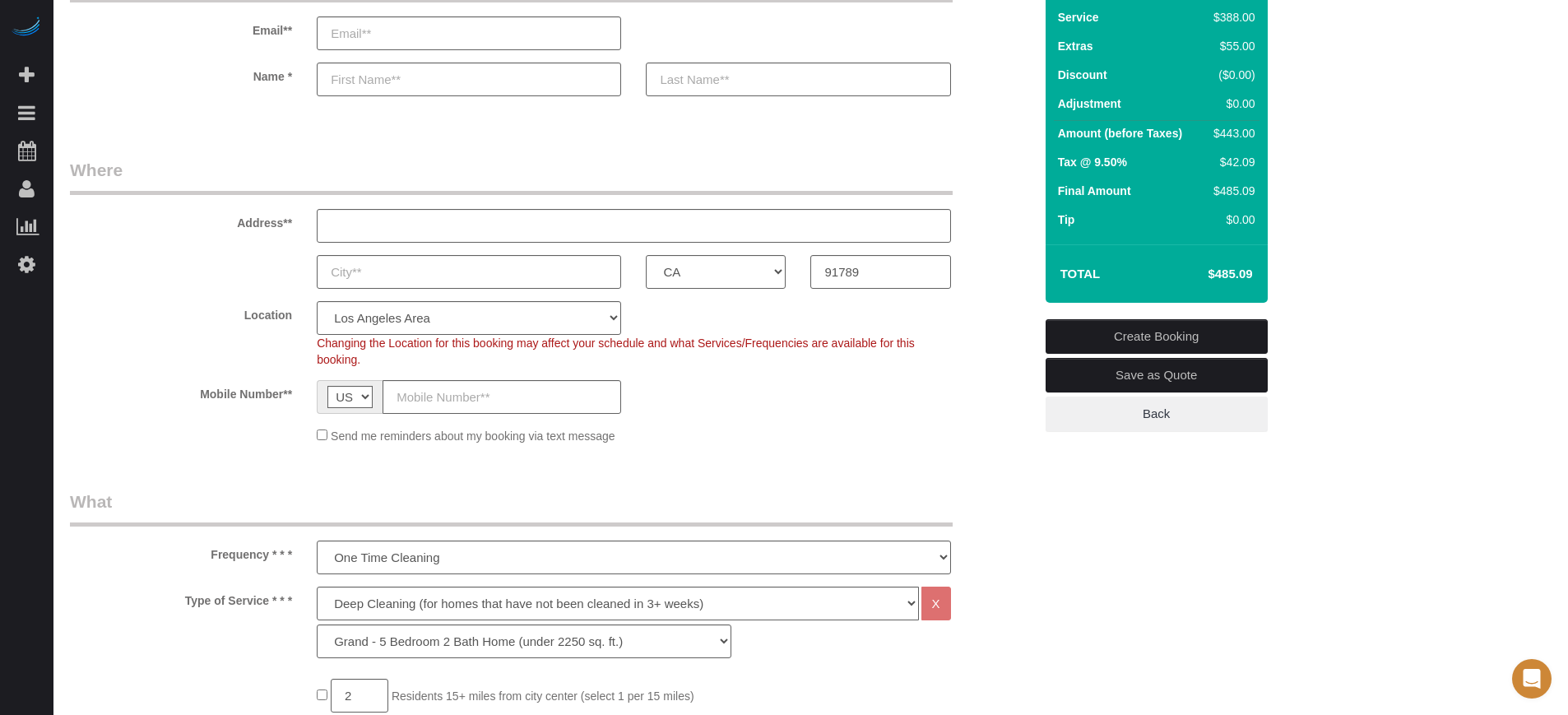
click at [1211, 270] on h4 "$485.09" at bounding box center [1205, 274] width 94 height 14
drag, startPoint x: 1206, startPoint y: 269, endPoint x: 1254, endPoint y: 276, distance: 48.5
click at [1254, 276] on td "$485.09" at bounding box center [1206, 274] width 107 height 41
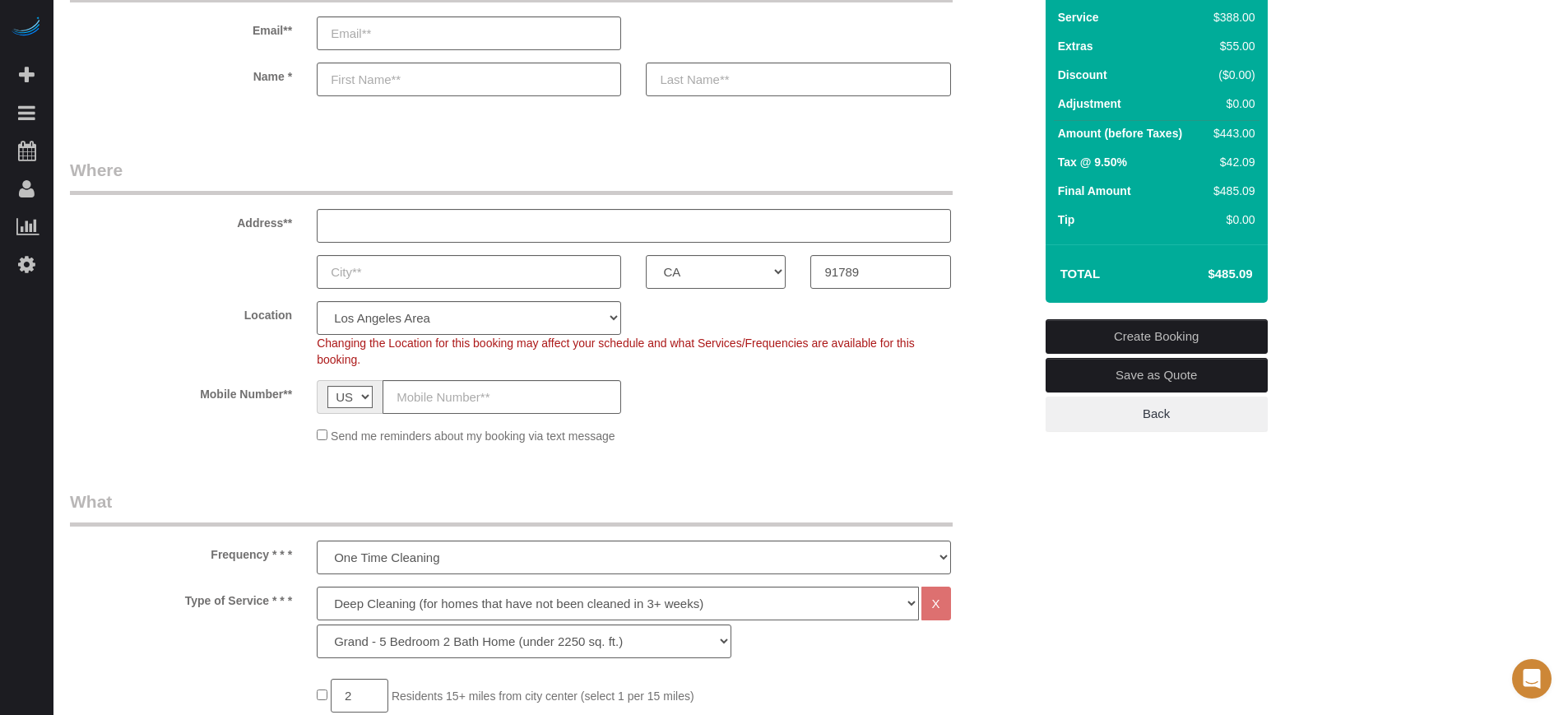
drag, startPoint x: 1251, startPoint y: 271, endPoint x: 1192, endPoint y: 273, distance: 59.0
click at [1192, 273] on h4 "$485.09" at bounding box center [1205, 274] width 94 height 14
click at [1194, 273] on h4 "$485.09" at bounding box center [1205, 274] width 94 height 14
drag, startPoint x: 1207, startPoint y: 275, endPoint x: 1250, endPoint y: 277, distance: 43.0
click at [1250, 277] on h4 "$485.09" at bounding box center [1205, 274] width 94 height 14
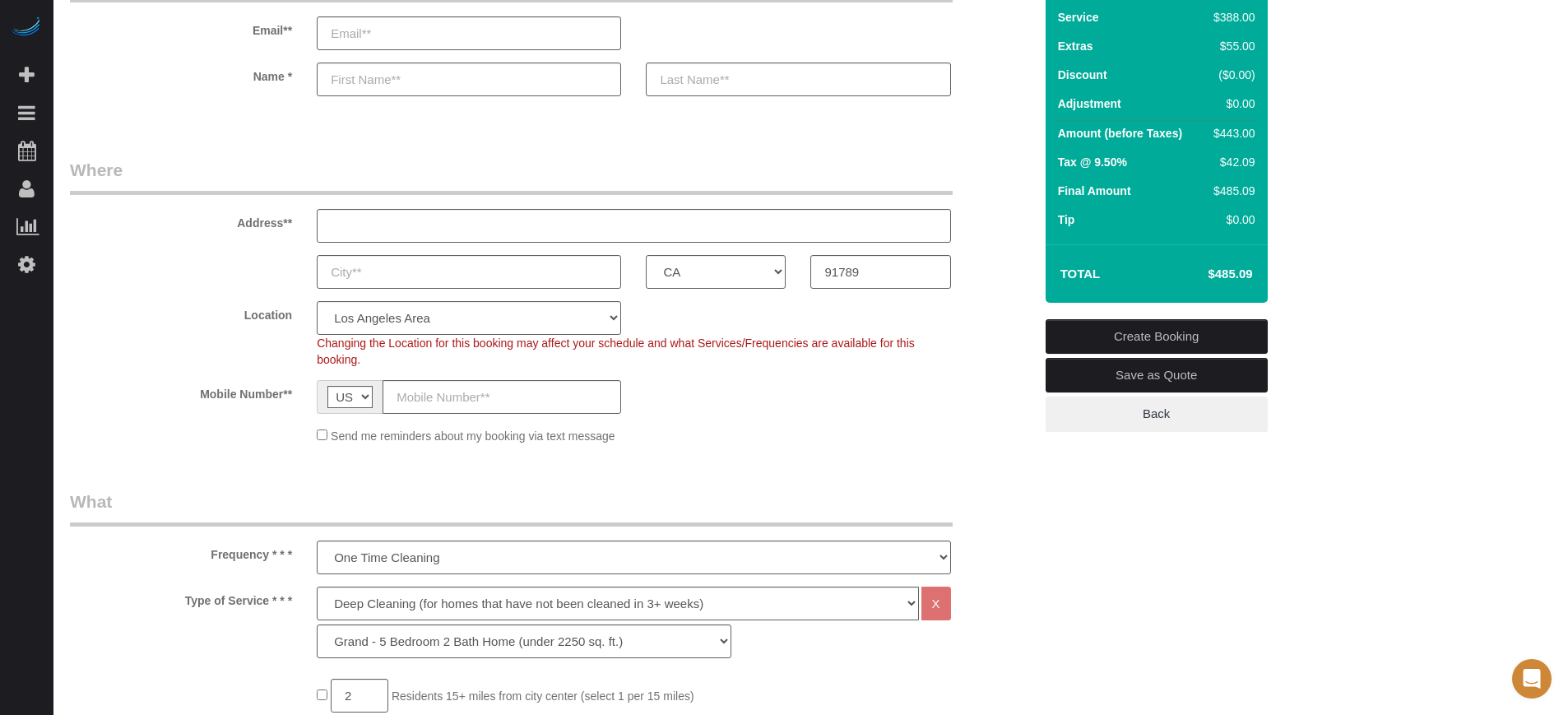
click at [1250, 277] on h4 "$485.09" at bounding box center [1205, 274] width 94 height 14
drag, startPoint x: 1251, startPoint y: 277, endPoint x: 1207, endPoint y: 267, distance: 45.1
click at [1207, 267] on h4 "$485.09" at bounding box center [1205, 274] width 94 height 14
click at [1011, 356] on div "Location Pro Housekeepers [GEOGRAPHIC_DATA] [GEOGRAPHIC_DATA] [GEOGRAPHIC_DATA]…" at bounding box center [552, 334] width 988 height 66
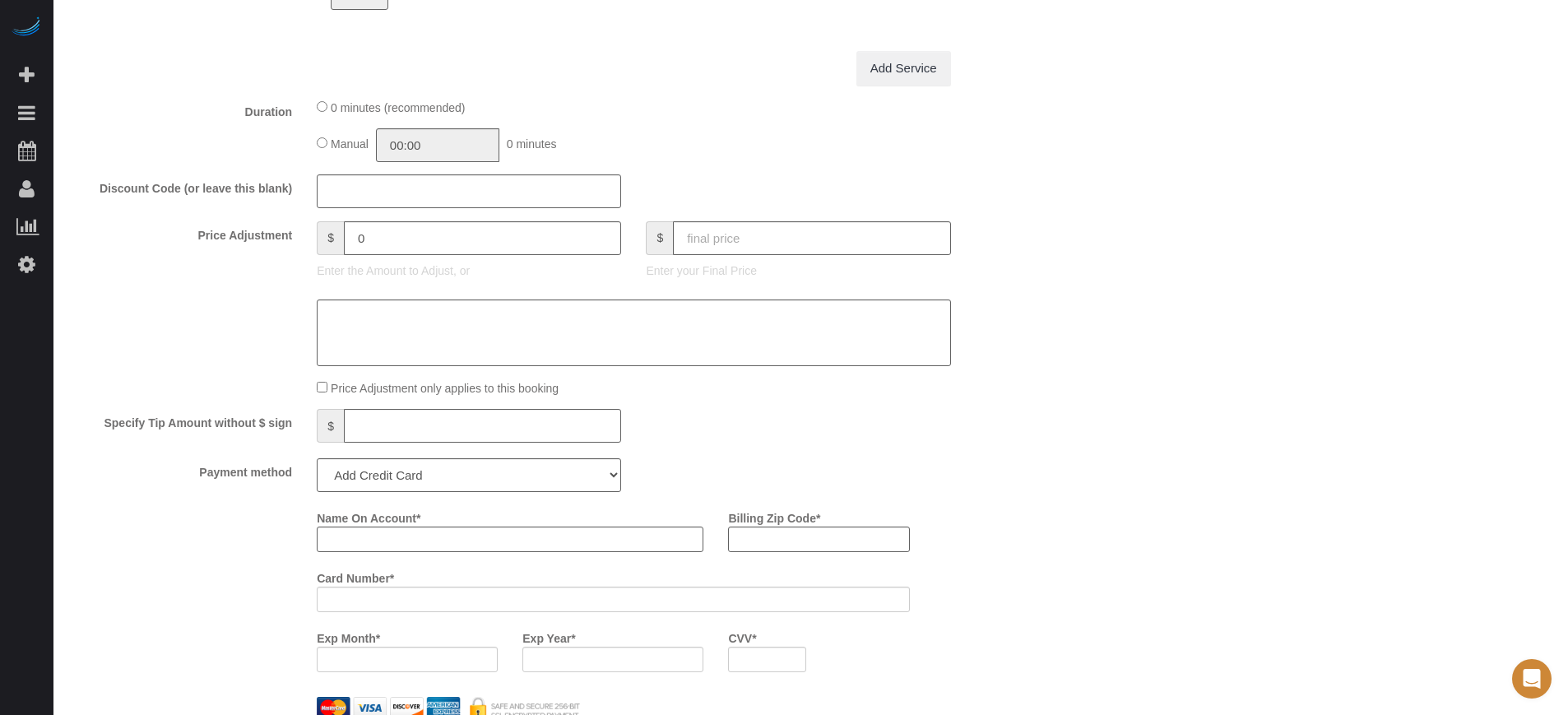
scroll to position [1748, 0]
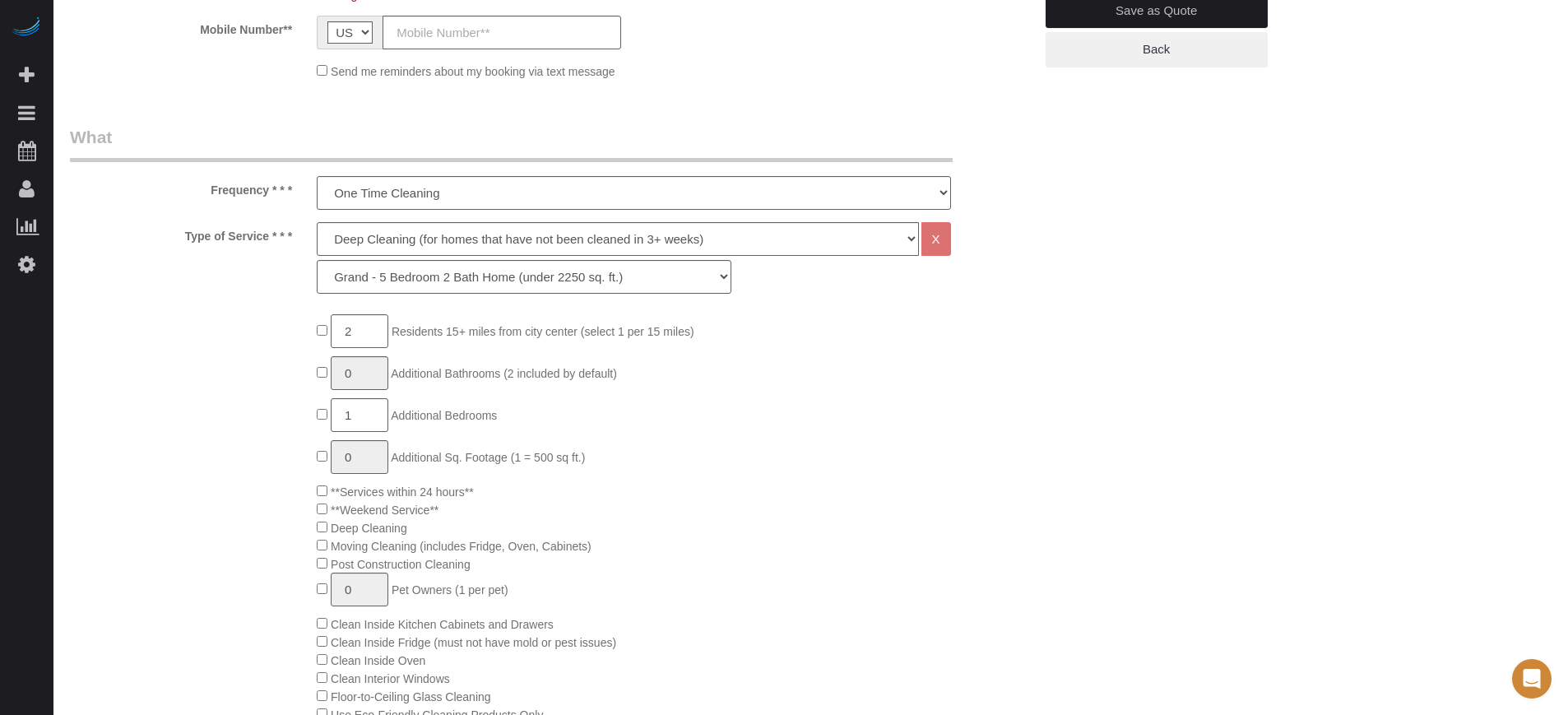
scroll to position [309, 0]
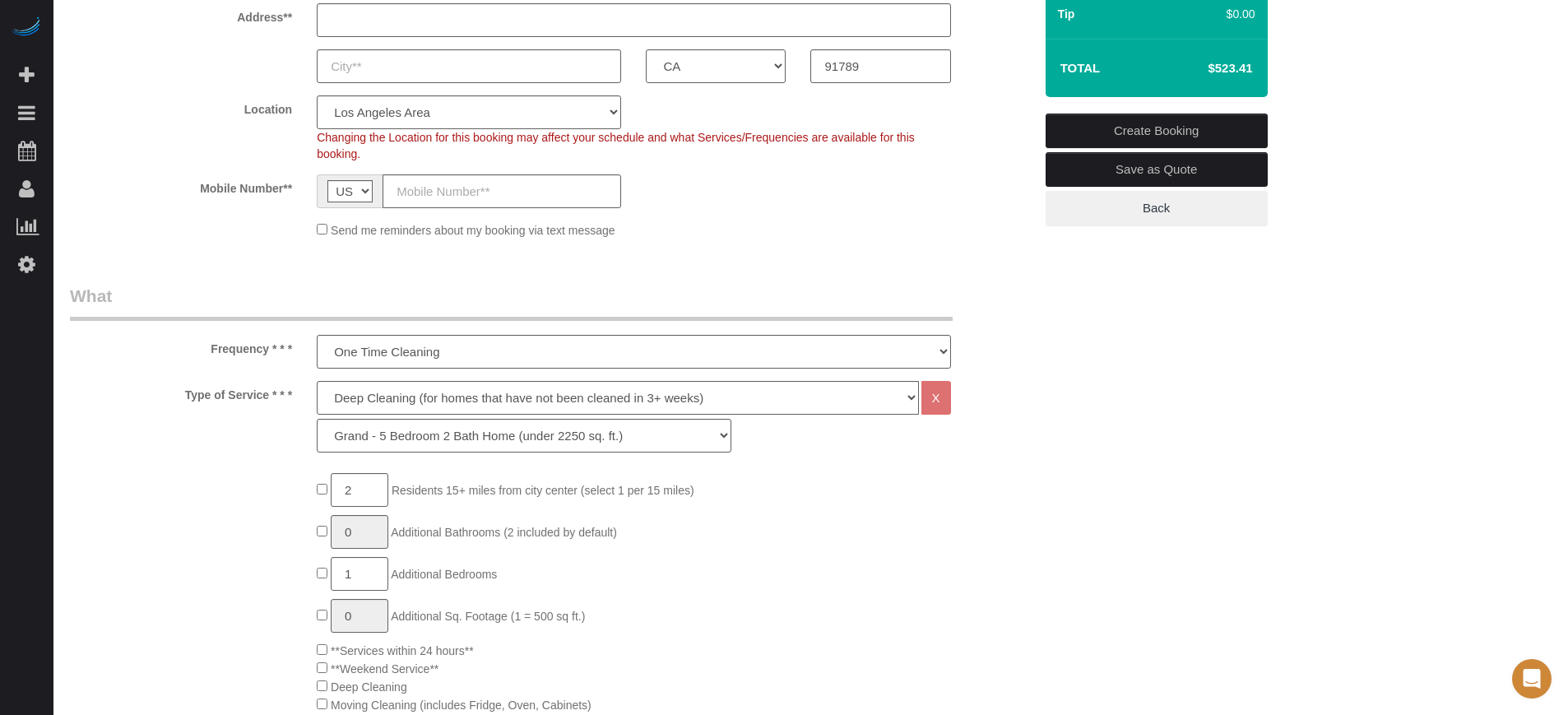
click at [1007, 188] on div "Mobile Number** AF AL DZ AD AO AI AQ AG AR AM AW AU AT AZ BS BH BD BB BY BE BZ …" at bounding box center [552, 191] width 988 height 34
drag, startPoint x: 145, startPoint y: 198, endPoint x: 315, endPoint y: 87, distance: 203.0
click at [145, 198] on div "Mobile Number** AF AL DZ AD AO AI AQ AG AR AM AW AU AT AZ BS BH BD BB BY BE BZ …" at bounding box center [552, 191] width 988 height 34
